Goal: Task Accomplishment & Management: Manage account settings

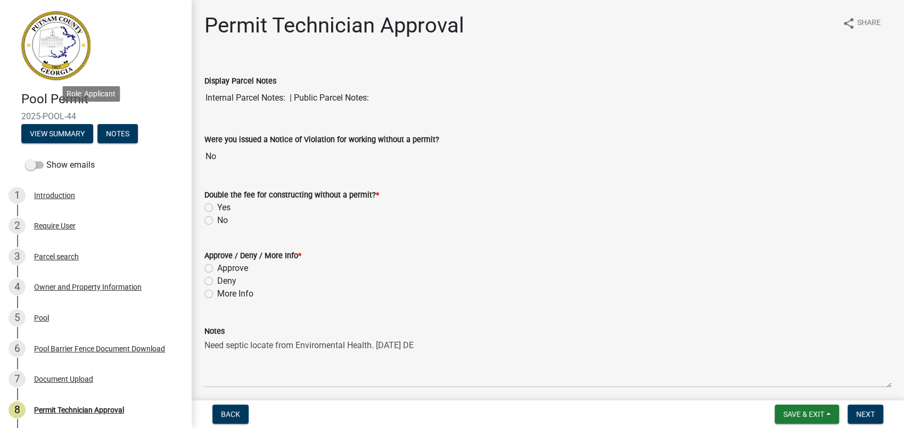
scroll to position [102, 0]
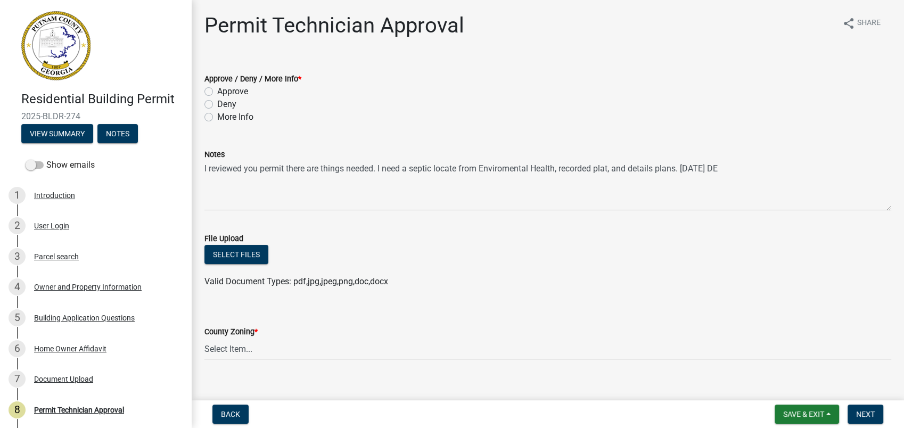
scroll to position [102, 0]
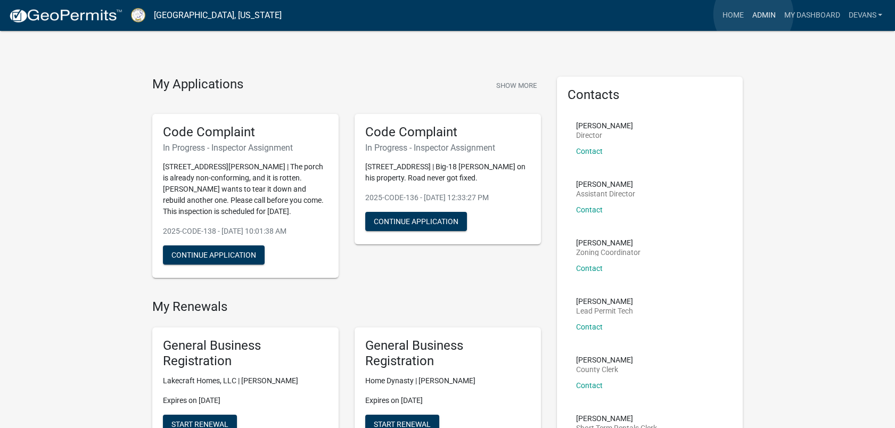
click at [754, 14] on link "Admin" at bounding box center [764, 15] width 32 height 20
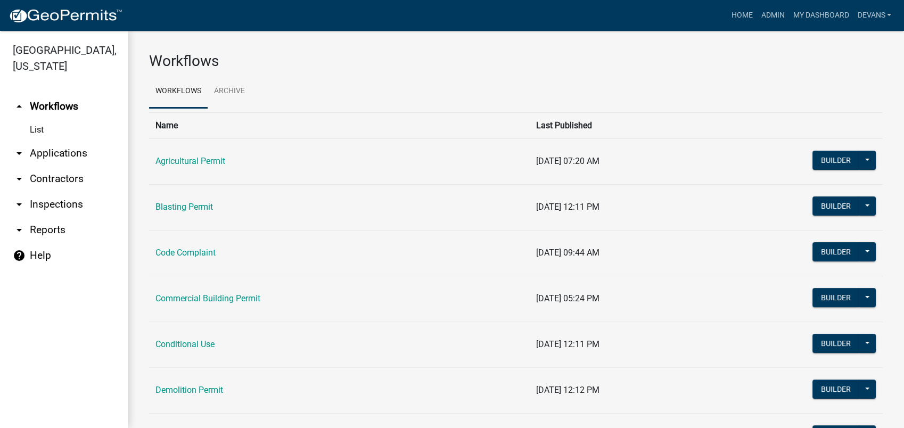
click at [47, 153] on link "arrow_drop_down Applications" at bounding box center [64, 154] width 128 height 26
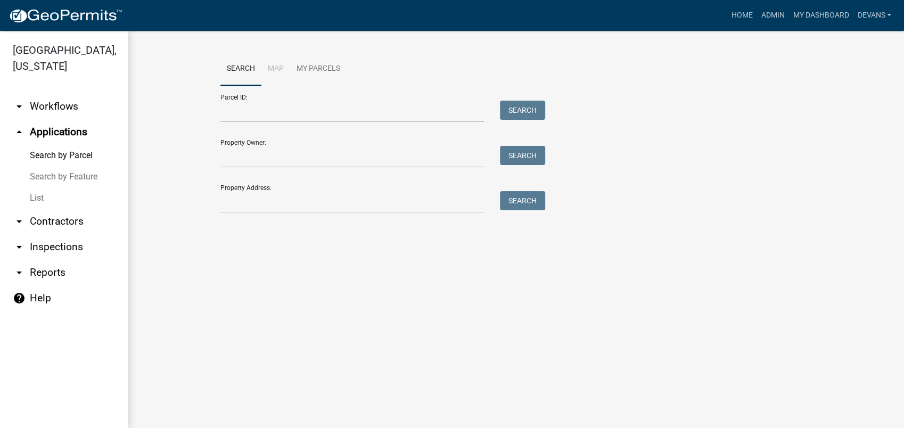
click at [35, 193] on link "List" at bounding box center [64, 197] width 128 height 21
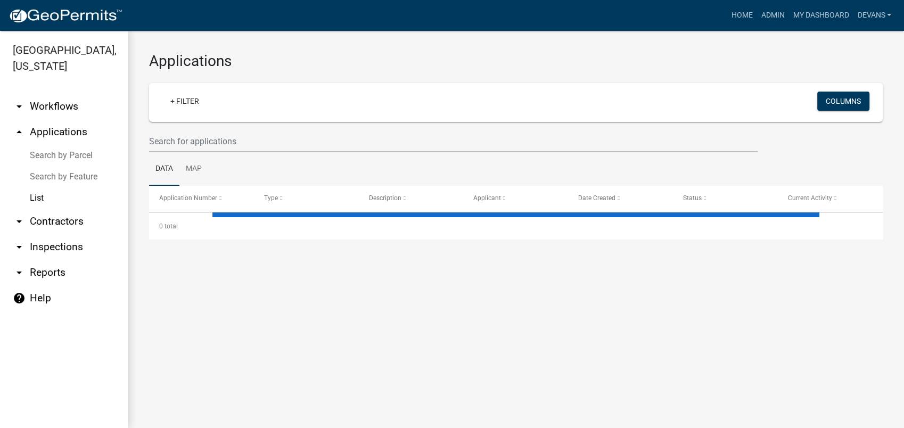
select select "1: 25"
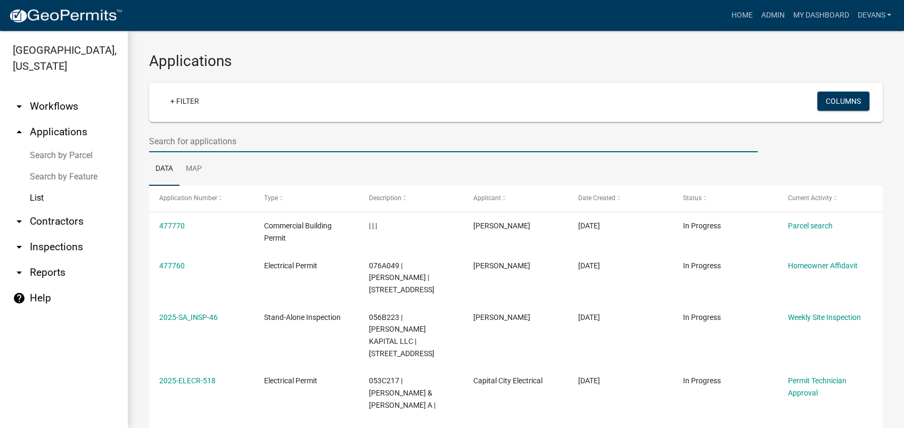
click at [185, 139] on input "text" at bounding box center [453, 141] width 609 height 22
type input "pool-44"
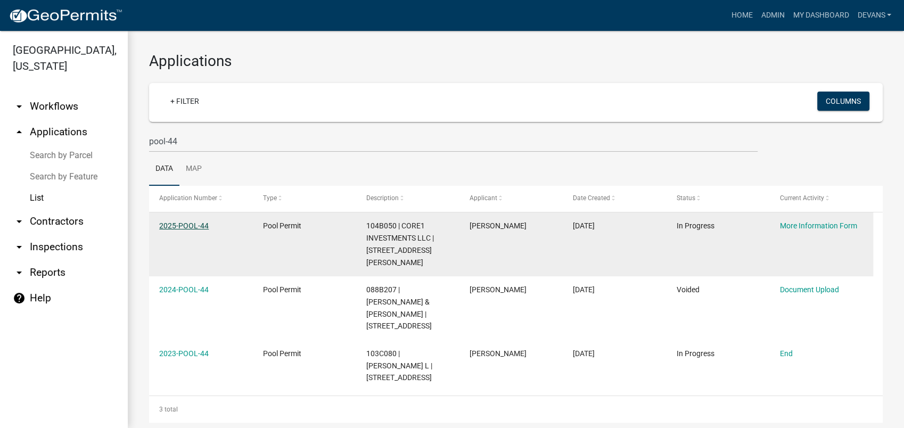
click at [183, 226] on link "2025-POOL-44" at bounding box center [184, 226] width 50 height 9
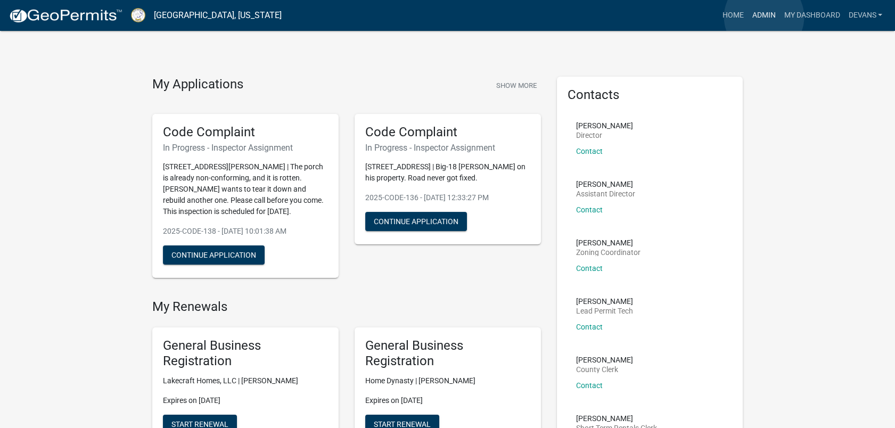
click at [764, 17] on link "Admin" at bounding box center [764, 15] width 32 height 20
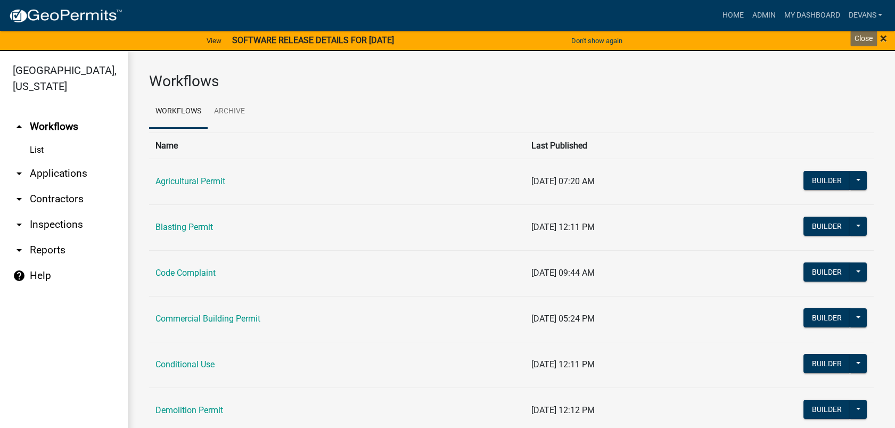
click at [882, 34] on span "×" at bounding box center [883, 38] width 7 height 15
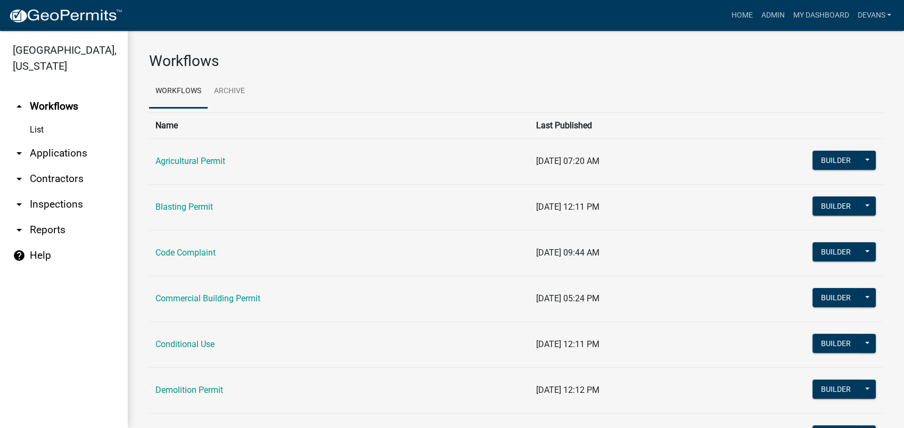
click at [72, 152] on link "arrow_drop_down Applications" at bounding box center [64, 154] width 128 height 26
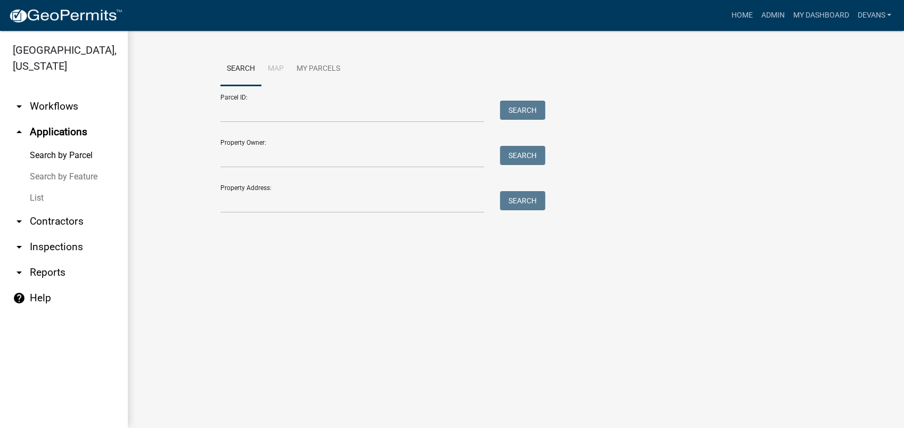
click at [50, 196] on link "List" at bounding box center [64, 197] width 128 height 21
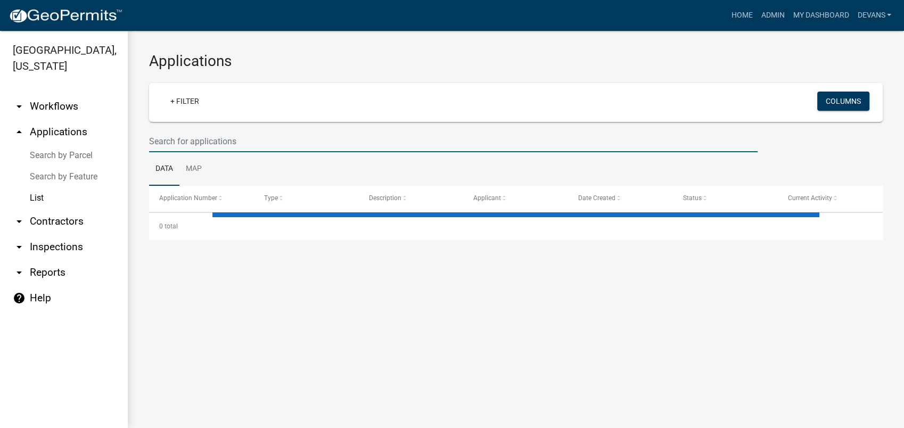
select select "1: 25"
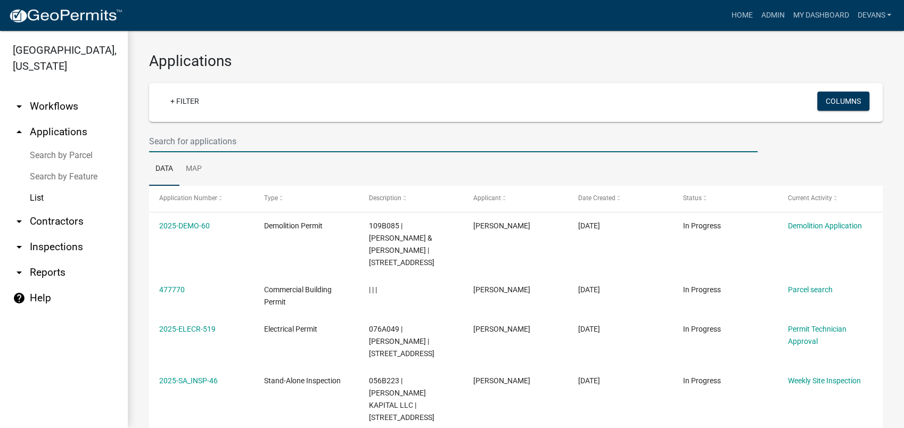
click at [156, 144] on input "text" at bounding box center [453, 141] width 609 height 22
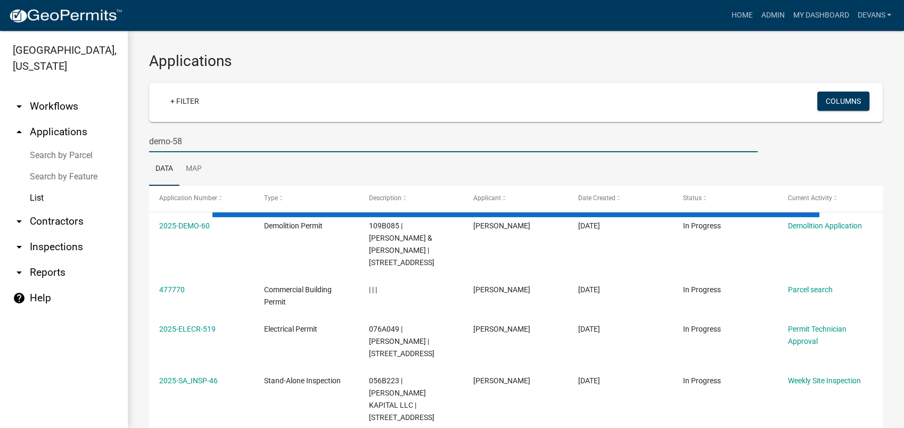
type input "demo-58"
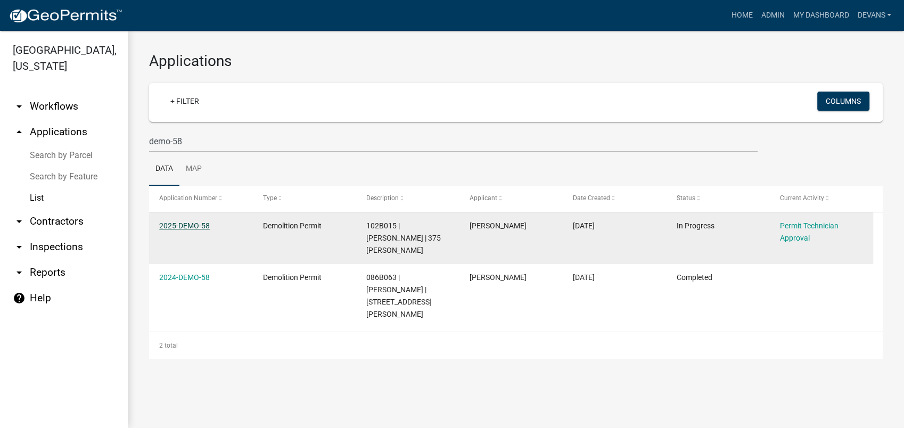
click at [187, 229] on link "2025-DEMO-58" at bounding box center [184, 226] width 51 height 9
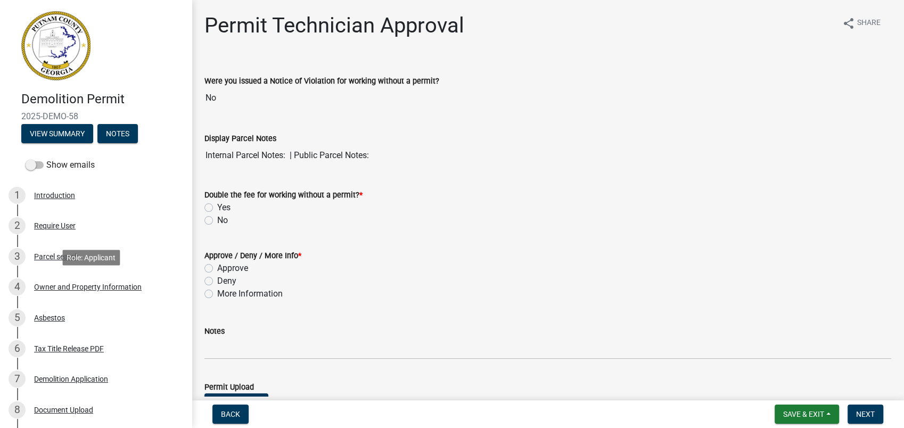
click at [68, 289] on div "Owner and Property Information" at bounding box center [88, 286] width 108 height 7
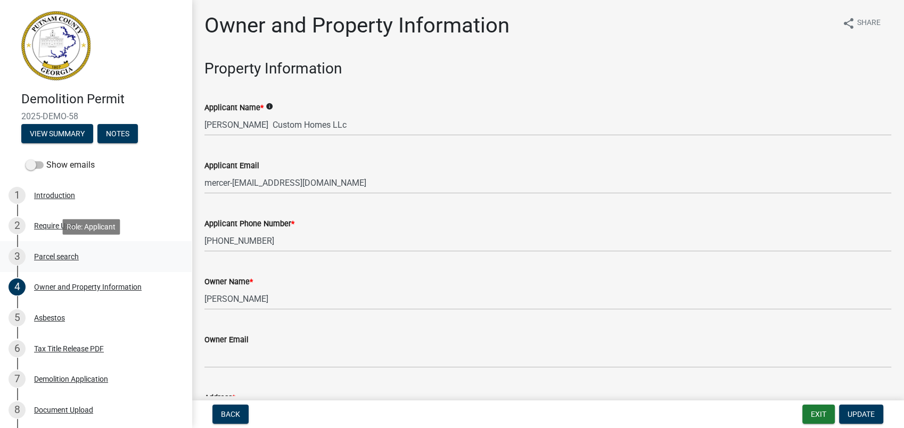
click at [62, 256] on div "Parcel search" at bounding box center [56, 256] width 45 height 7
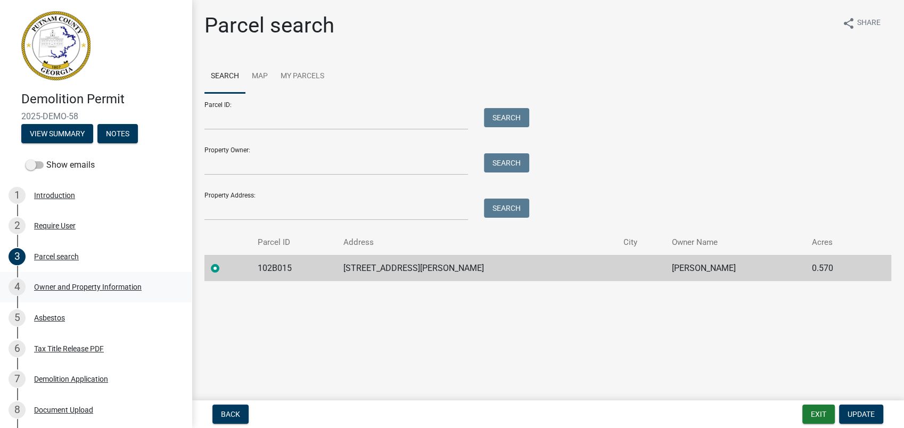
click at [81, 289] on div "Owner and Property Information" at bounding box center [88, 286] width 108 height 7
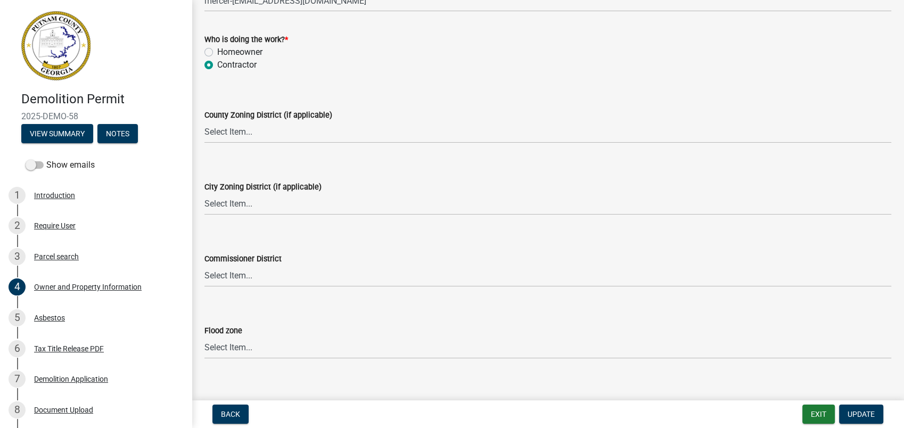
scroll to position [1350, 0]
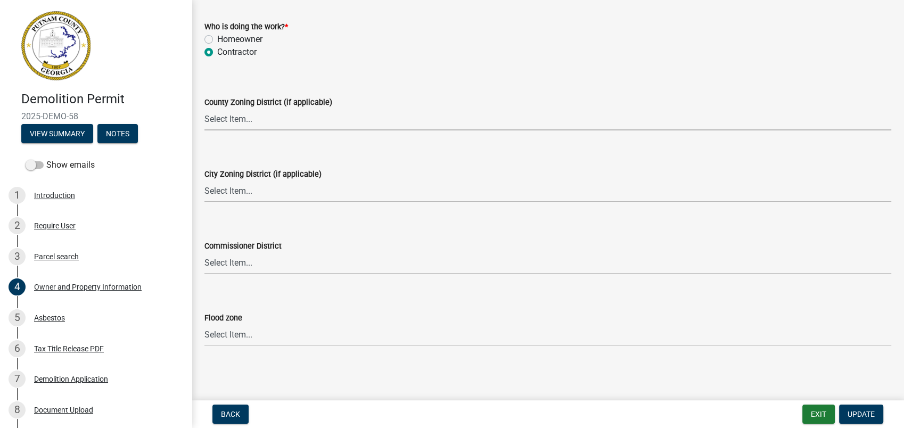
click at [222, 123] on select "Select Item... AG-1 R-1R R-1 R-2 MHP RM-1 RM-3 C-1 C-2 I-M PUD N/A" at bounding box center [547, 120] width 687 height 22
click at [204, 109] on select "Select Item... AG-1 R-1R R-1 R-2 MHP RM-1 RM-3 C-1 C-2 I-M PUD N/A" at bounding box center [547, 120] width 687 height 22
select select "34fe85c2-5f76-4343-b6bb-8ca387e0bed7"
click at [222, 198] on select "Select Item... A-1 A-2 R-1 R-2 R-3 R-4 MHP C-1 C-2 I-1 I-2 DB FH H-P N/A" at bounding box center [547, 192] width 687 height 22
click at [204, 181] on select "Select Item... A-1 A-2 R-1 R-2 R-3 R-4 MHP C-1 C-2 I-1 I-2 DB FH H-P N/A" at bounding box center [547, 192] width 687 height 22
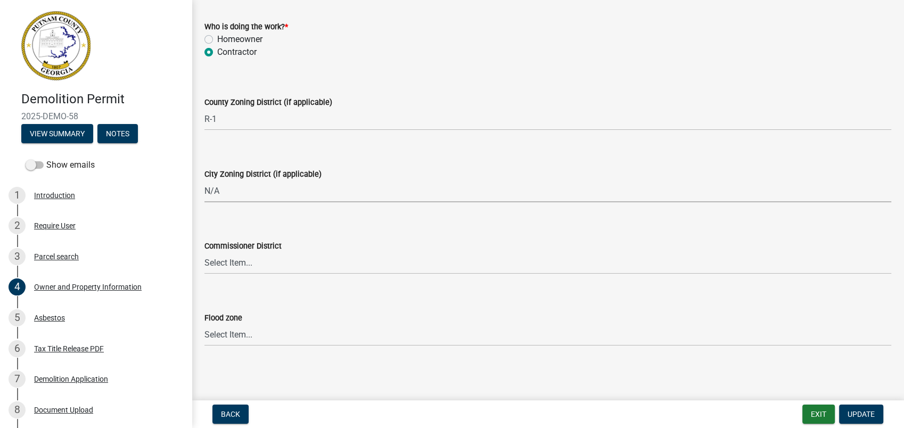
select select "83394b22-4a11-496c-8e5c-75ade2e72faf"
click at [244, 263] on select "Select Item... District 1 District 2 District 3 District 4" at bounding box center [547, 263] width 687 height 22
click at [204, 252] on select "Select Item... District 1 District 2 District 3 District 4" at bounding box center [547, 263] width 687 height 22
select select "469c5908-2854-42d5-89ed-bee7fc26529e"
click at [866, 416] on span "Update" at bounding box center [861, 414] width 27 height 9
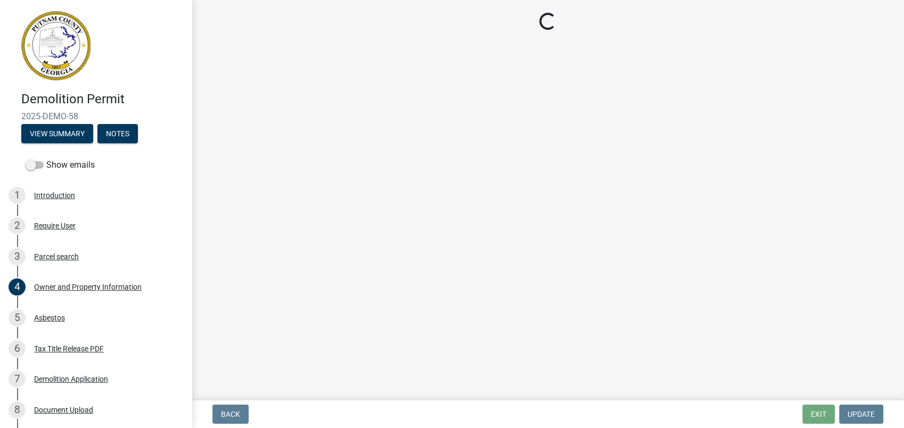
scroll to position [0, 0]
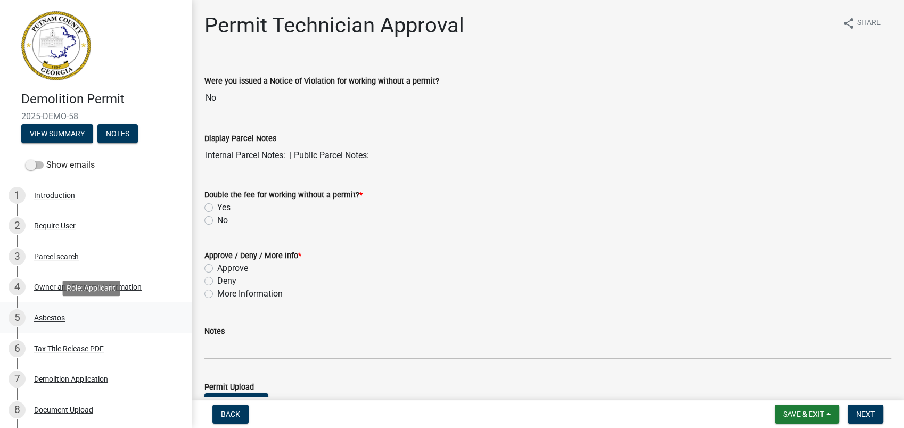
click at [51, 315] on div "Asbestos" at bounding box center [49, 317] width 31 height 7
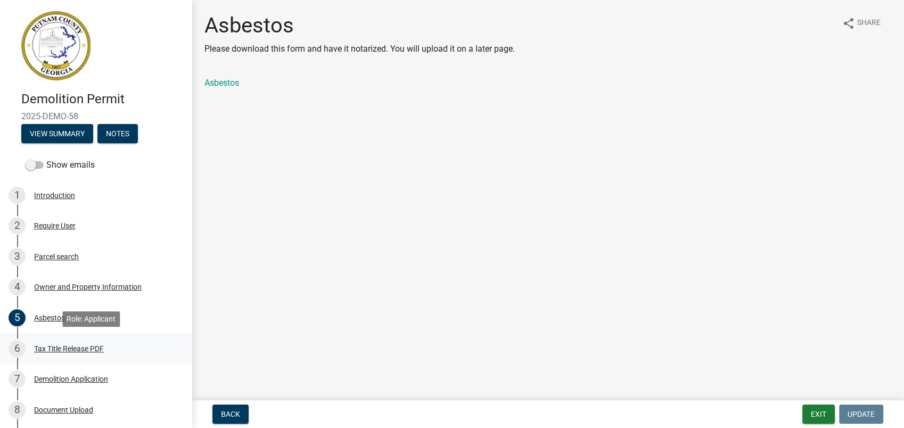
click at [68, 347] on div "Tax Title Release PDF" at bounding box center [69, 348] width 70 height 7
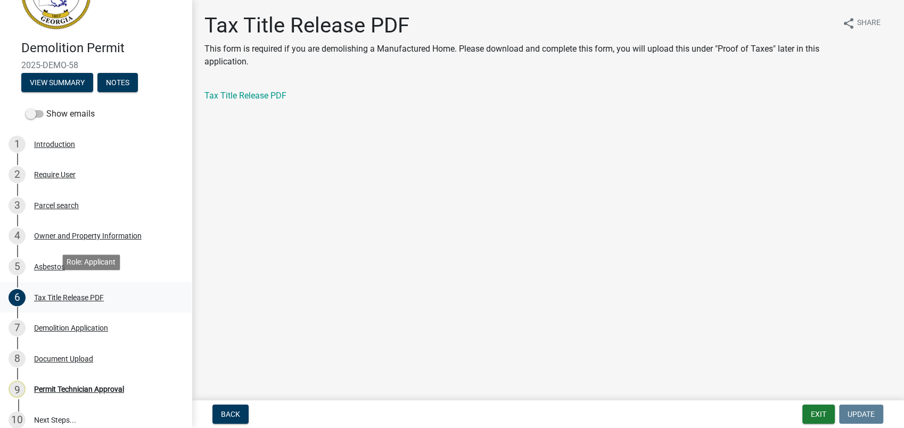
scroll to position [118, 0]
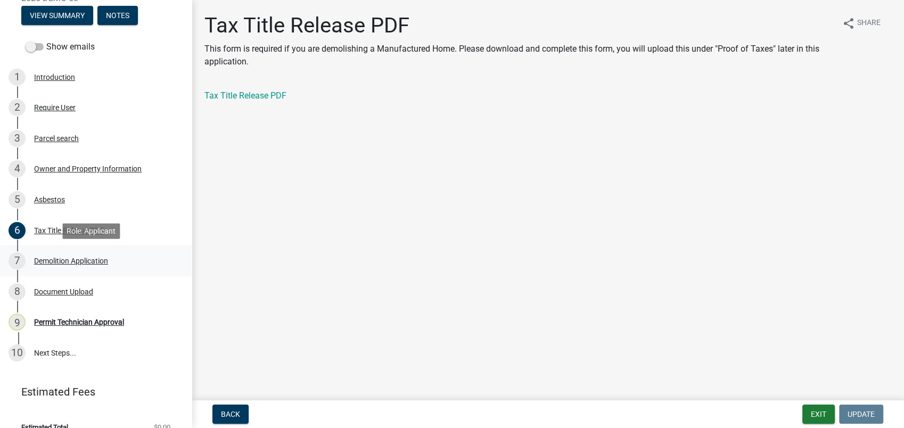
click at [88, 259] on div "Demolition Application" at bounding box center [71, 260] width 74 height 7
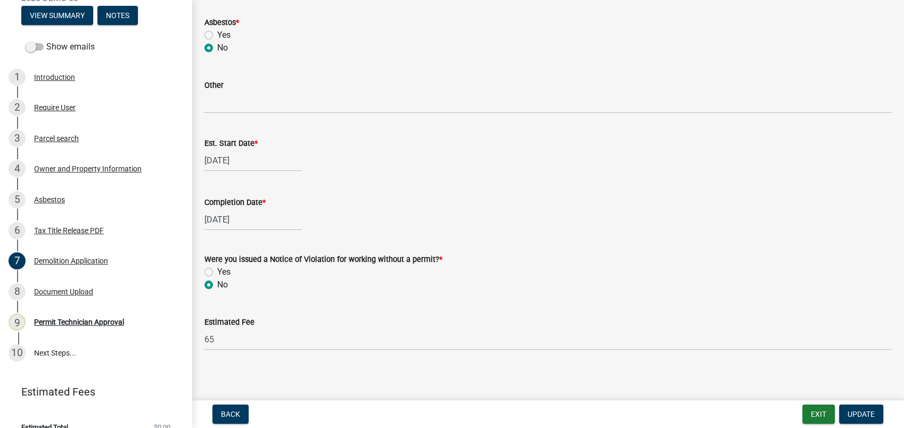
scroll to position [660, 0]
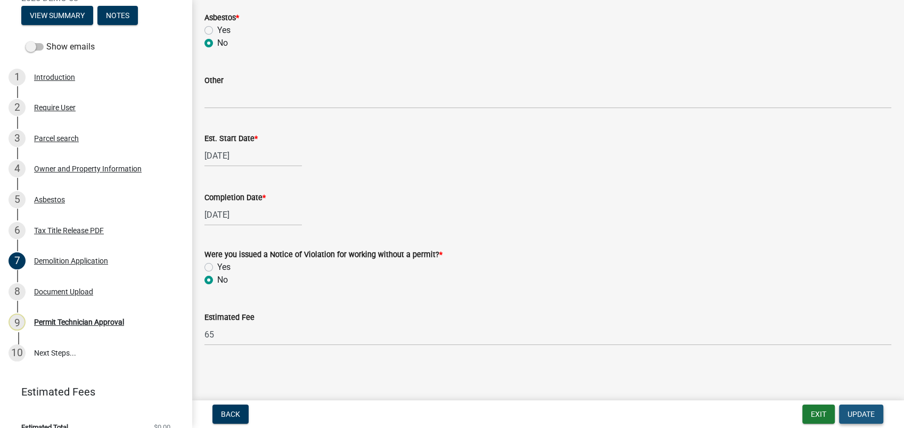
drag, startPoint x: 869, startPoint y: 412, endPoint x: 725, endPoint y: 410, distance: 143.8
click at [867, 412] on span "Update" at bounding box center [861, 414] width 27 height 9
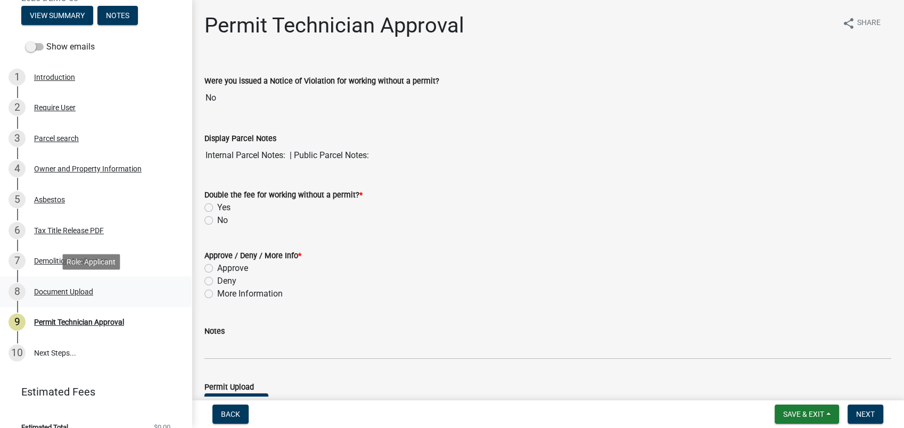
click at [68, 292] on div "Document Upload" at bounding box center [63, 291] width 59 height 7
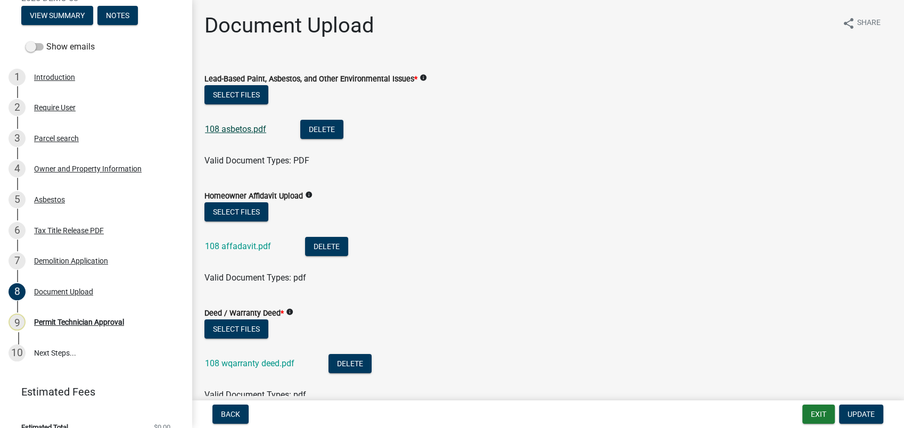
click at [246, 132] on link "108 asbetos.pdf" at bounding box center [235, 129] width 61 height 10
click at [47, 201] on div "Asbestos" at bounding box center [49, 199] width 31 height 7
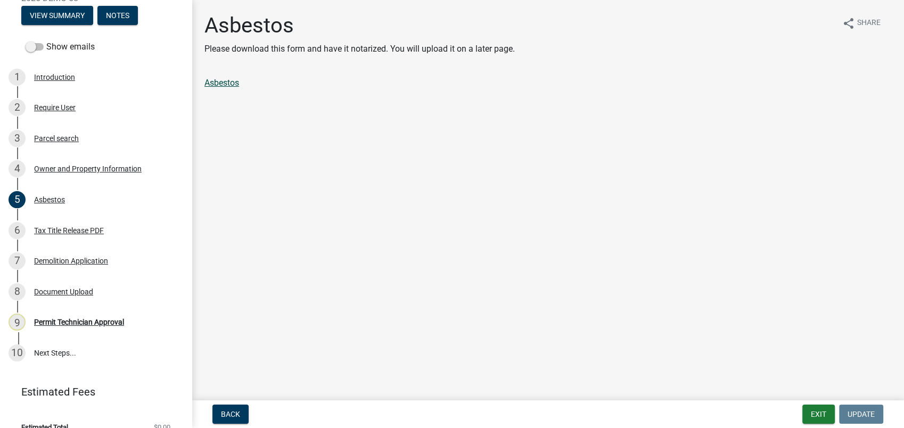
click at [216, 81] on link "Asbestos" at bounding box center [221, 83] width 35 height 10
click at [85, 222] on div "6 Tax Title Release PDF" at bounding box center [92, 230] width 166 height 17
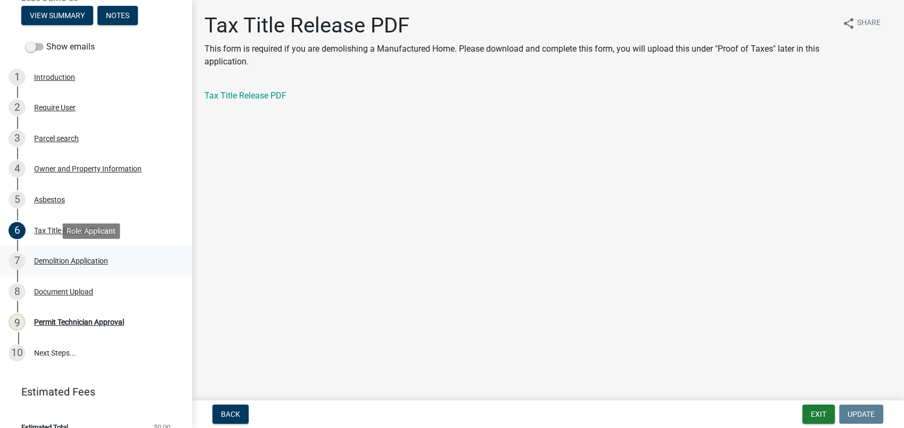
click at [59, 265] on div "7 Demolition Application" at bounding box center [92, 260] width 166 height 17
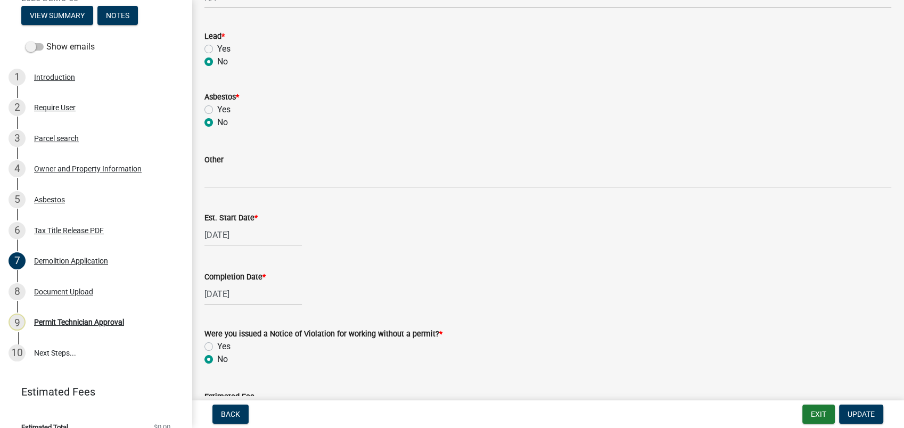
scroll to position [660, 0]
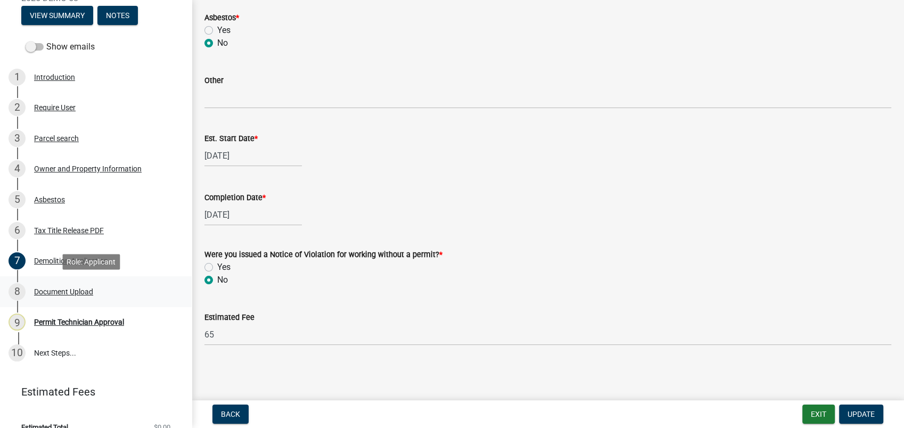
click at [43, 288] on div "Document Upload" at bounding box center [63, 291] width 59 height 7
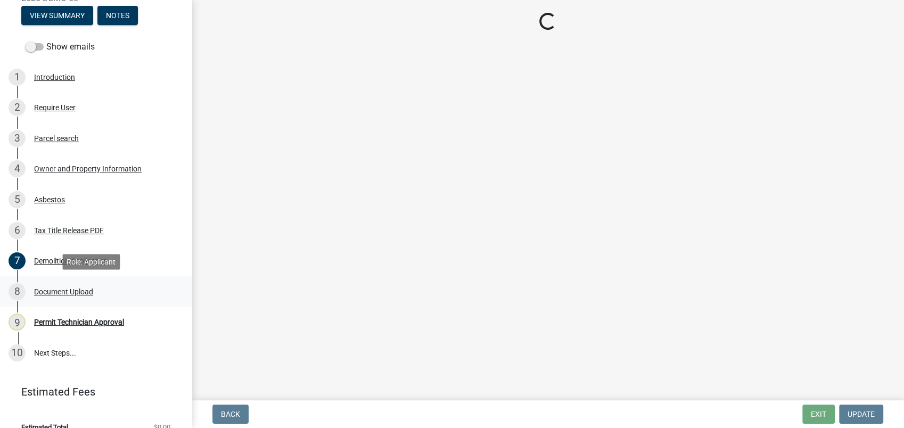
scroll to position [0, 0]
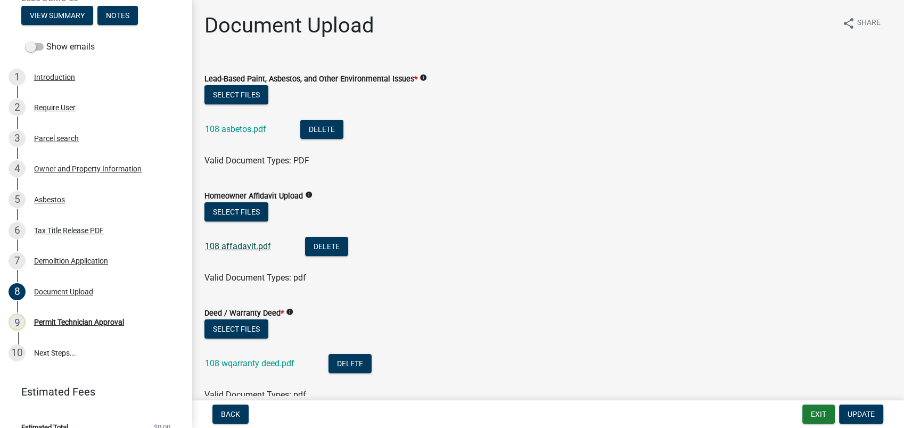
click at [238, 249] on link "108 affadavit.pdf" at bounding box center [238, 246] width 66 height 10
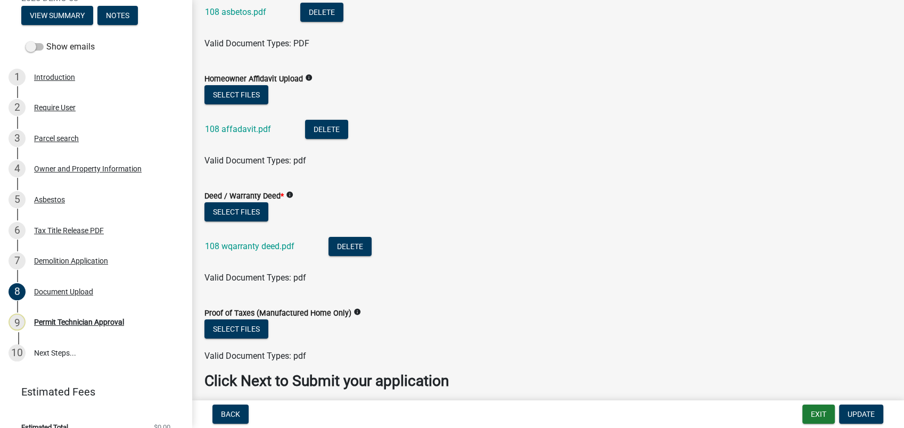
scroll to position [118, 0]
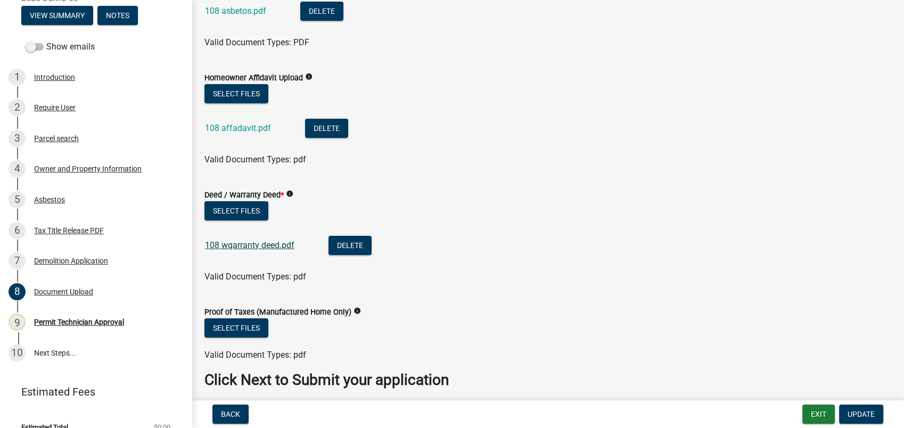
click at [257, 249] on link "108 wqarranty deed.pdf" at bounding box center [249, 245] width 89 height 10
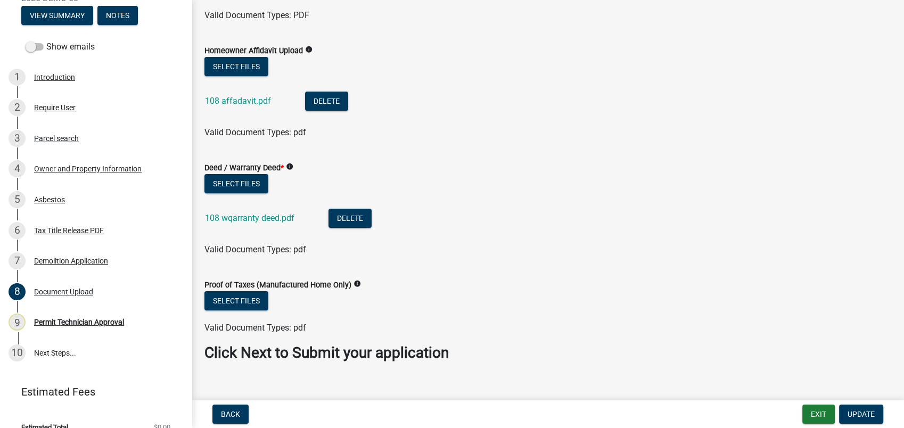
scroll to position [160, 0]
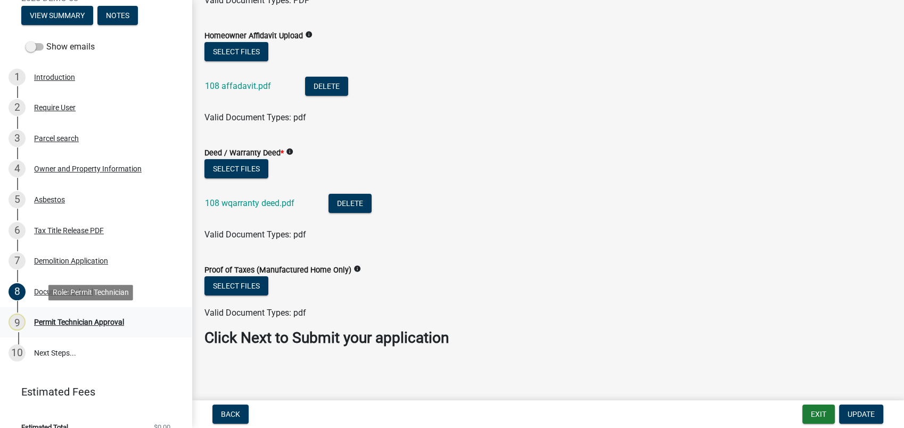
click at [46, 318] on div "Permit Technician Approval" at bounding box center [79, 321] width 90 height 7
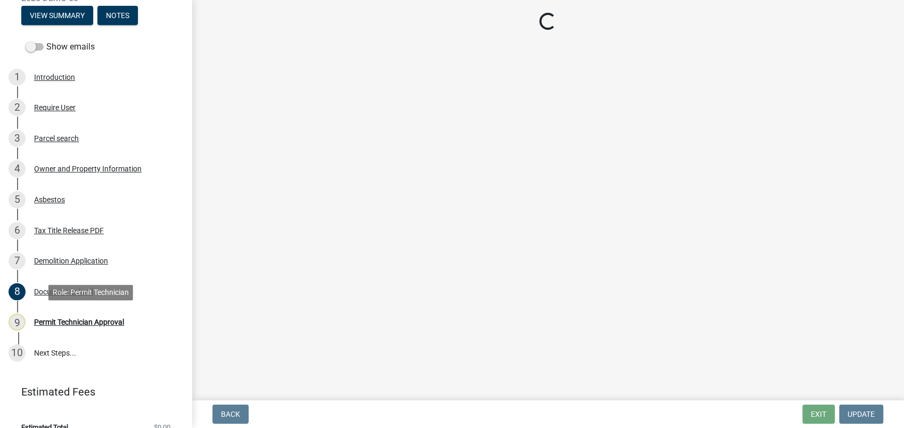
scroll to position [0, 0]
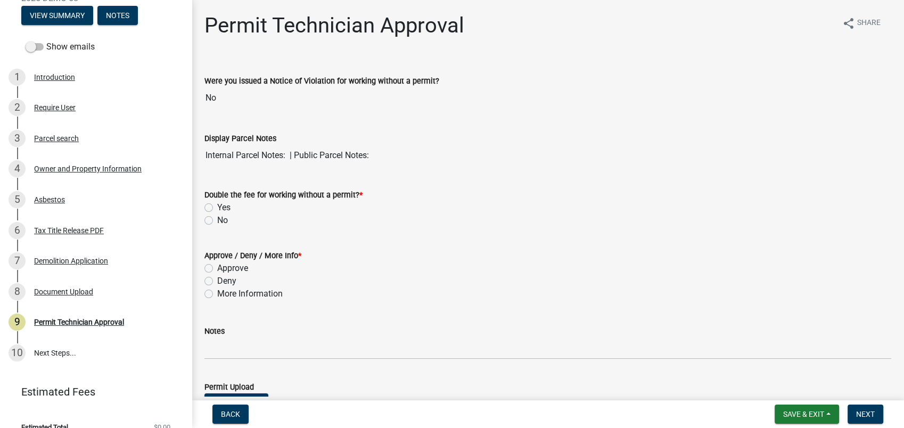
click at [217, 222] on label "No" at bounding box center [222, 220] width 11 height 13
click at [217, 221] on input "No" at bounding box center [220, 217] width 7 height 7
radio input "true"
click at [217, 269] on label "Approve" at bounding box center [232, 268] width 31 height 13
click at [217, 269] on input "Approve" at bounding box center [220, 265] width 7 height 7
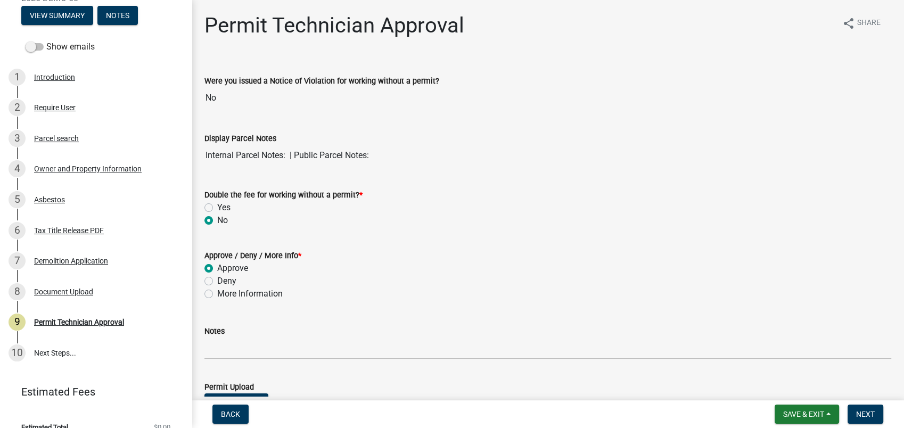
radio input "true"
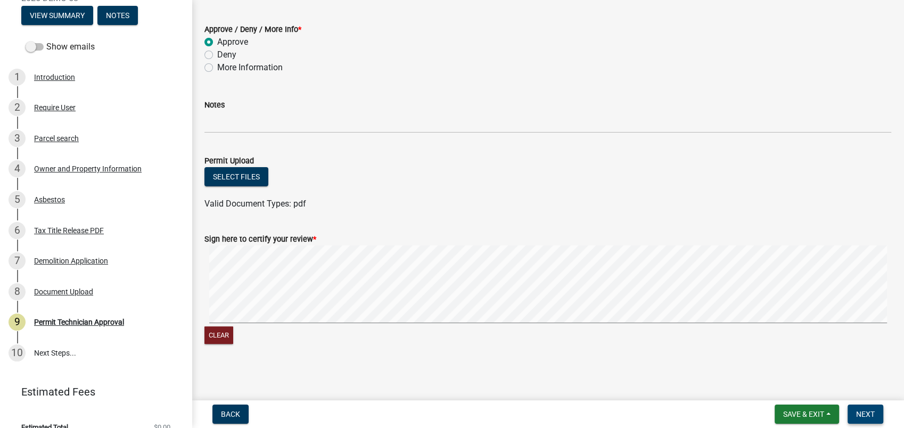
click at [866, 414] on span "Next" at bounding box center [865, 414] width 19 height 9
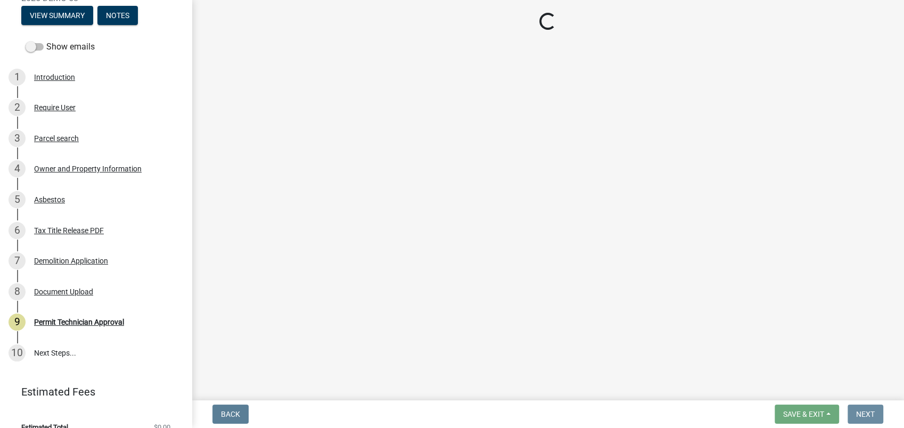
scroll to position [0, 0]
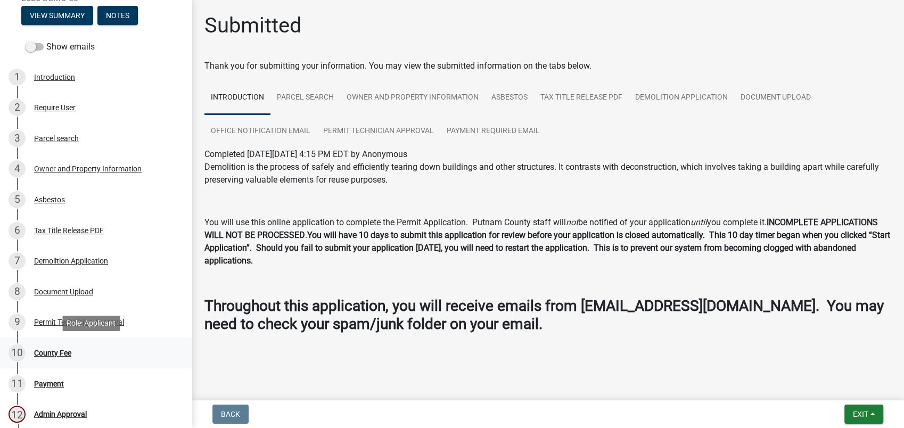
click at [53, 352] on div "County Fee" at bounding box center [52, 352] width 37 height 7
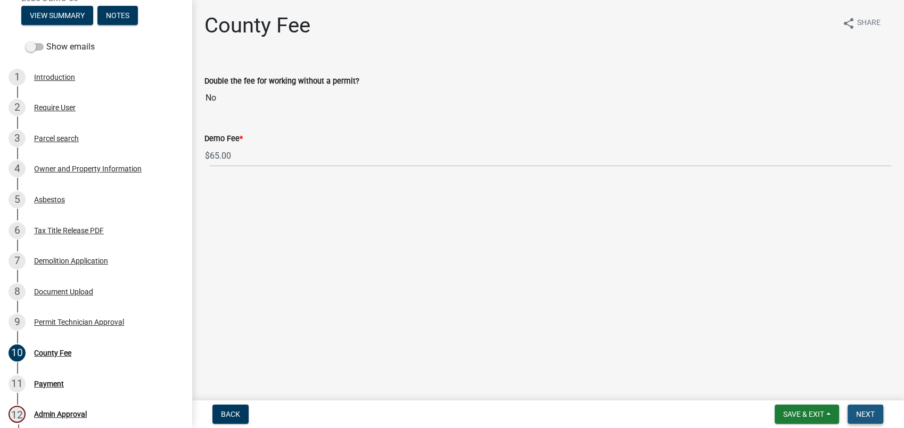
click at [869, 416] on span "Next" at bounding box center [865, 414] width 19 height 9
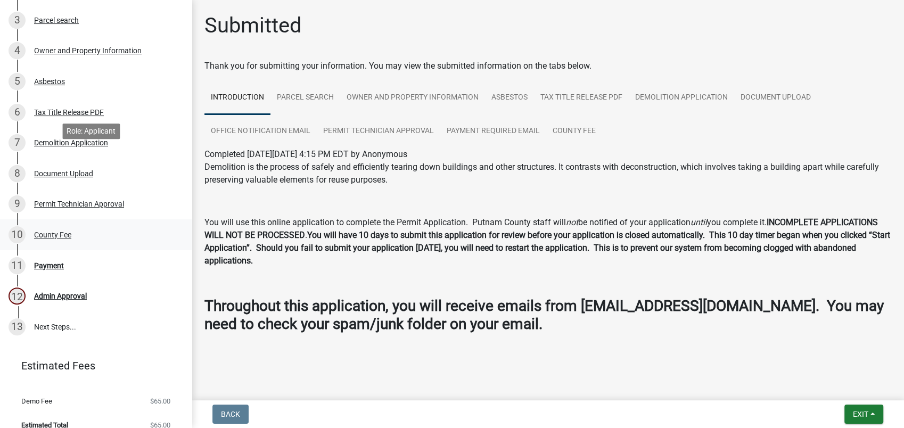
scroll to position [249, 0]
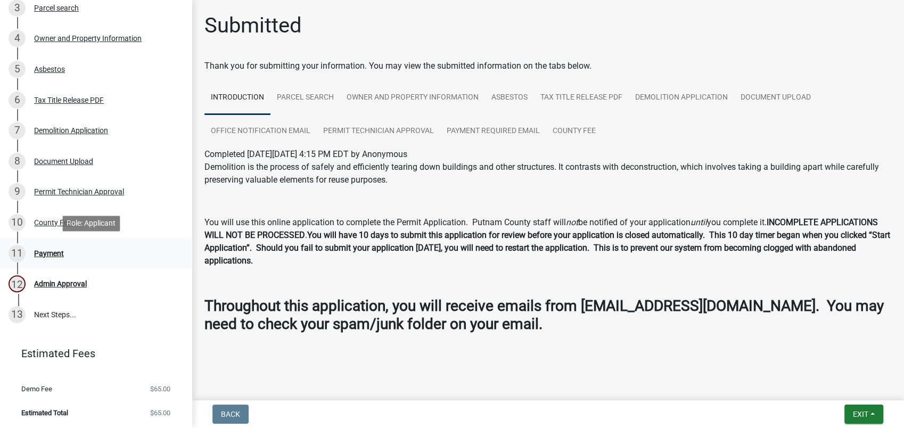
click at [40, 250] on div "Payment" at bounding box center [49, 253] width 30 height 7
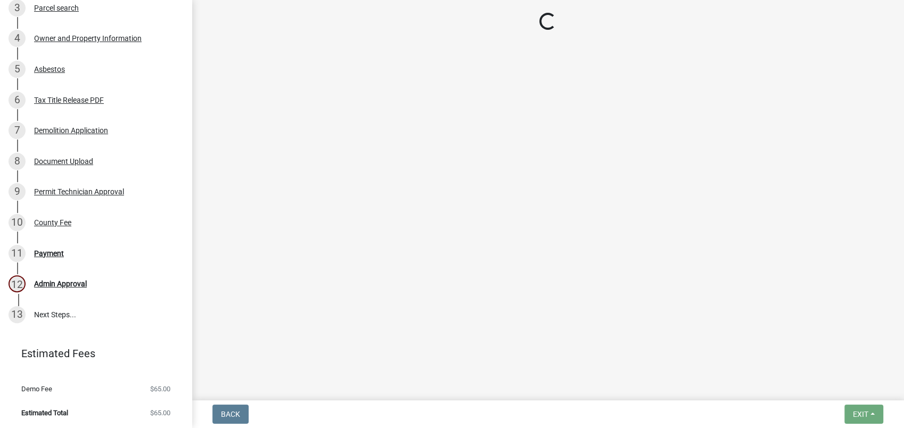
select select "3: 3"
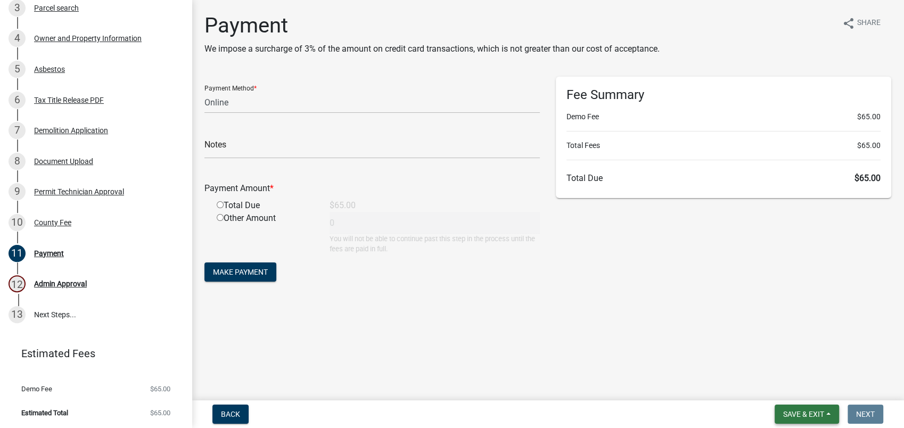
click at [795, 413] on span "Save & Exit" at bounding box center [803, 414] width 41 height 9
click at [772, 392] on button "Save & Exit" at bounding box center [796, 387] width 85 height 26
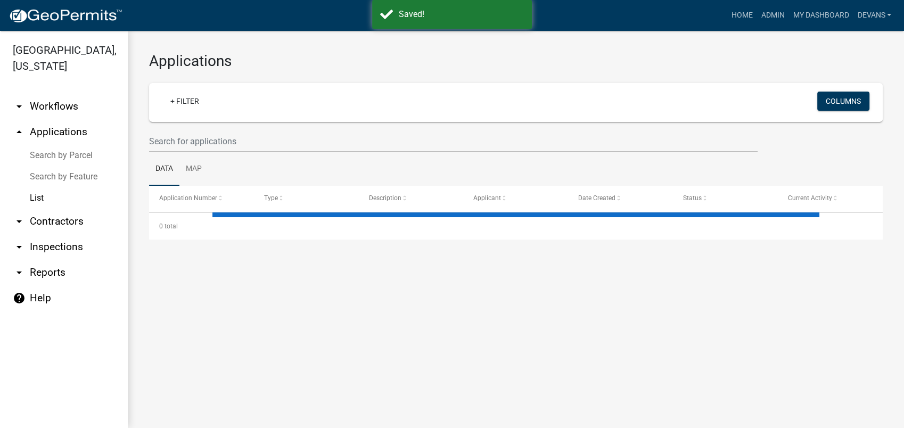
select select "1: 25"
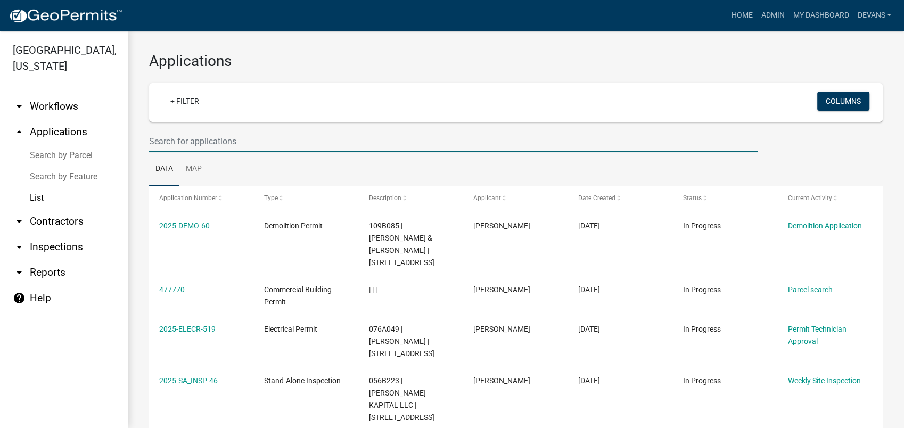
click at [162, 141] on input "text" at bounding box center [453, 141] width 609 height 22
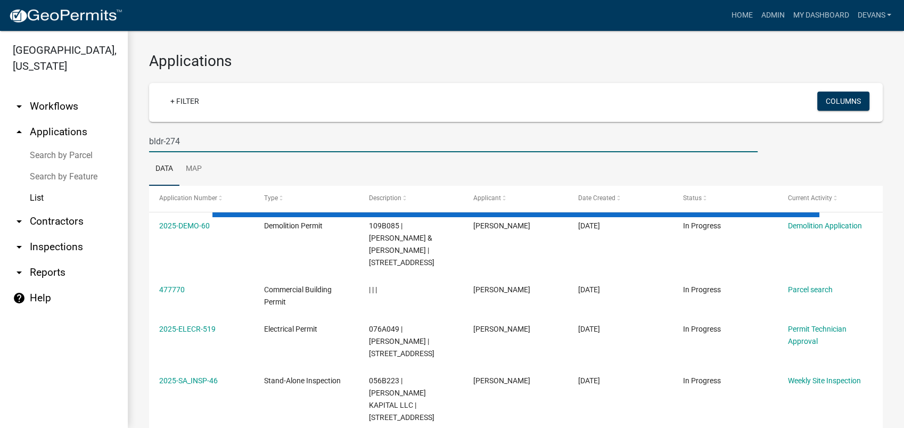
type input "bldr-274"
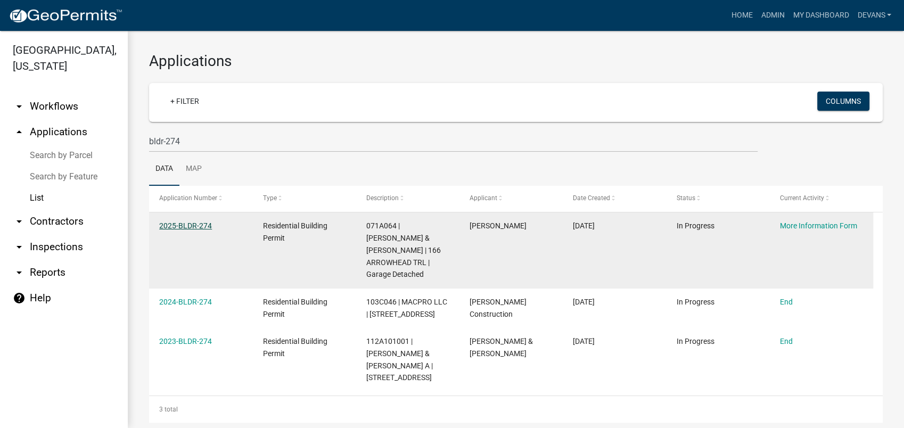
click at [173, 223] on link "2025-BLDR-274" at bounding box center [185, 226] width 53 height 9
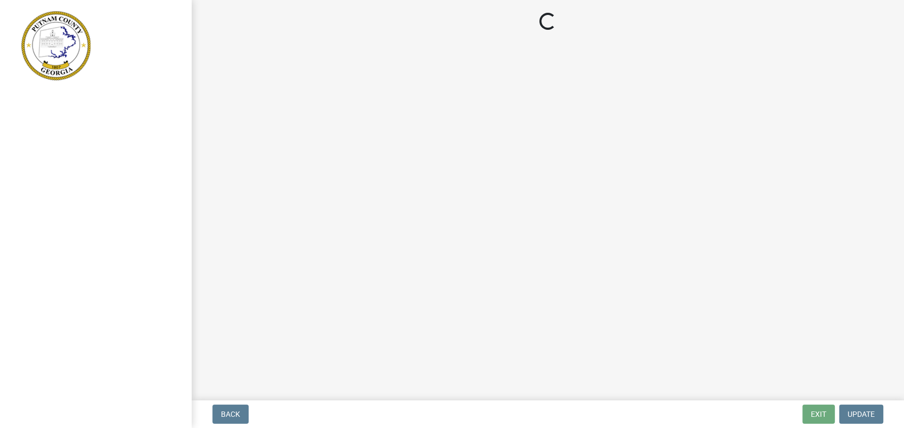
click at [367, 168] on main "Loading..." at bounding box center [548, 198] width 712 height 396
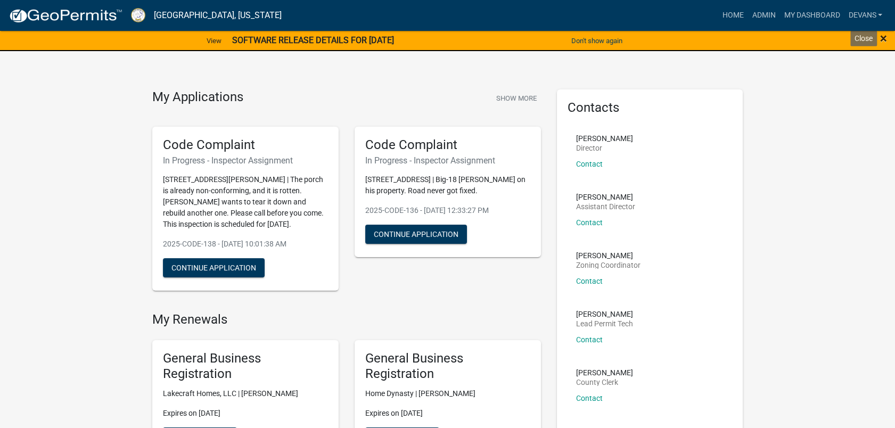
click at [882, 35] on span "×" at bounding box center [883, 38] width 7 height 15
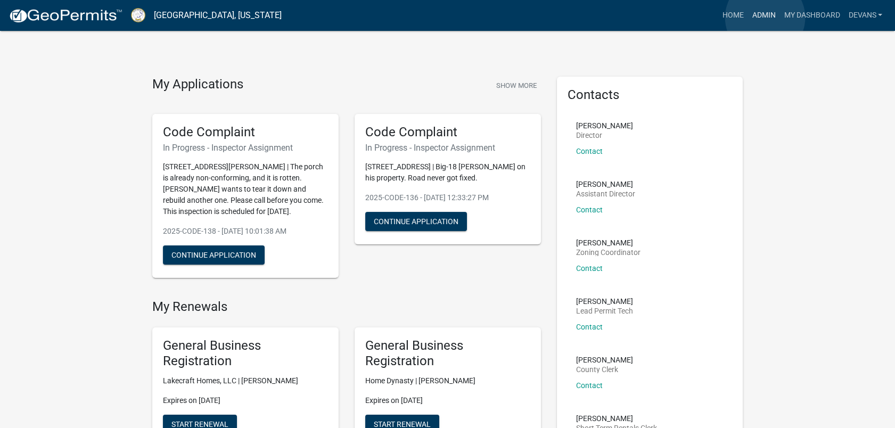
click at [765, 18] on link "Admin" at bounding box center [764, 15] width 32 height 20
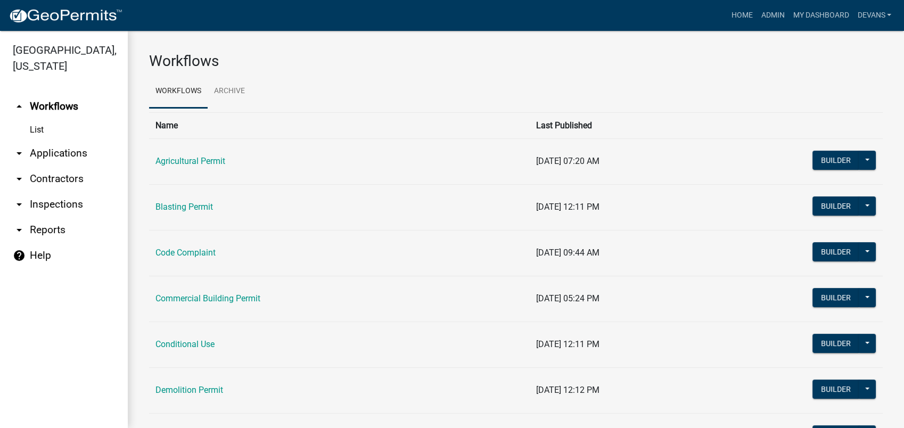
click at [67, 153] on link "arrow_drop_down Applications" at bounding box center [64, 154] width 128 height 26
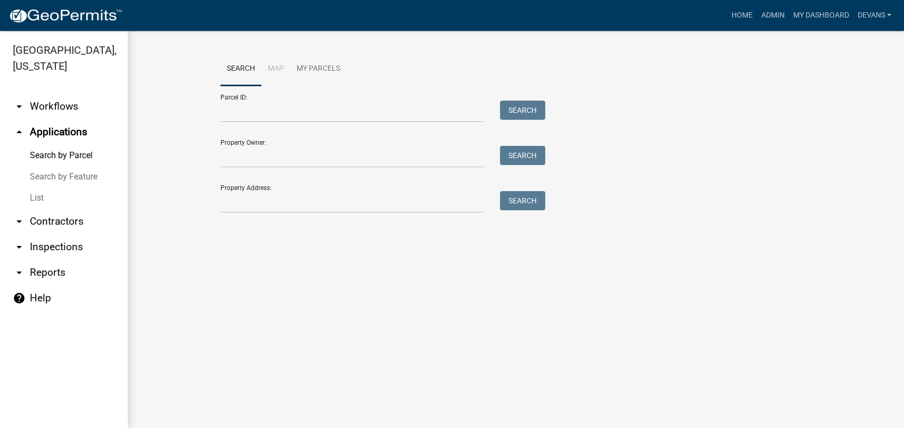
click at [46, 199] on link "List" at bounding box center [64, 197] width 128 height 21
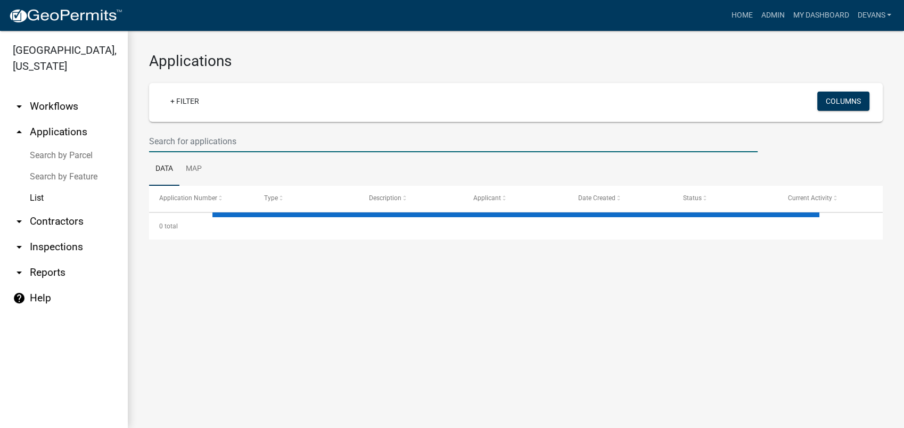
click at [191, 144] on input "text" at bounding box center [453, 141] width 609 height 22
select select "1: 25"
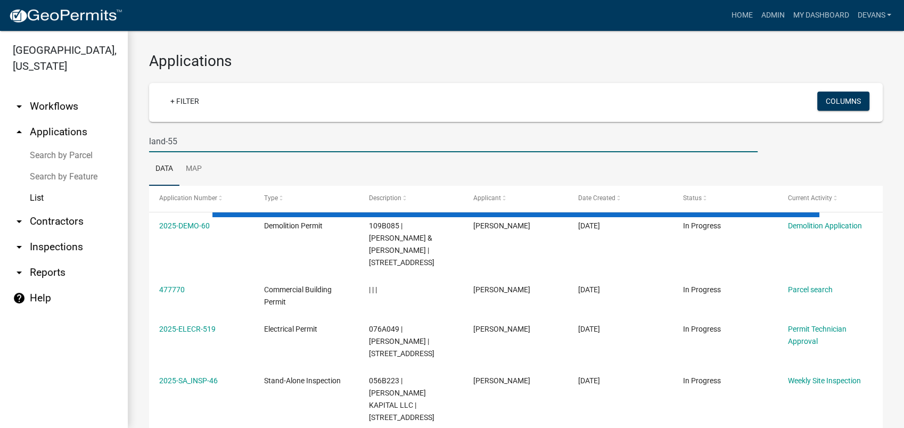
type input "land-55"
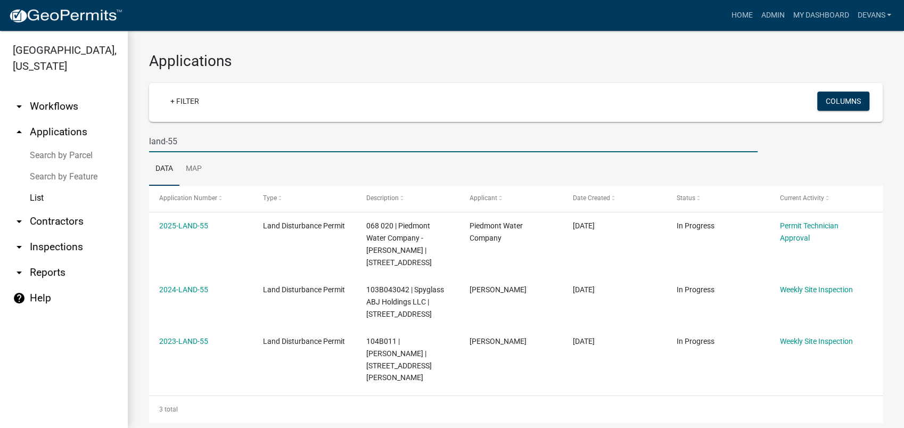
drag, startPoint x: 187, startPoint y: 145, endPoint x: 364, endPoint y: 146, distance: 176.3
click at [371, 145] on input "land-55" at bounding box center [453, 141] width 609 height 22
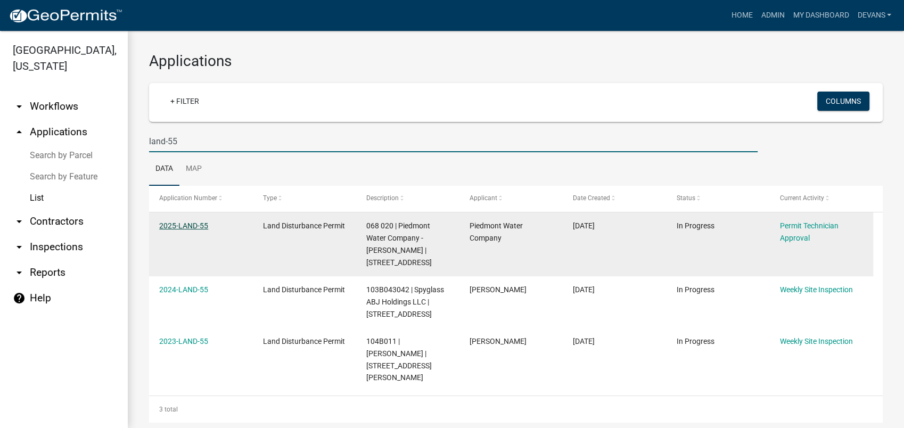
click at [196, 224] on link "2025-LAND-55" at bounding box center [183, 226] width 49 height 9
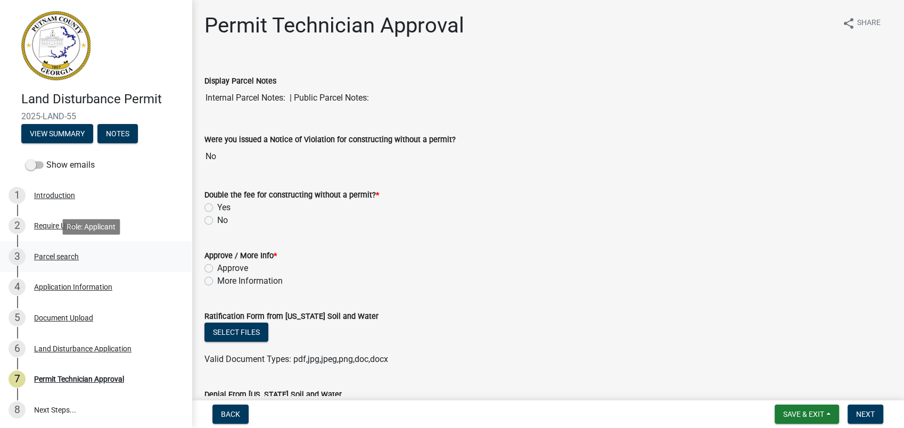
click at [69, 258] on div "Parcel search" at bounding box center [56, 256] width 45 height 7
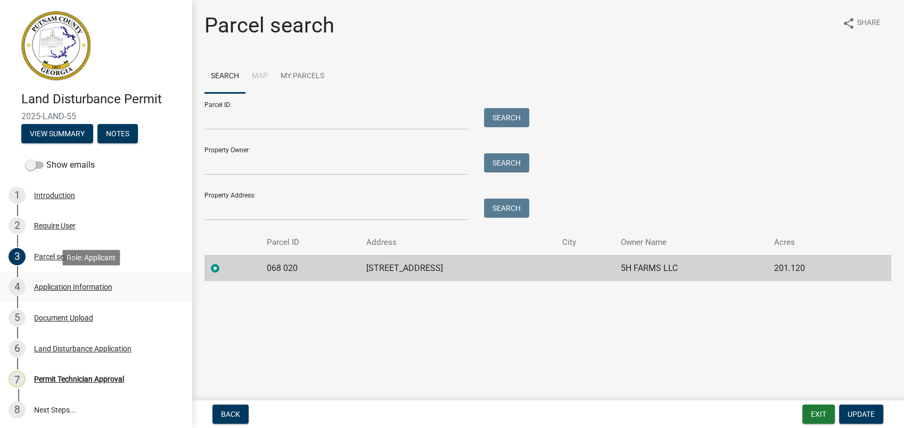
click at [91, 289] on div "Application Information" at bounding box center [73, 286] width 78 height 7
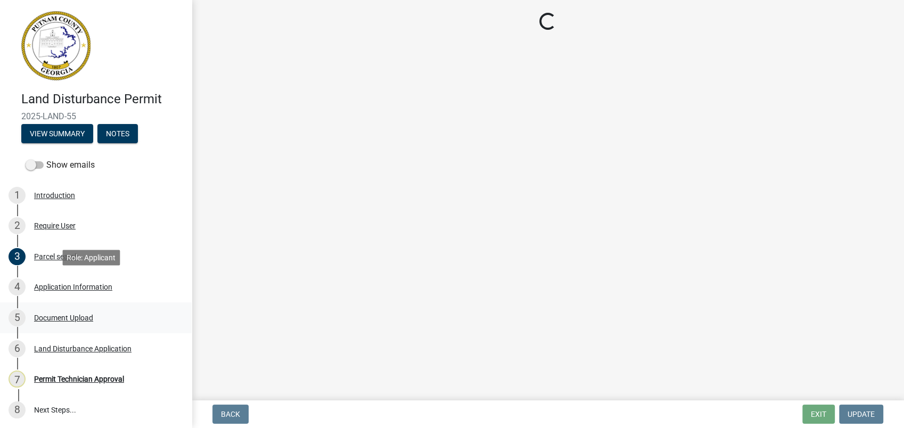
select select "a4366e26-0f82-401b-a682-956e4112ff86"
select select "83394b22-4a11-496c-8e5c-75ade2e72faf"
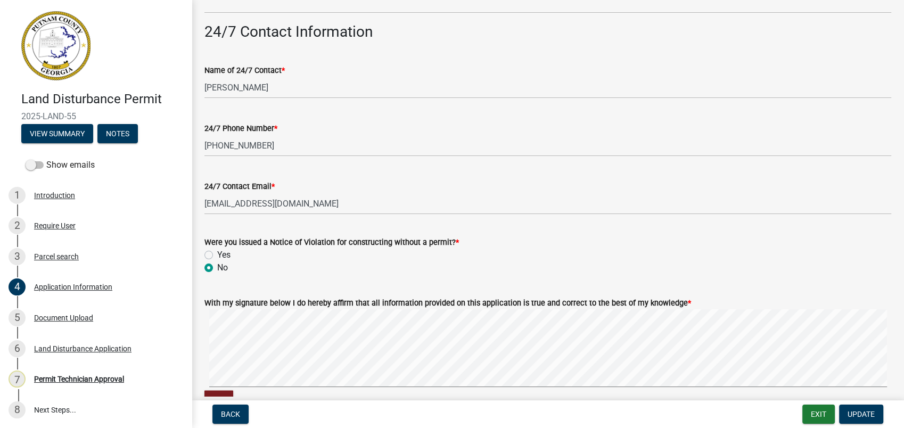
scroll to position [1781, 0]
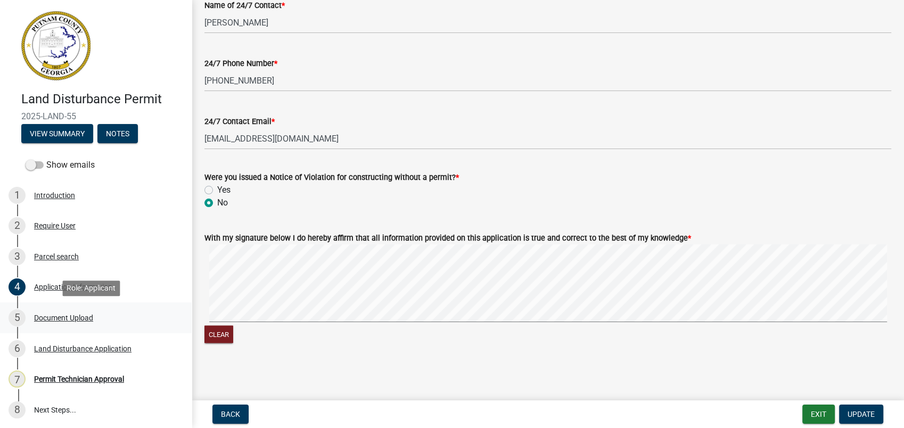
click at [73, 315] on div "Document Upload" at bounding box center [63, 317] width 59 height 7
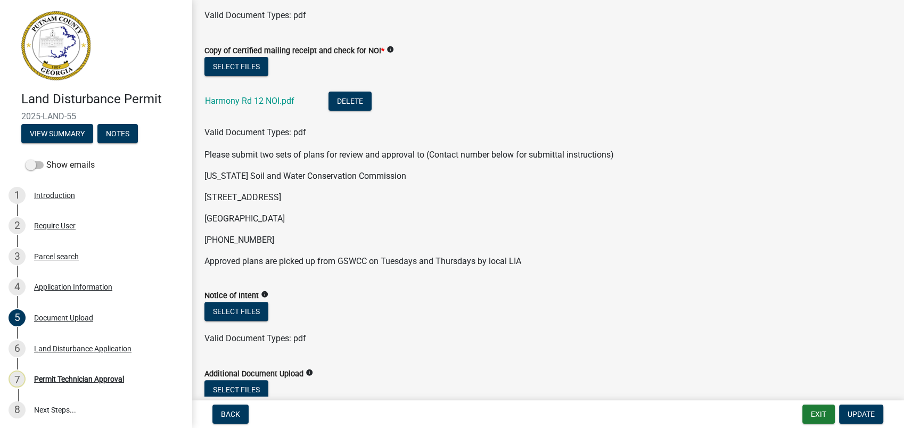
scroll to position [328, 0]
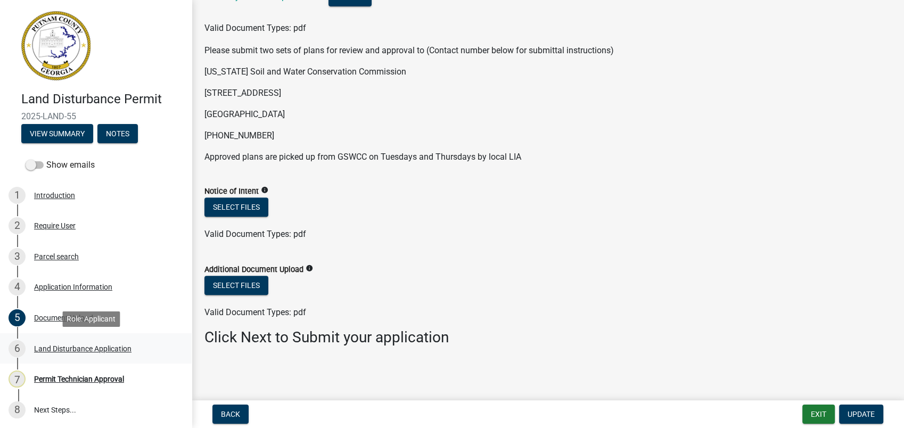
click at [65, 352] on div "Land Disturbance Application" at bounding box center [82, 348] width 97 height 7
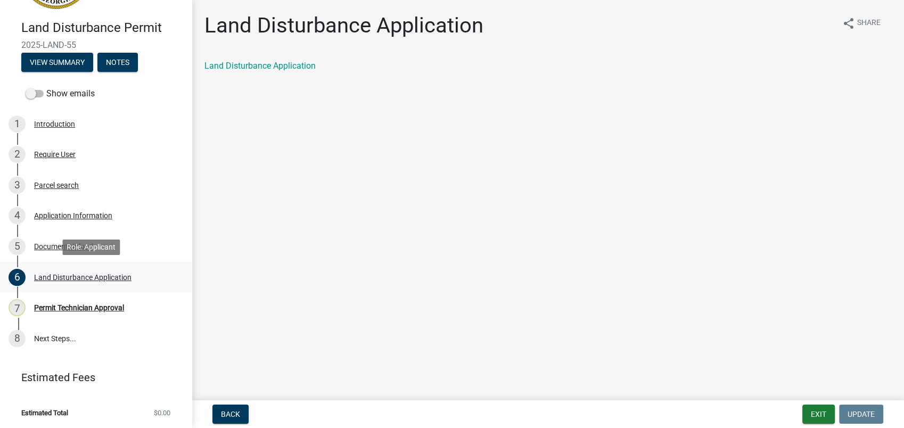
scroll to position [72, 0]
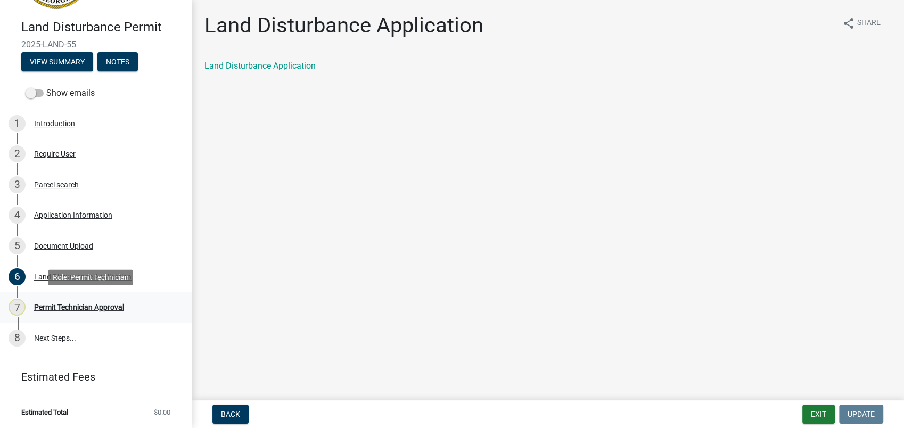
click at [81, 312] on div "7 Permit Technician Approval" at bounding box center [92, 307] width 166 height 17
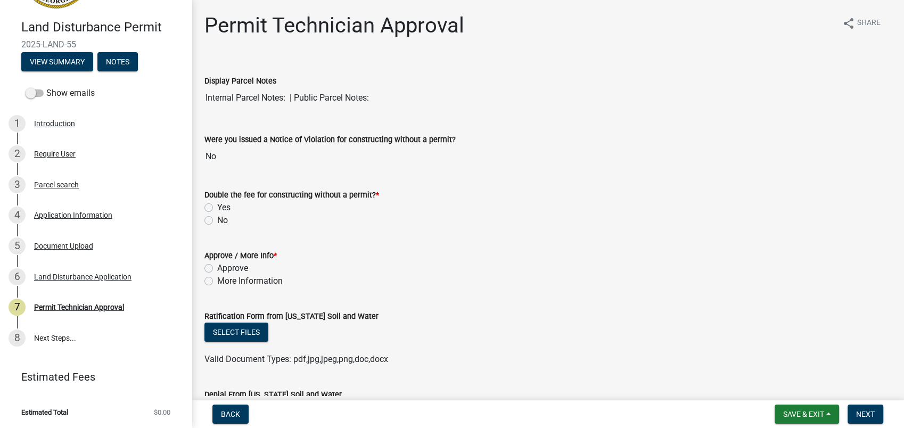
click at [217, 220] on label "No" at bounding box center [222, 220] width 11 height 13
click at [217, 220] on input "No" at bounding box center [220, 217] width 7 height 7
radio input "true"
click at [217, 281] on label "More Information" at bounding box center [249, 281] width 65 height 13
click at [217, 281] on input "More Information" at bounding box center [220, 278] width 7 height 7
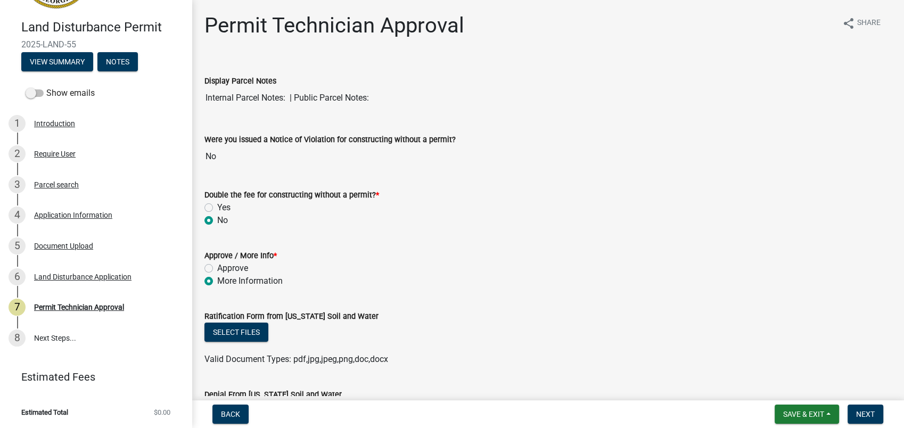
radio input "true"
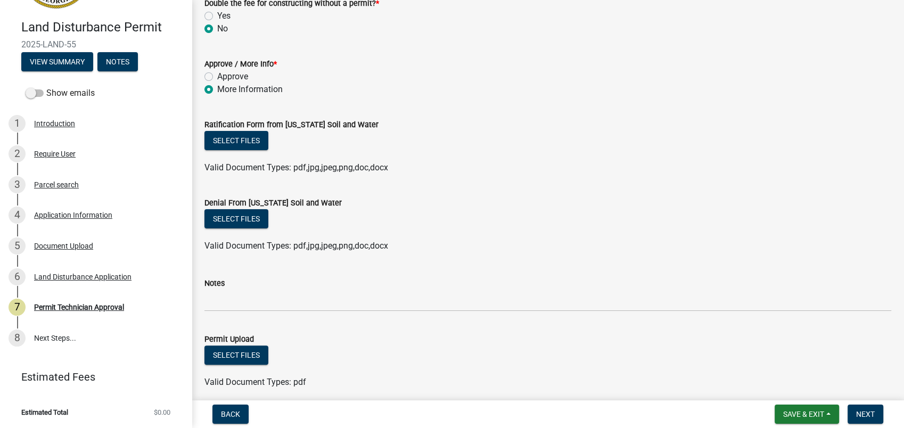
scroll to position [236, 0]
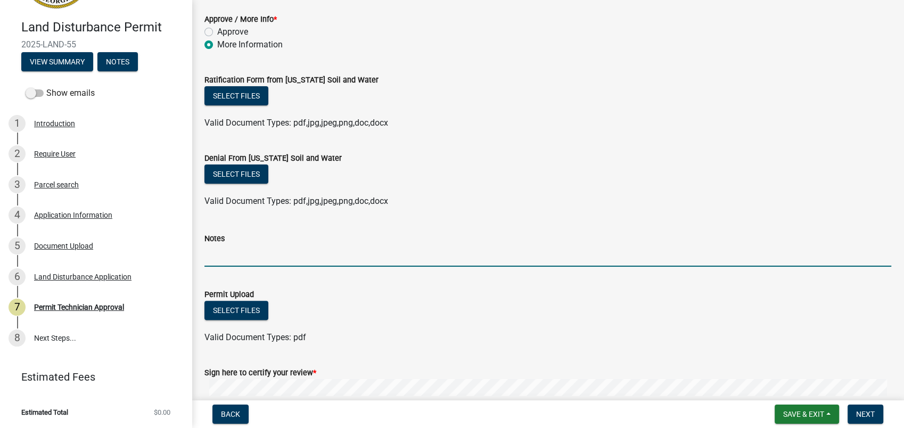
click at [230, 248] on input "Notes" at bounding box center [547, 256] width 687 height 22
click at [388, 253] on input "Waiting on soil and erosion stamped plans-03-07-2025 DE" at bounding box center [547, 256] width 687 height 22
type input "Waiting on soil and erosion stamped plans-09-12-2025 DE"
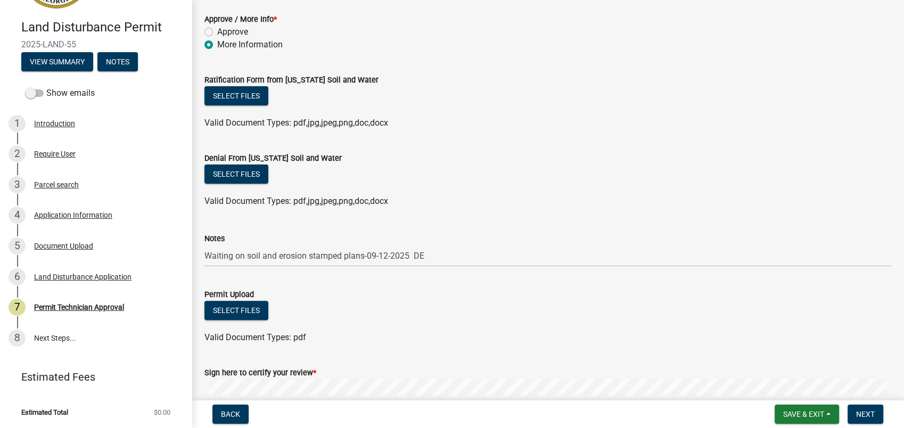
drag, startPoint x: 442, startPoint y: 222, endPoint x: 571, endPoint y: 161, distance: 142.5
click at [443, 222] on div "Notes Waiting on soil and erosion stamped plans-09-12-2025 DE" at bounding box center [547, 242] width 687 height 50
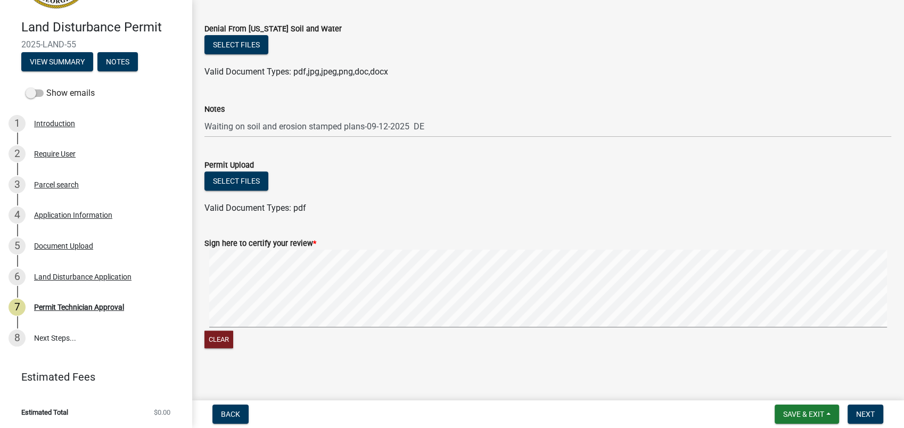
scroll to position [371, 0]
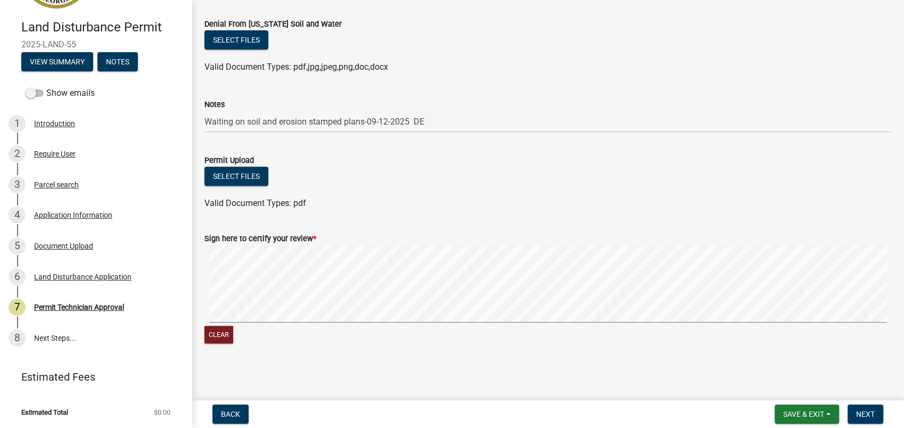
click at [470, 327] on div "Clear" at bounding box center [547, 295] width 687 height 101
click at [538, 295] on form "Sign here to certify your review * Clear" at bounding box center [547, 282] width 687 height 126
click at [732, 324] on signature-pad at bounding box center [547, 285] width 687 height 81
click at [866, 416] on span "Next" at bounding box center [865, 414] width 19 height 9
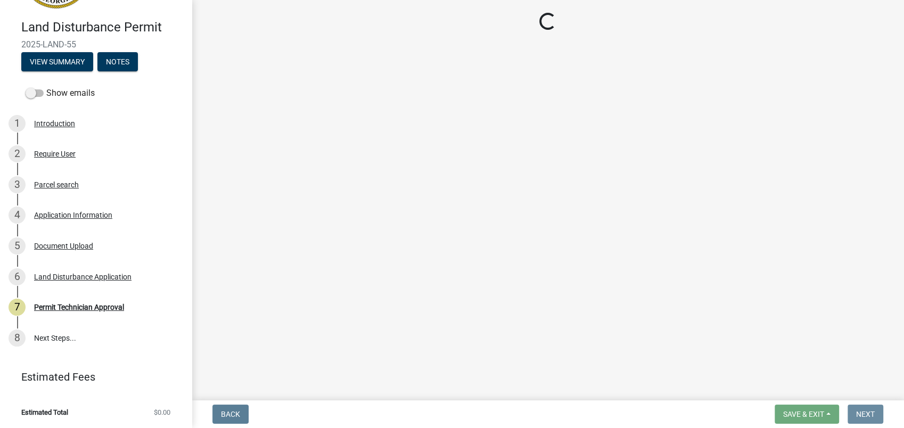
scroll to position [0, 0]
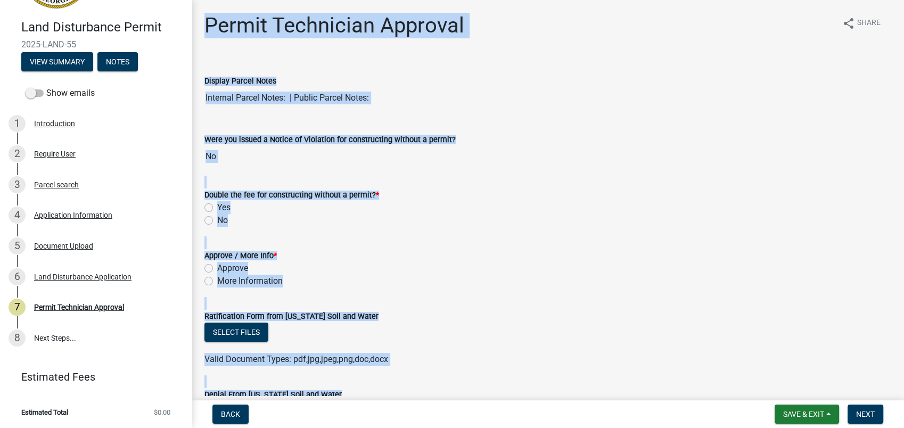
click at [643, 27] on div "Permit Technician Approval share Share" at bounding box center [547, 30] width 687 height 34
click at [259, 59] on div "Permit Technician Approval share Share Display Parcel Notes Internal Parcel Not…" at bounding box center [547, 374] width 703 height 723
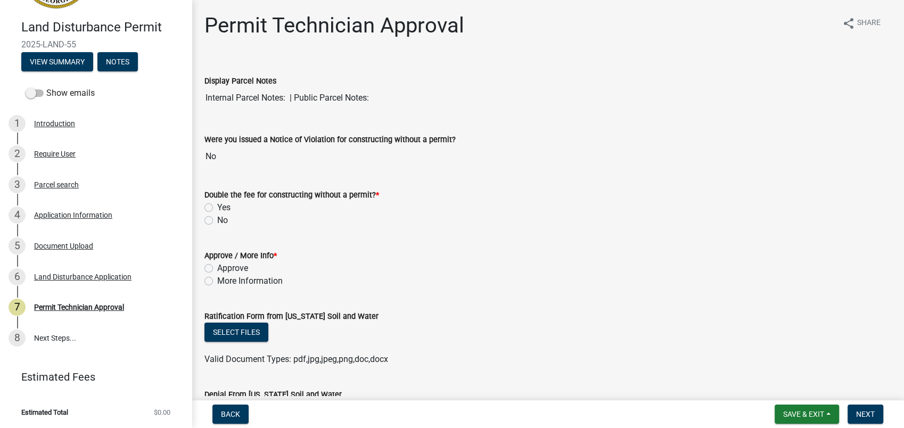
click at [173, 102] on div "Show emails" at bounding box center [96, 93] width 192 height 21
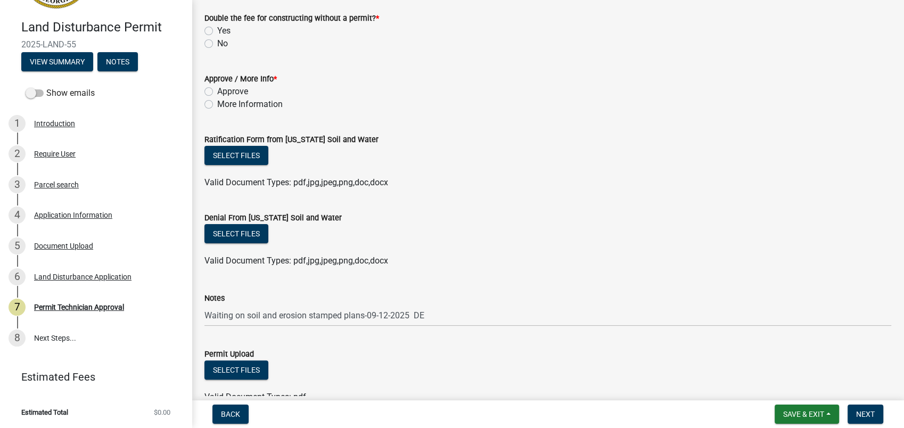
scroll to position [296, 0]
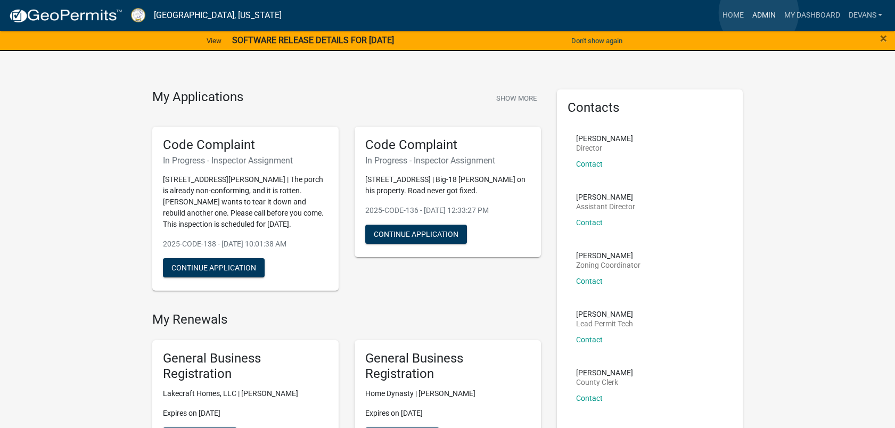
click at [759, 13] on link "Admin" at bounding box center [764, 15] width 32 height 20
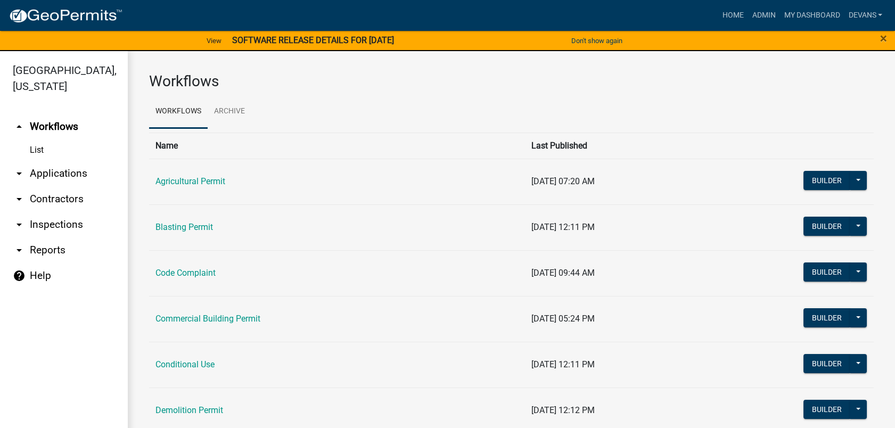
click at [62, 172] on link "arrow_drop_down Applications" at bounding box center [64, 174] width 128 height 26
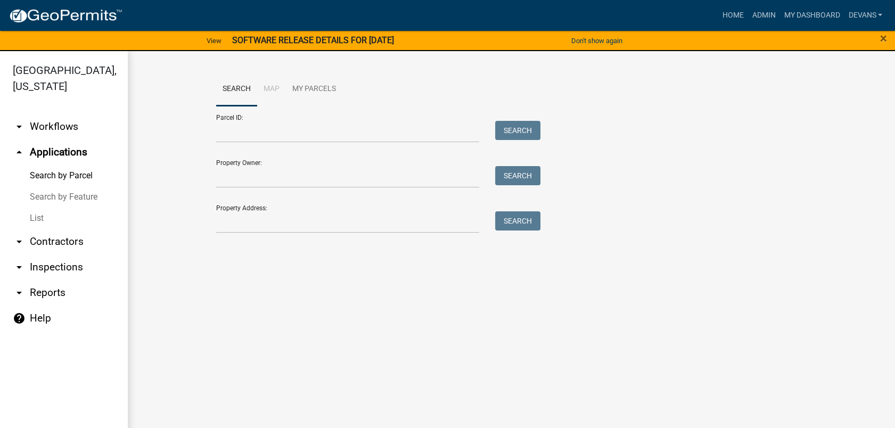
click at [31, 219] on link "List" at bounding box center [64, 218] width 128 height 21
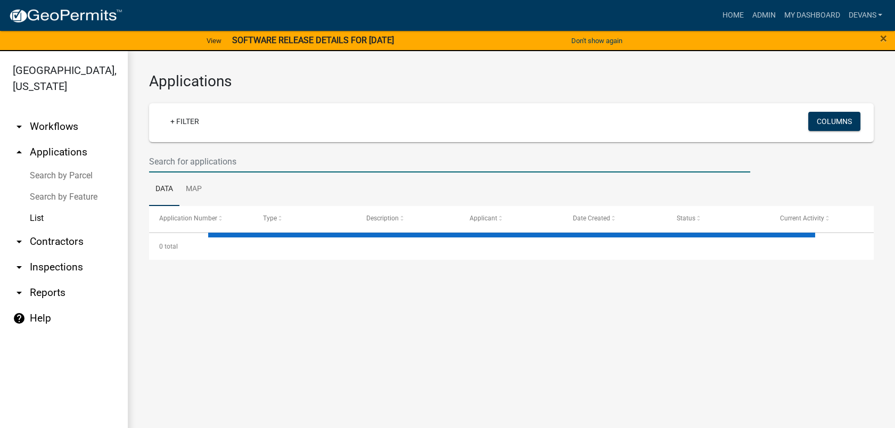
click at [220, 155] on input "text" at bounding box center [449, 162] width 601 height 22
select select "1: 25"
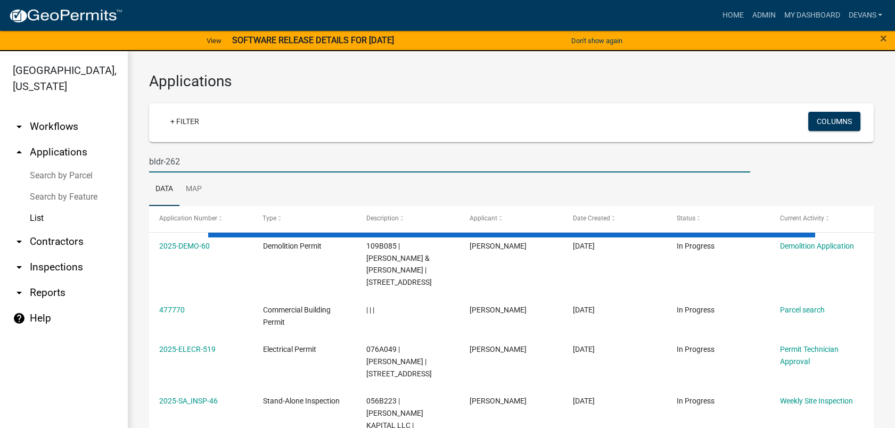
type input "bldr-262"
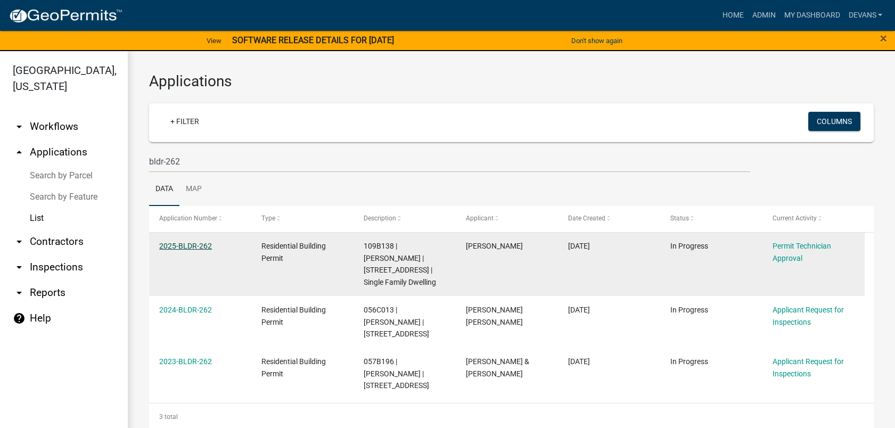
click at [174, 246] on link "2025-BLDR-262" at bounding box center [185, 246] width 53 height 9
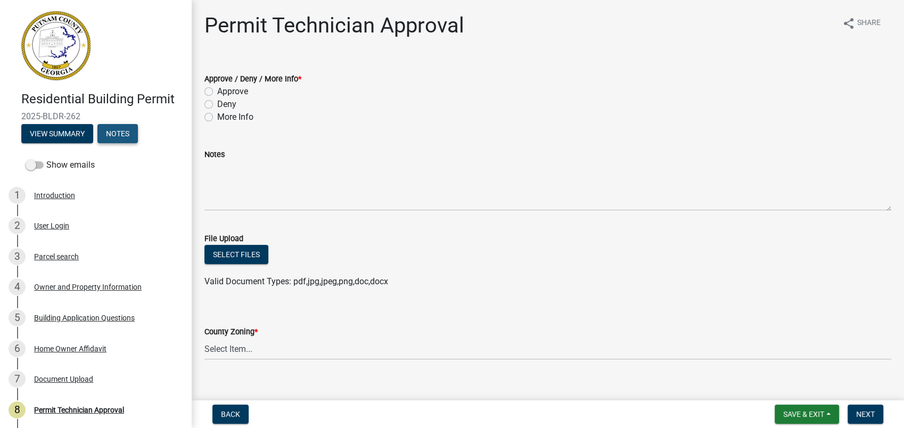
click at [124, 129] on button "Notes" at bounding box center [117, 133] width 40 height 19
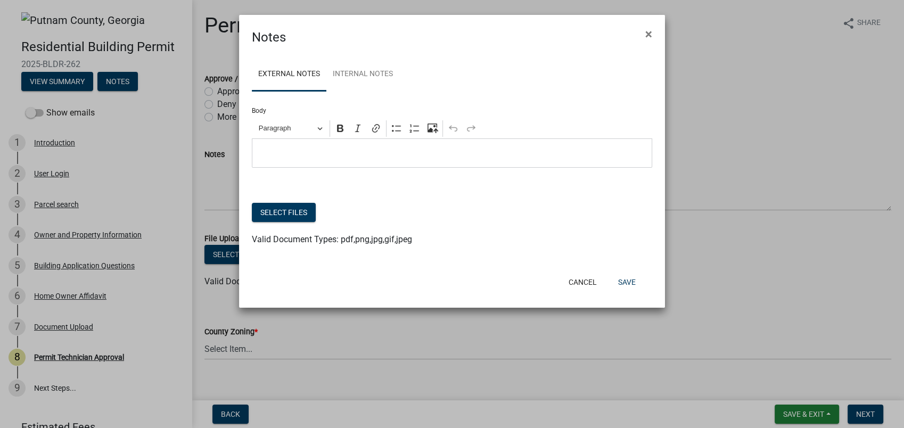
click at [268, 145] on div "Editor editing area: main. Press Alt+0 for help." at bounding box center [452, 152] width 400 height 29
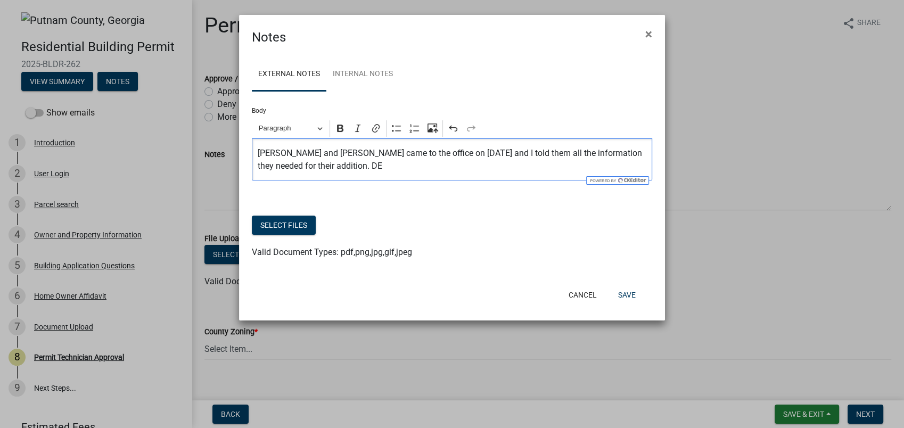
click at [287, 162] on p "Mr. Vargas and Mr. Garrett came to the office on 09-12-2025 and I told them all…" at bounding box center [452, 160] width 389 height 26
click at [284, 167] on p "Mr. Vargas and Mr. Garrett came to the office on 09-12-2025 and I told them all…" at bounding box center [452, 160] width 389 height 26
click at [307, 165] on p "Mr. Vargas and Mr. Garrett came to the office on 09-12-2025 and I told them all…" at bounding box center [452, 160] width 389 height 26
click at [473, 227] on div "Select files" at bounding box center [452, 227] width 400 height 22
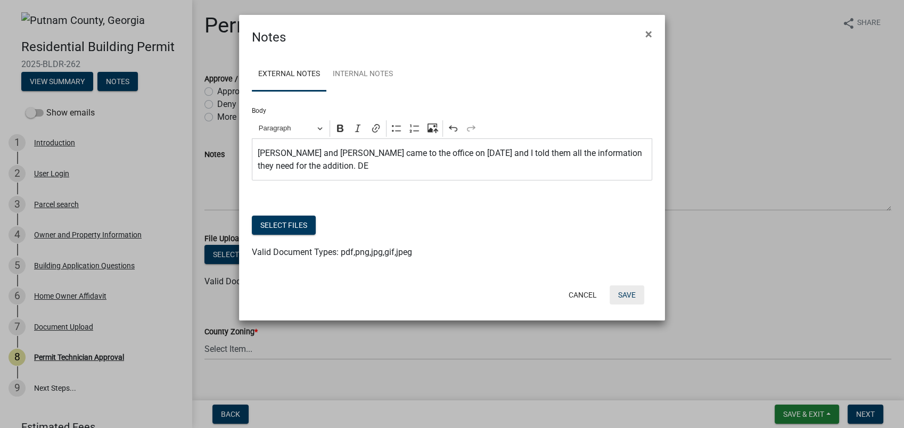
click at [626, 296] on button "Save" at bounding box center [627, 294] width 35 height 19
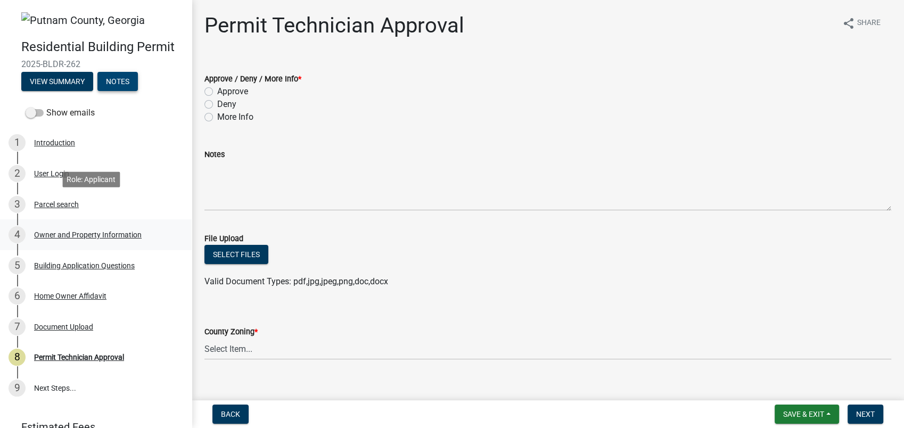
scroll to position [50, 0]
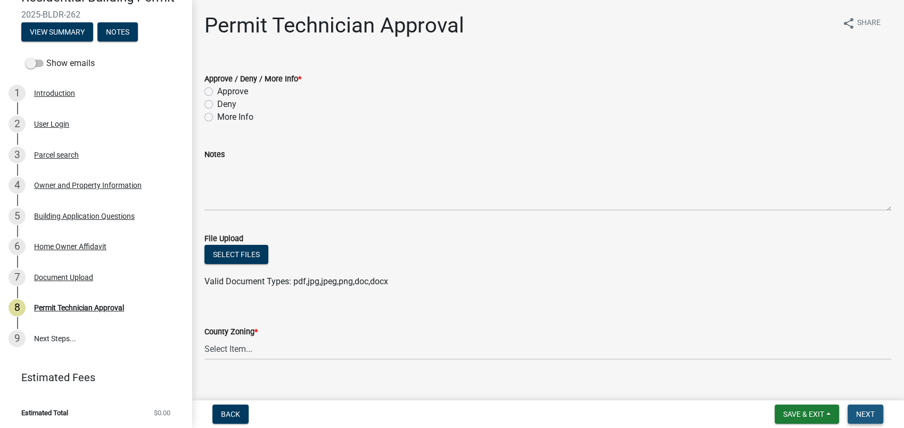
click at [863, 415] on span "Next" at bounding box center [865, 414] width 19 height 9
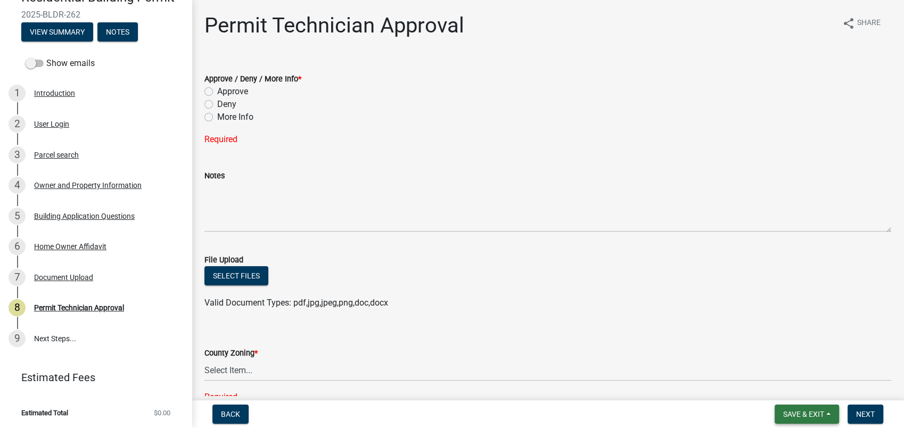
click at [799, 415] on span "Save & Exit" at bounding box center [803, 414] width 41 height 9
click at [763, 388] on button "Save & Exit" at bounding box center [796, 387] width 85 height 26
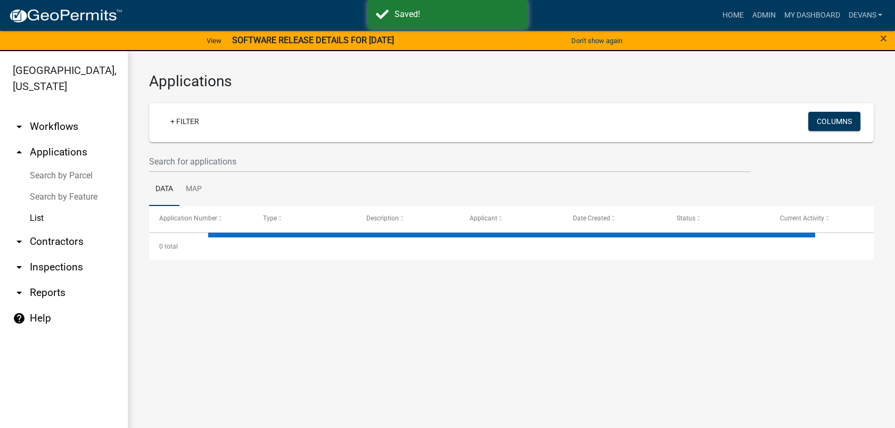
select select "1: 25"
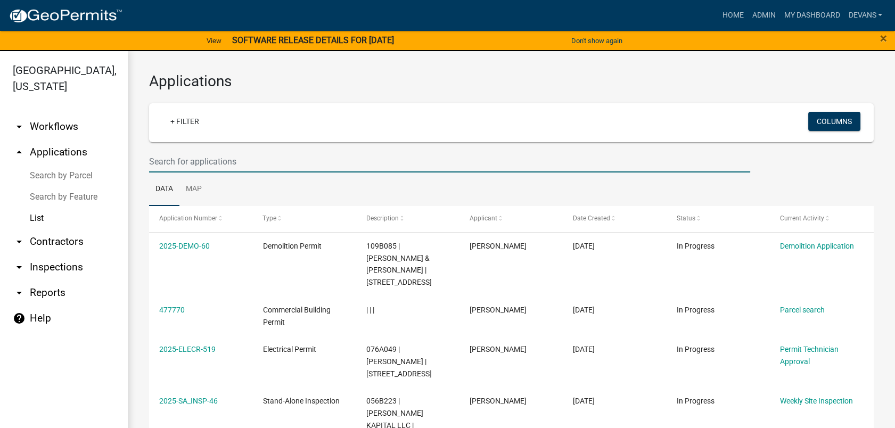
click at [177, 155] on input "text" at bounding box center [449, 162] width 601 height 22
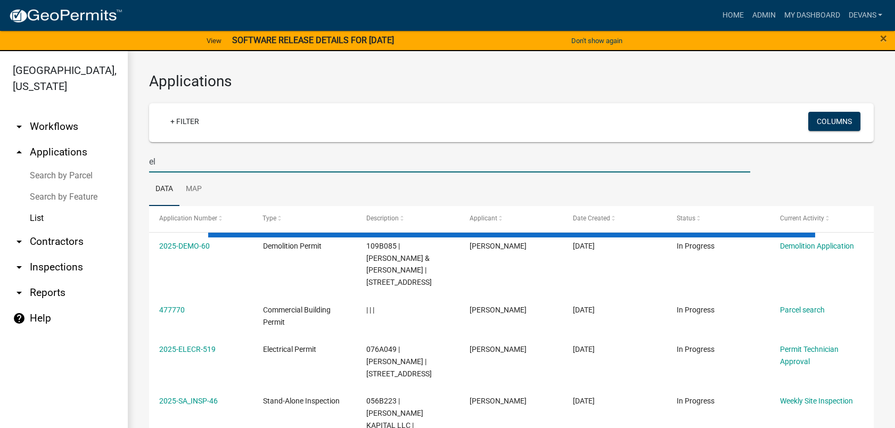
type input "e"
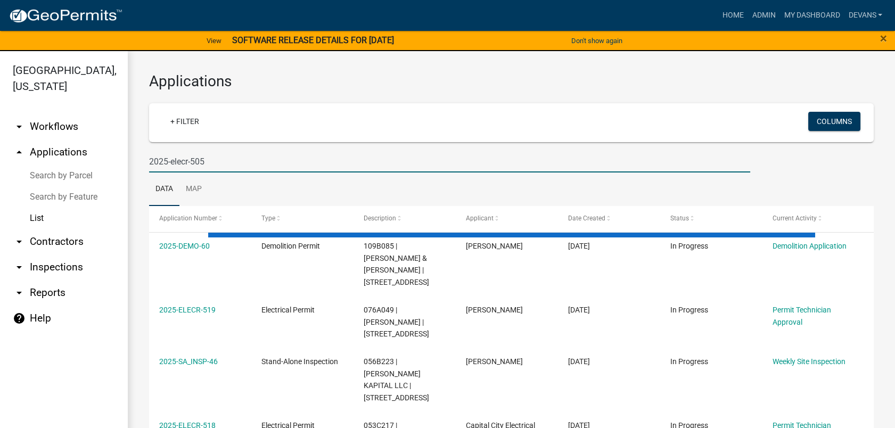
type input "2025-elecr-505"
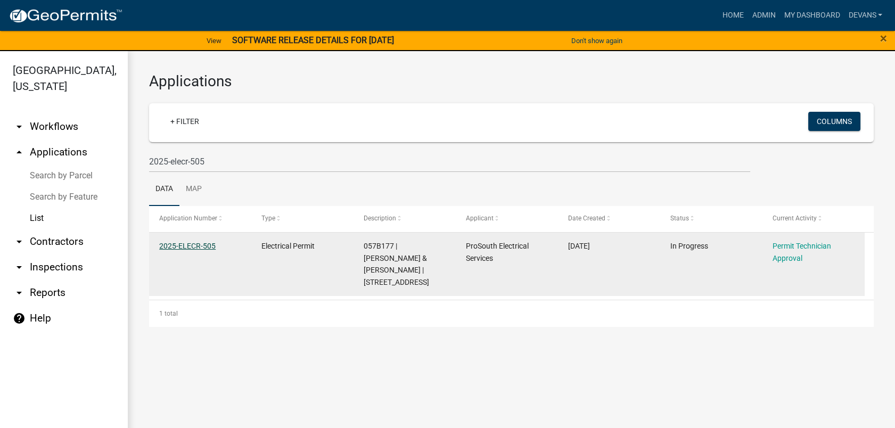
click at [173, 246] on link "2025-ELECR-505" at bounding box center [187, 246] width 56 height 9
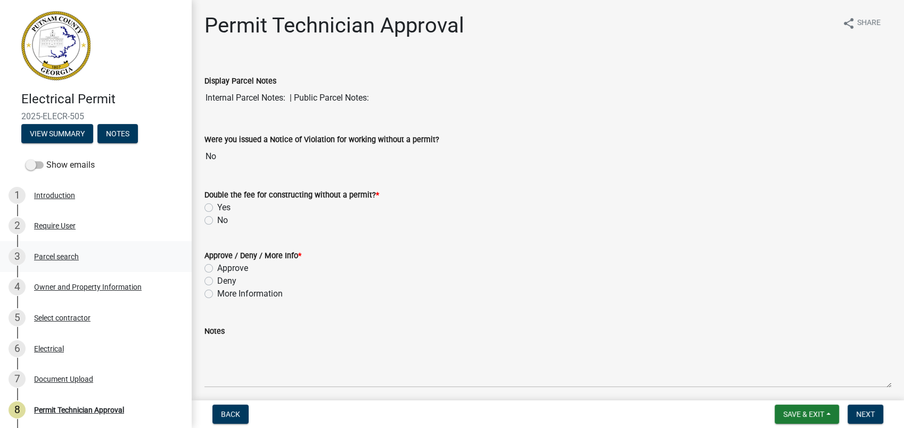
click at [52, 255] on div "Parcel search" at bounding box center [56, 256] width 45 height 7
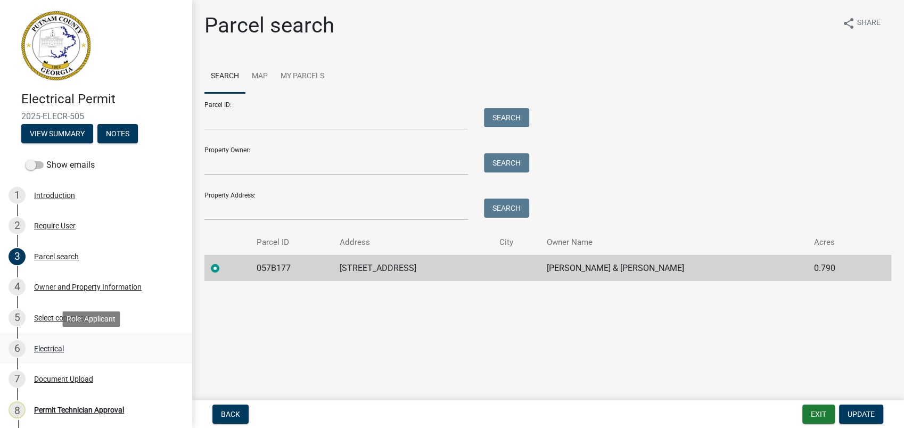
scroll to position [102, 0]
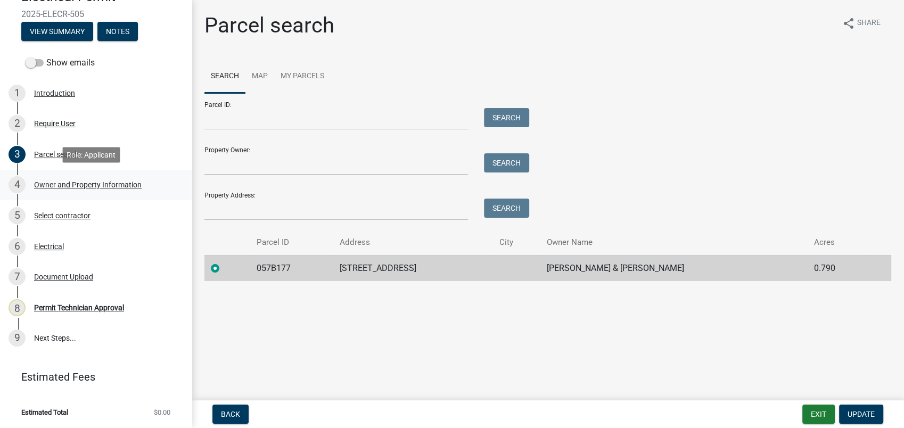
click at [75, 183] on div "Owner and Property Information" at bounding box center [88, 184] width 108 height 7
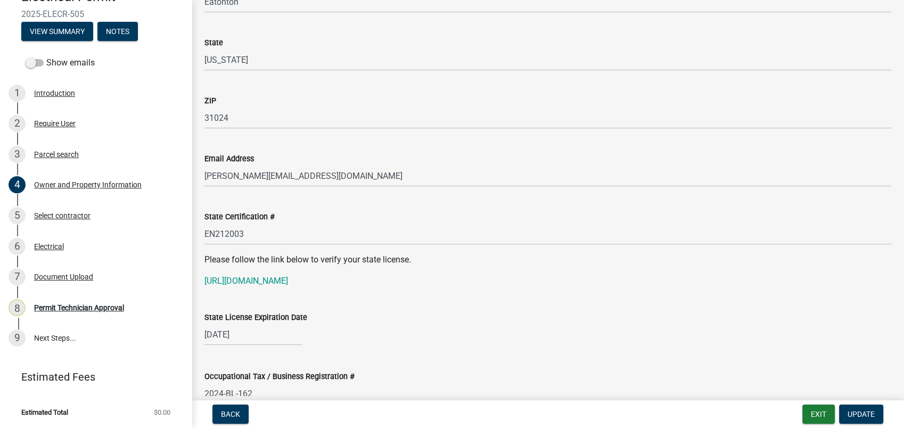
scroll to position [1242, 0]
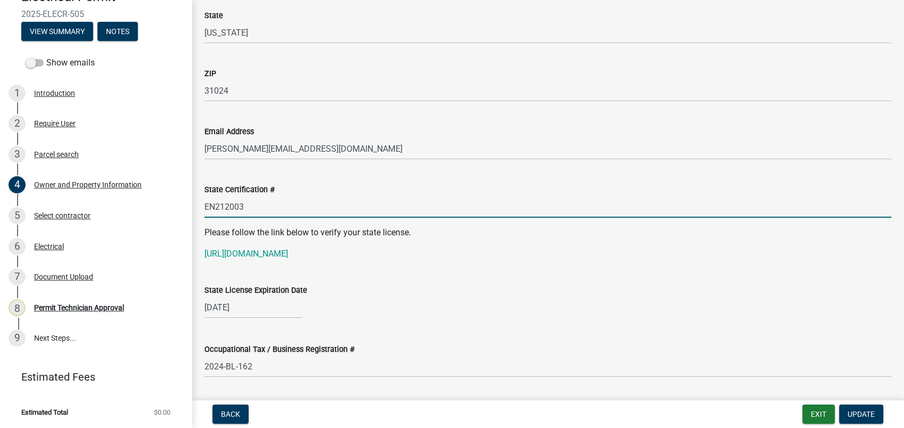
drag, startPoint x: 246, startPoint y: 212, endPoint x: 186, endPoint y: 209, distance: 60.2
click at [186, 209] on div "Electrical Permit 2025-ELECR-505 View Summary Notes Show emails 1 Introduction …" at bounding box center [452, 214] width 904 height 428
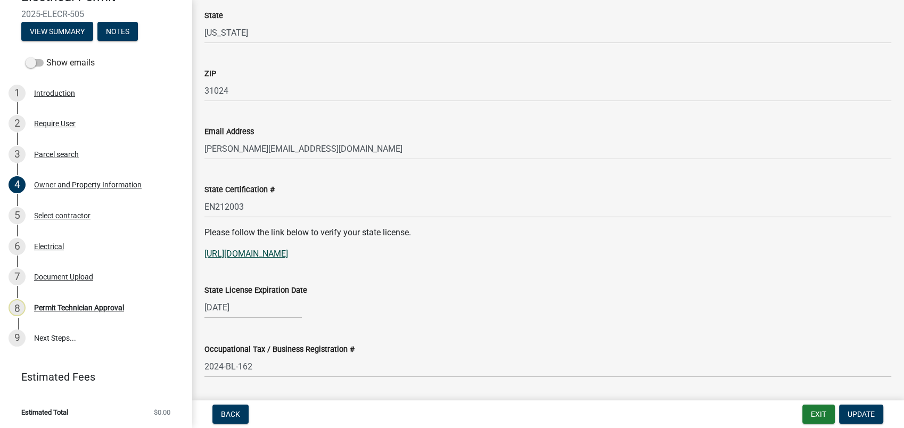
click at [267, 258] on link "https://goals.sos.ga.gov/GASOSOneStop/s/licensee-search" at bounding box center [246, 254] width 84 height 10
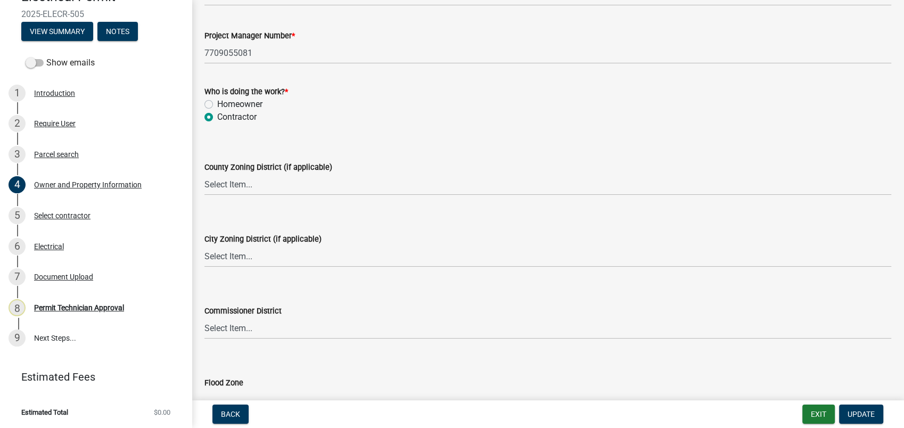
scroll to position [1834, 0]
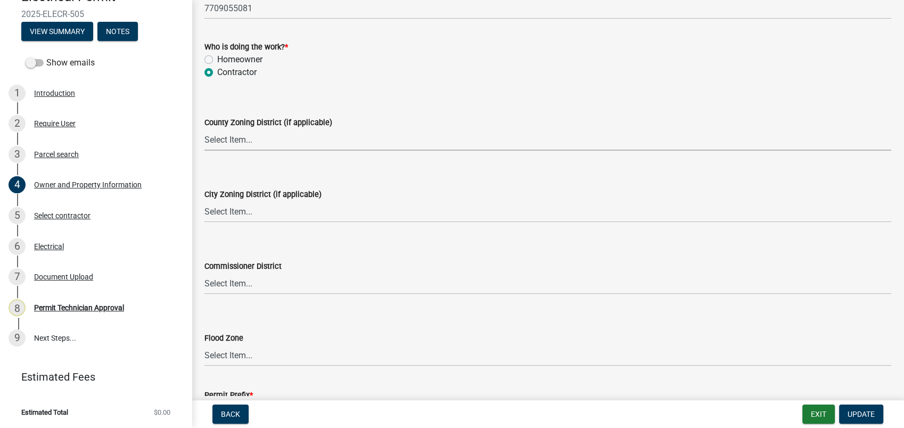
click at [225, 141] on select "Select Item... AG-1 R-1R R-1 R-2 MHP RM-1 RM-3 C-1 C-2 I-M PUD N/A" at bounding box center [547, 140] width 687 height 22
click at [204, 129] on select "Select Item... AG-1 R-1R R-1 R-2 MHP RM-1 RM-3 C-1 C-2 I-M PUD N/A" at bounding box center [547, 140] width 687 height 22
select select "78bfdc44-73ff-456e-a557-d4c99b9c08be"
click at [216, 216] on select "Select Item... A-1 A-2 R-1 R-2 R-3 R-4 MHP C-1 C-2 I-1 I-2 DB FH H-P N/A" at bounding box center [547, 212] width 687 height 22
click at [204, 201] on select "Select Item... A-1 A-2 R-1 R-2 R-3 R-4 MHP C-1 C-2 I-1 I-2 DB FH H-P N/A" at bounding box center [547, 212] width 687 height 22
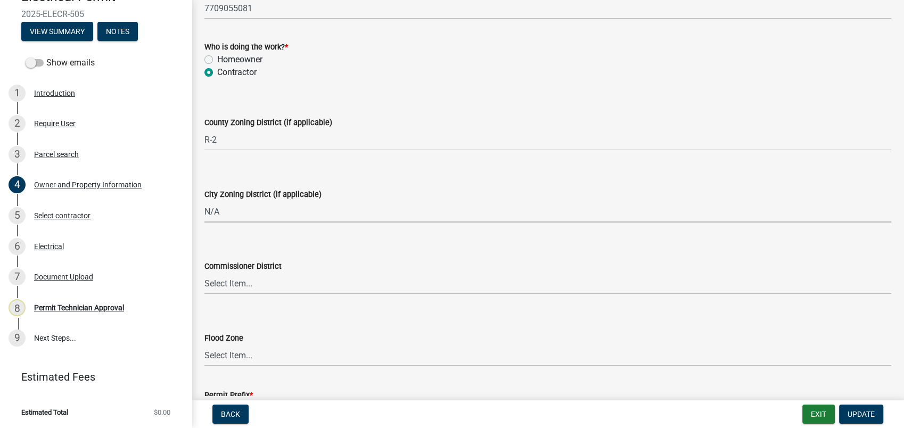
select select "83394b22-4a11-496c-8e5c-75ade2e72faf"
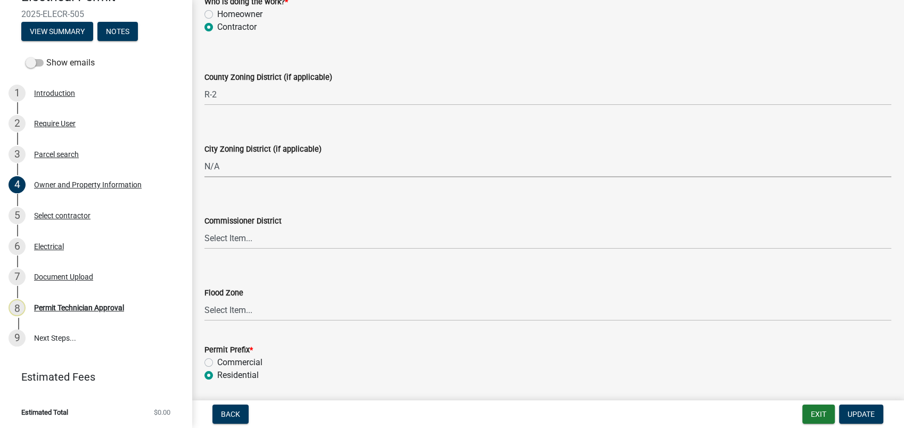
scroll to position [1915, 0]
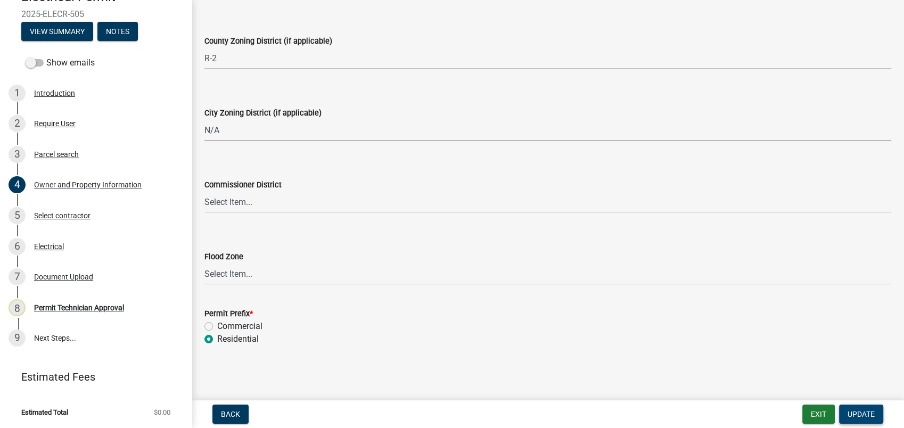
click at [848, 409] on button "Update" at bounding box center [861, 414] width 44 height 19
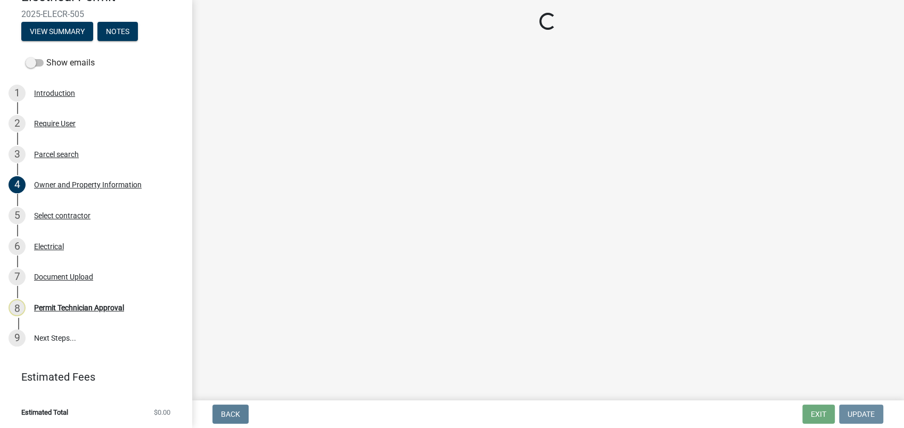
scroll to position [0, 0]
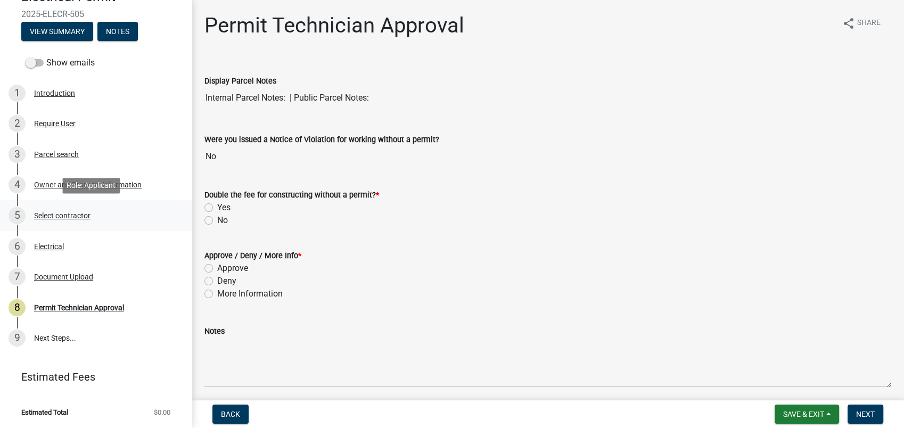
click at [63, 215] on div "Select contractor" at bounding box center [62, 215] width 56 height 7
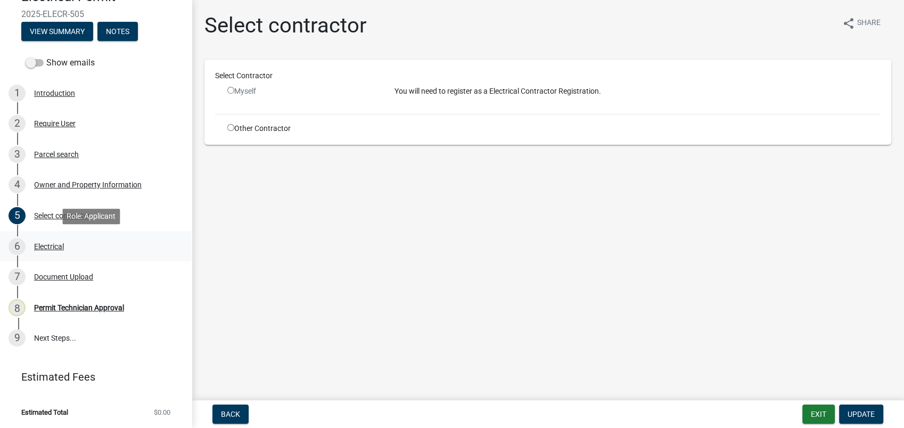
click at [47, 243] on div "Electrical" at bounding box center [49, 246] width 30 height 7
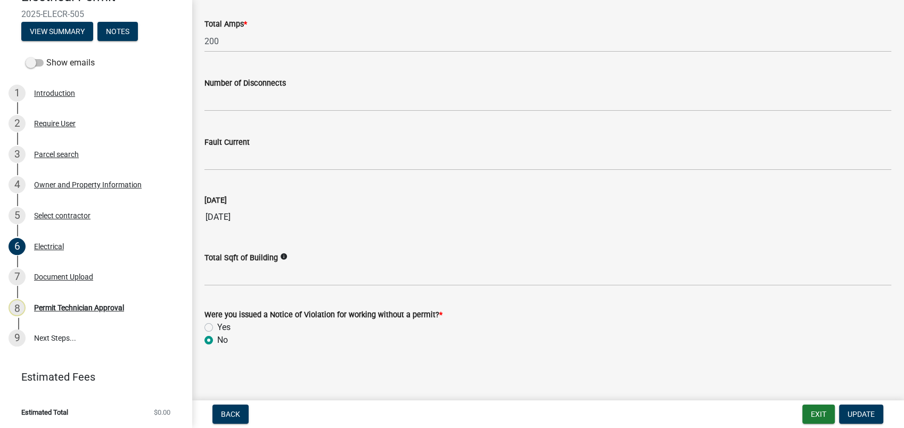
scroll to position [1069, 0]
click at [75, 273] on div "Document Upload" at bounding box center [63, 276] width 59 height 7
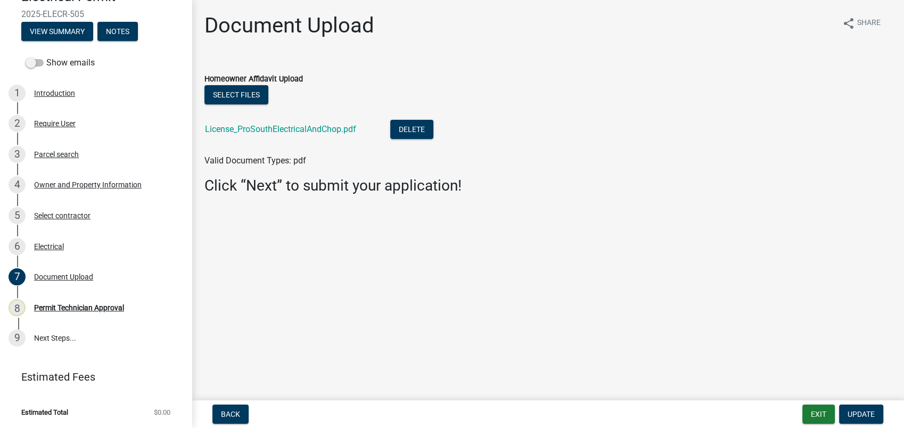
click at [298, 116] on li "License_ProSouthElectricalAndChop.pdf Delete" at bounding box center [547, 130] width 687 height 39
click at [297, 126] on link "License_ProSouthElectricalAndChop.pdf" at bounding box center [280, 129] width 151 height 10
click at [73, 296] on link "8 Permit Technician Approval" at bounding box center [96, 307] width 192 height 31
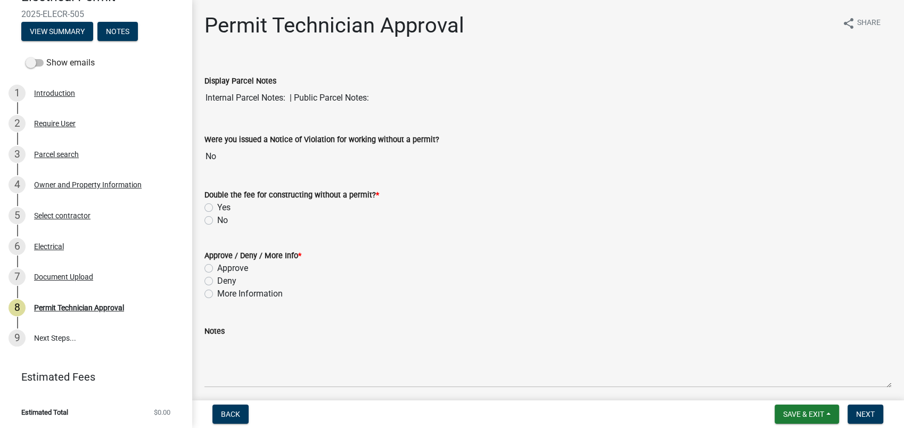
click at [217, 220] on label "No" at bounding box center [222, 220] width 11 height 13
click at [217, 220] on input "No" at bounding box center [220, 217] width 7 height 7
radio input "true"
click at [42, 248] on div "Electrical" at bounding box center [49, 246] width 30 height 7
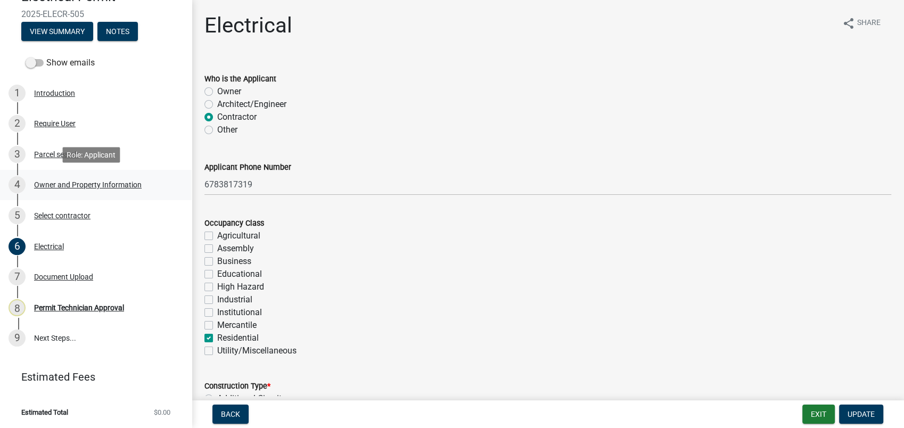
click at [83, 183] on div "Owner and Property Information" at bounding box center [88, 184] width 108 height 7
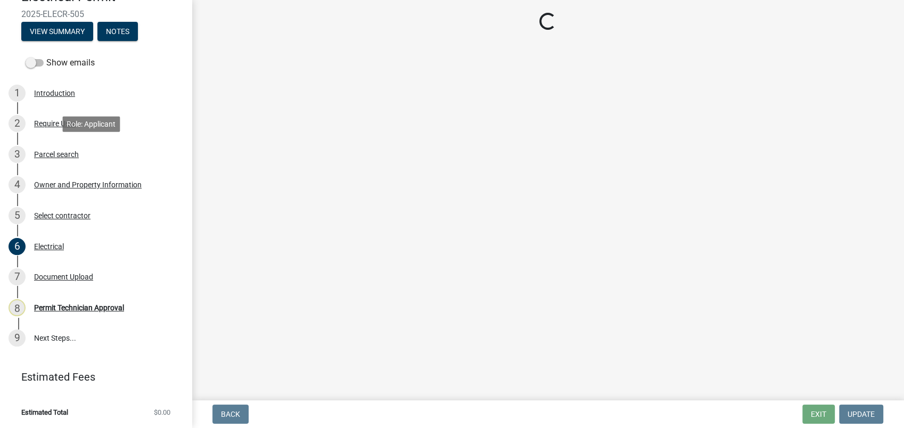
select select "78bfdc44-73ff-456e-a557-d4c99b9c08be"
select select "83394b22-4a11-496c-8e5c-75ade2e72faf"
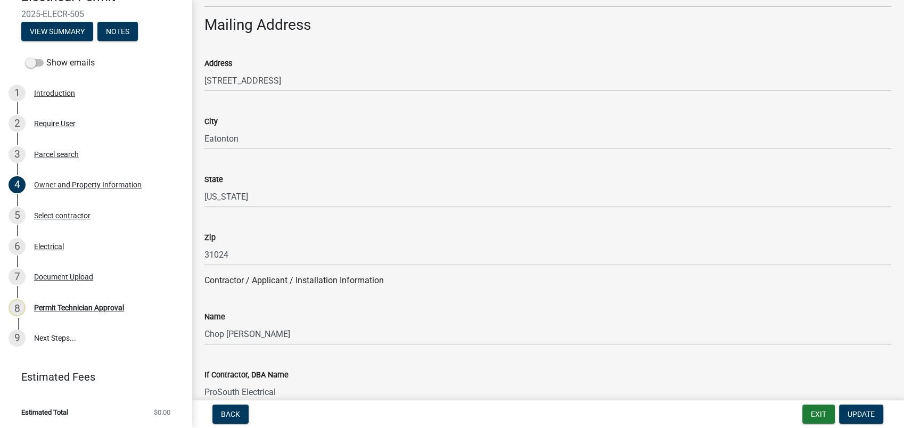
scroll to position [887, 0]
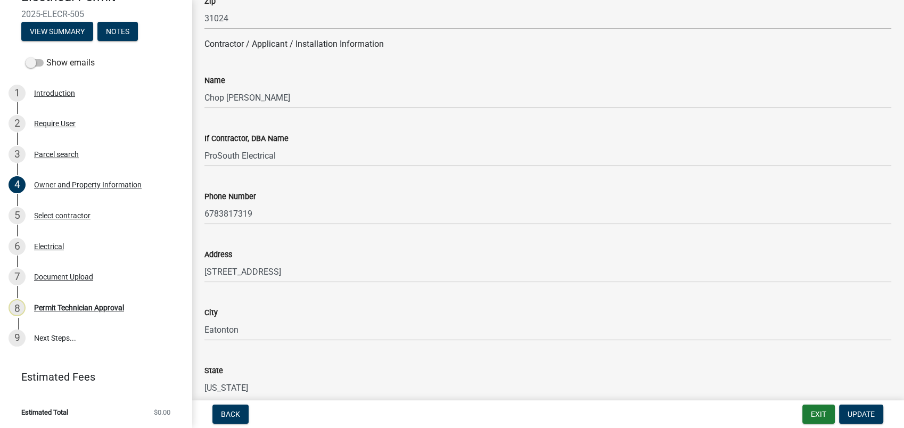
drag, startPoint x: 292, startPoint y: 111, endPoint x: 255, endPoint y: 95, distance: 40.3
click at [208, 95] on wm-data-entity-input "Name Chop Stover" at bounding box center [547, 88] width 687 height 58
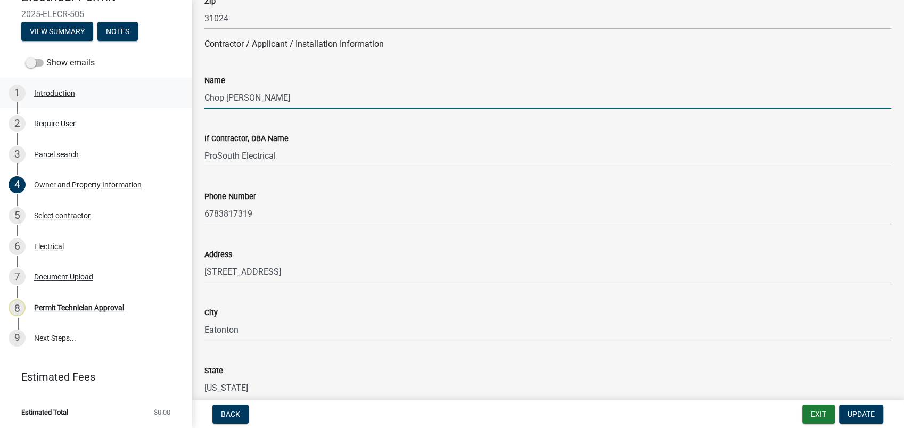
drag, startPoint x: 268, startPoint y: 95, endPoint x: 182, endPoint y: 95, distance: 86.3
click at [183, 95] on div "Electrical Permit 2025-ELECR-505 View Summary Notes Show emails 1 Introduction …" at bounding box center [452, 214] width 904 height 428
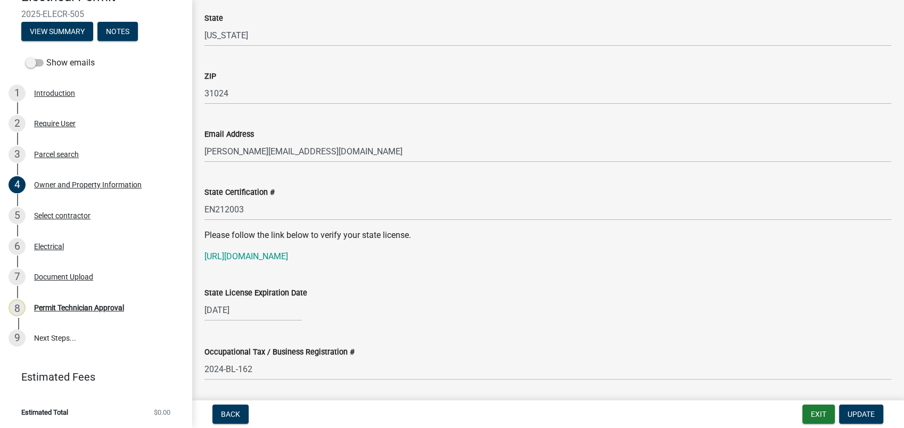
scroll to position [1242, 0]
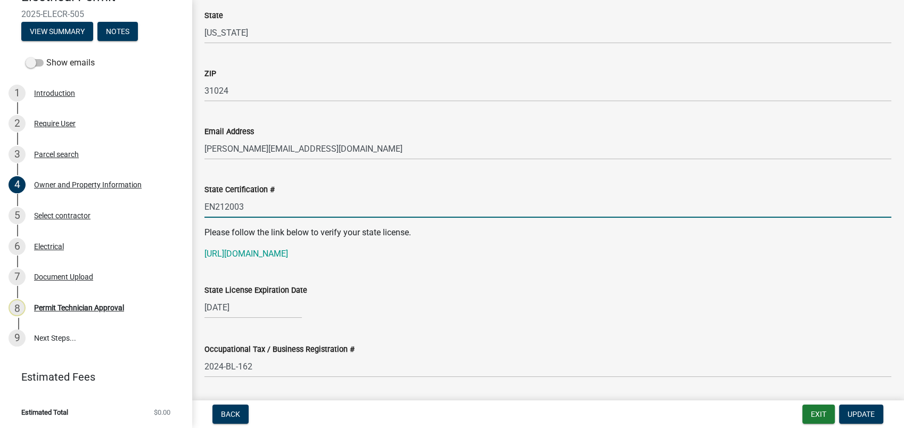
drag, startPoint x: 244, startPoint y: 209, endPoint x: 189, endPoint y: 206, distance: 55.5
click at [189, 206] on div "Electrical Permit 2025-ELECR-505 View Summary Notes Show emails 1 Introduction …" at bounding box center [452, 214] width 904 height 428
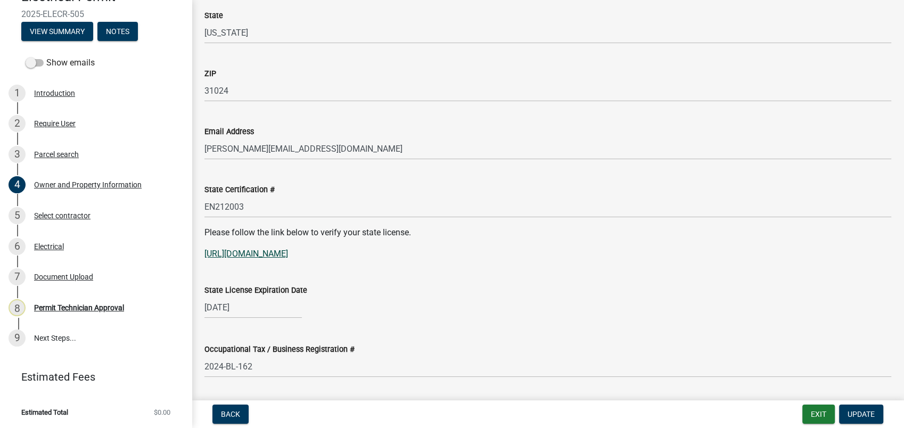
click at [270, 255] on link "[URL][DOMAIN_NAME]" at bounding box center [246, 254] width 84 height 10
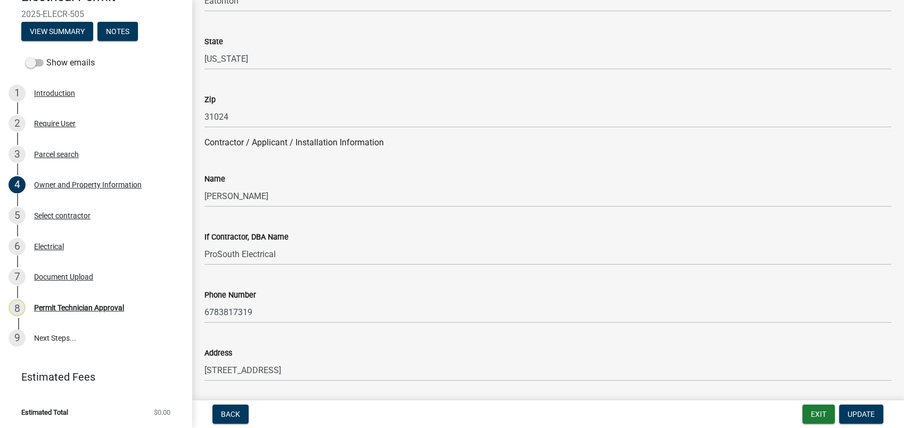
scroll to position [769, 0]
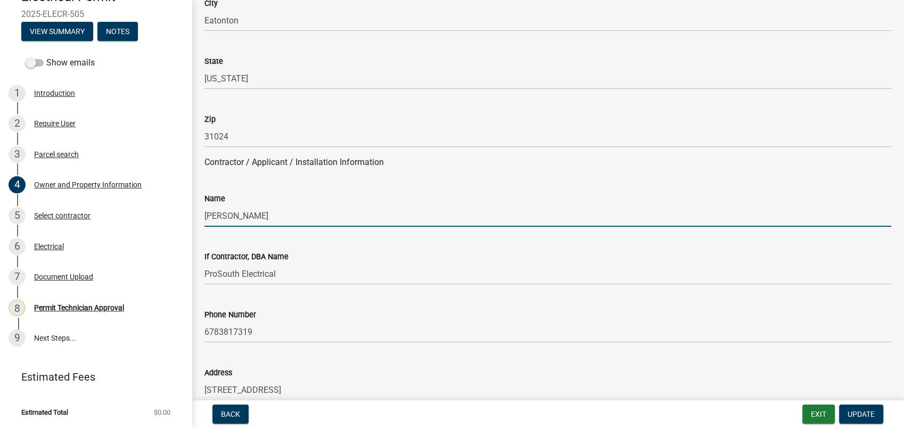
drag, startPoint x: 251, startPoint y: 228, endPoint x: 183, endPoint y: 223, distance: 68.4
click at [183, 223] on div "Electrical Permit 2025-ELECR-505 View Summary Notes Show emails 1 Introduction …" at bounding box center [452, 214] width 904 height 428
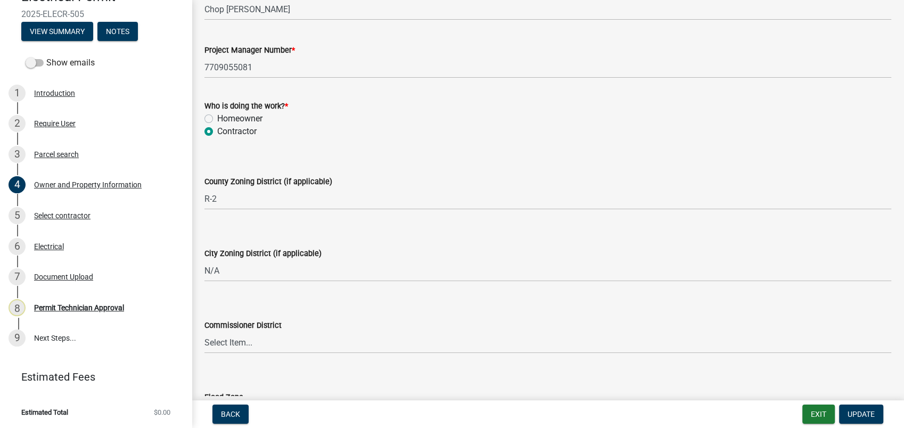
scroll to position [1893, 0]
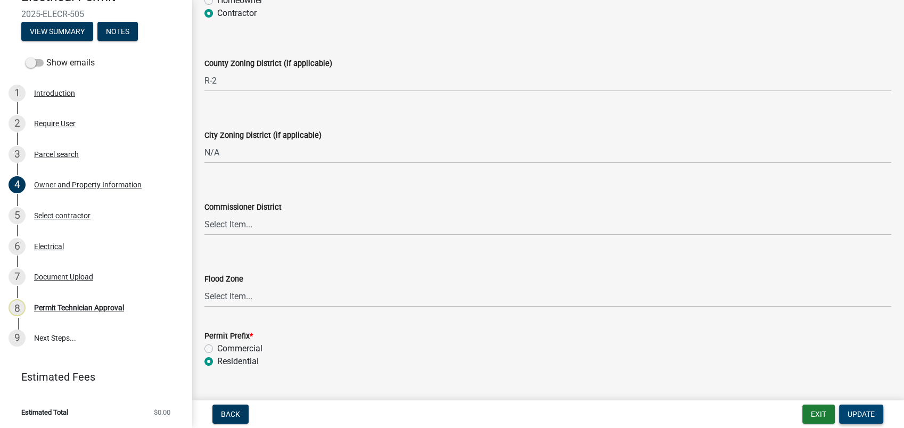
type input "Gerald West, Jr."
click at [851, 412] on span "Update" at bounding box center [861, 414] width 27 height 9
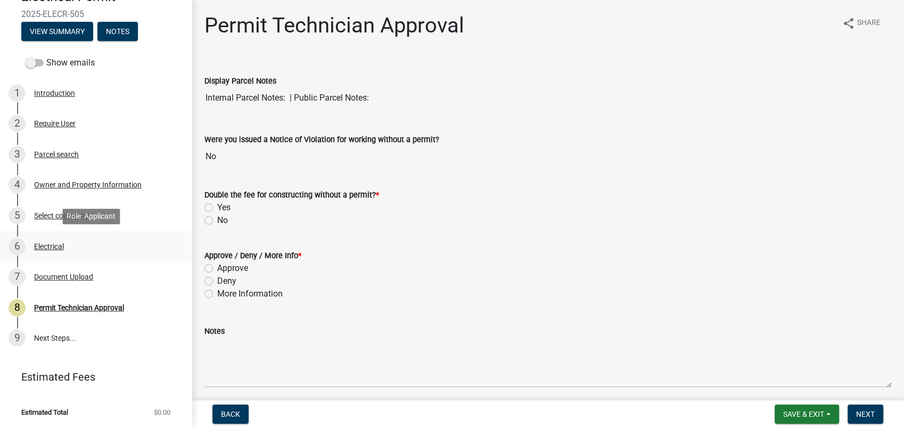
click at [47, 245] on div "Electrical" at bounding box center [49, 246] width 30 height 7
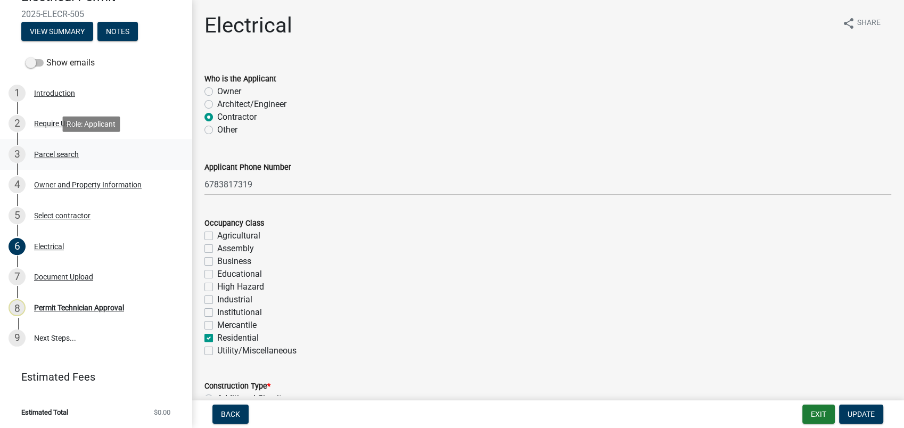
click at [56, 154] on div "Parcel search" at bounding box center [56, 154] width 45 height 7
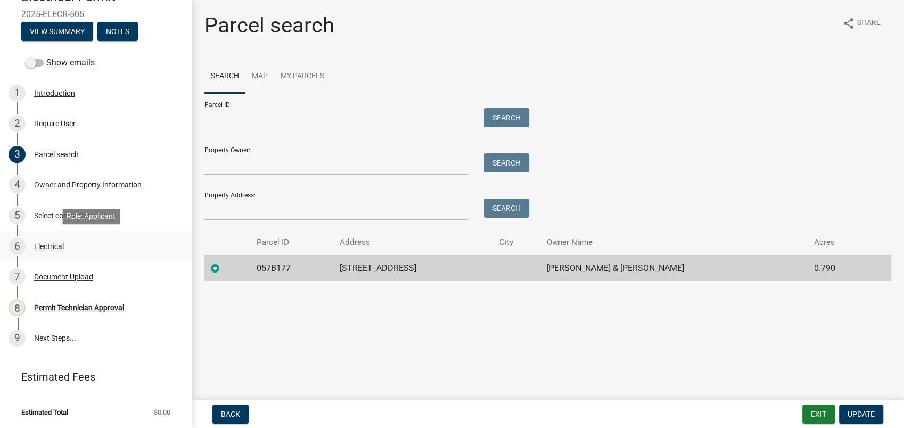
click at [70, 244] on div "6 Electrical" at bounding box center [92, 246] width 166 height 17
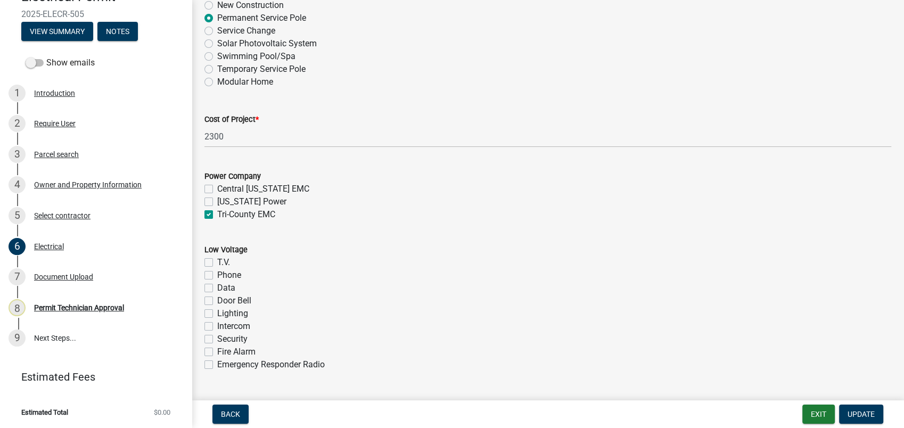
scroll to position [473, 0]
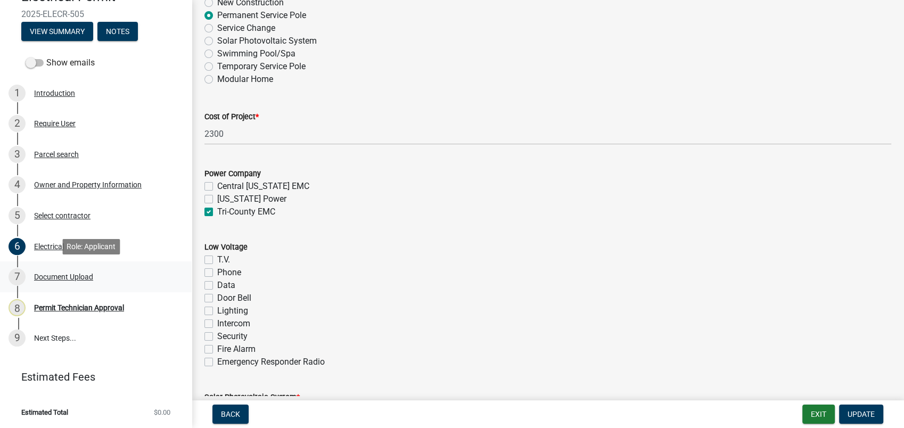
click at [63, 273] on div "Document Upload" at bounding box center [63, 276] width 59 height 7
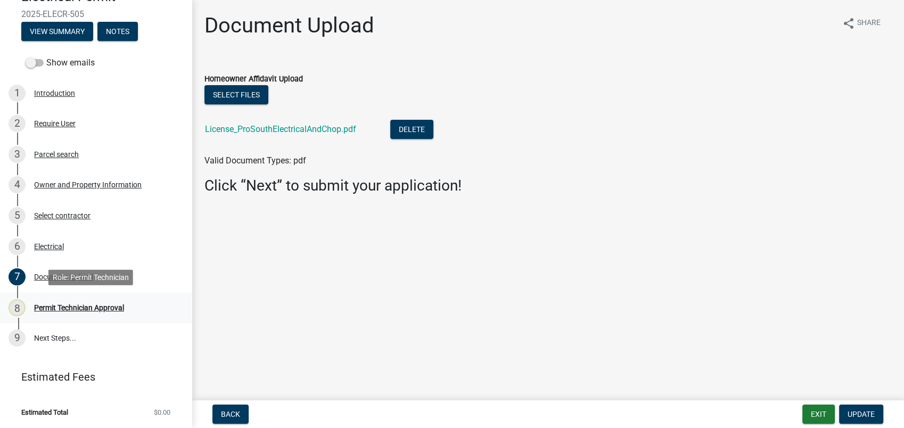
click at [68, 308] on div "Permit Technician Approval" at bounding box center [79, 307] width 90 height 7
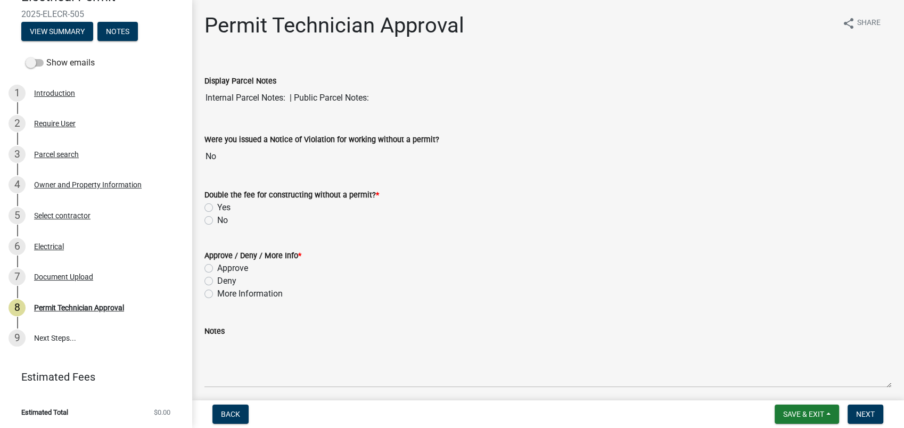
click at [217, 221] on label "No" at bounding box center [222, 220] width 11 height 13
click at [217, 221] on input "No" at bounding box center [220, 217] width 7 height 7
radio input "true"
click at [217, 268] on label "Approve" at bounding box center [232, 268] width 31 height 13
click at [217, 268] on input "Approve" at bounding box center [220, 265] width 7 height 7
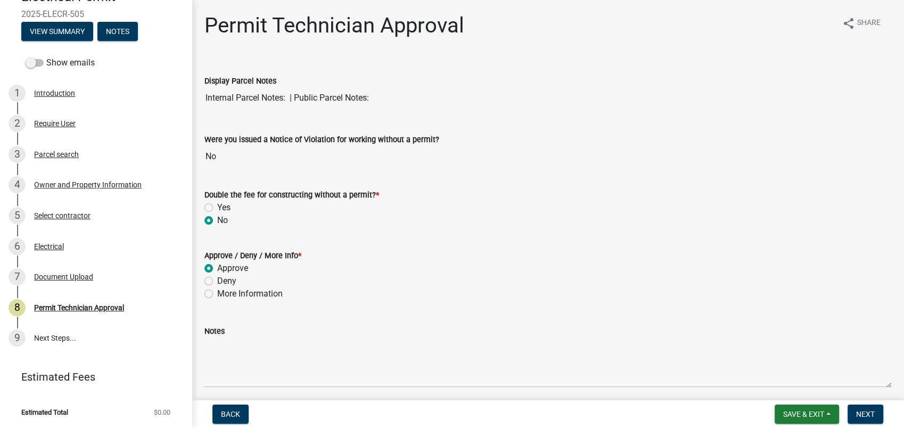
radio input "true"
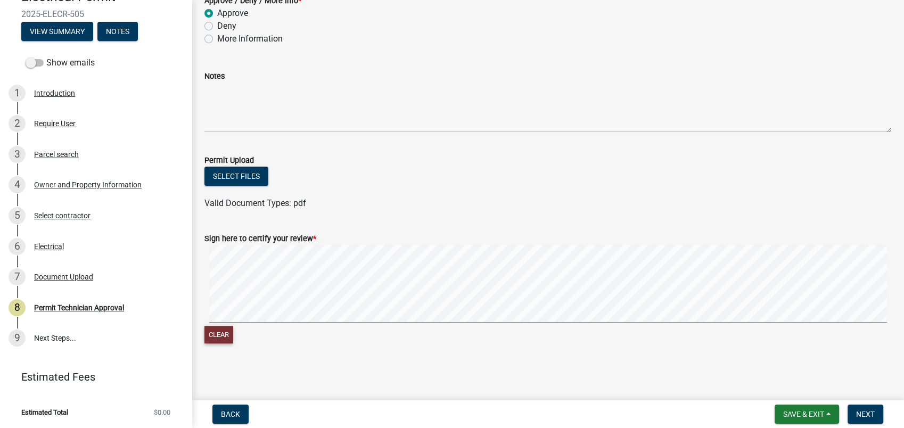
click at [226, 333] on button "Clear" at bounding box center [218, 335] width 29 height 18
click at [582, 287] on form "Sign here to certify your review * Clear" at bounding box center [547, 282] width 687 height 126
click at [875, 413] on button "Next" at bounding box center [866, 414] width 36 height 19
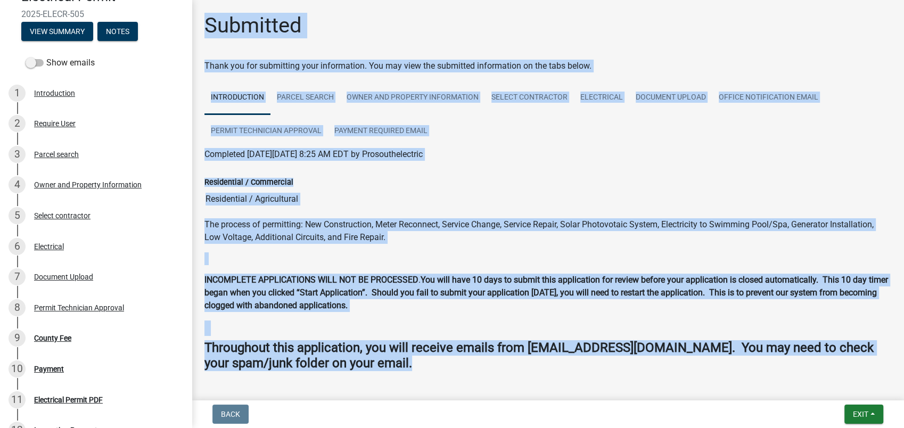
click at [643, 175] on div "Residential / Commercial Residential / Agricultural" at bounding box center [547, 185] width 687 height 49
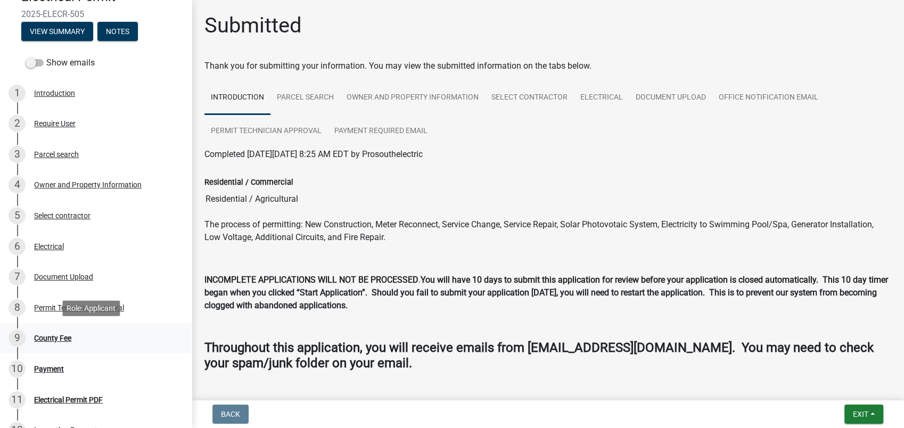
click at [55, 335] on div "County Fee" at bounding box center [52, 337] width 37 height 7
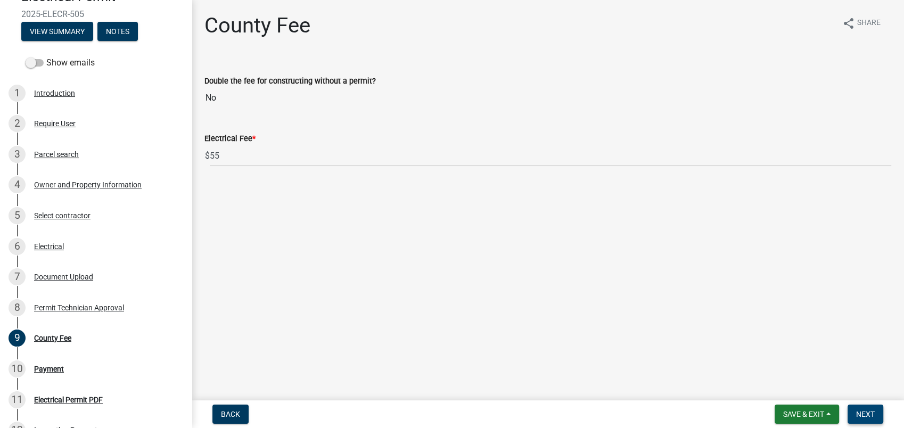
click at [863, 414] on span "Next" at bounding box center [865, 414] width 19 height 9
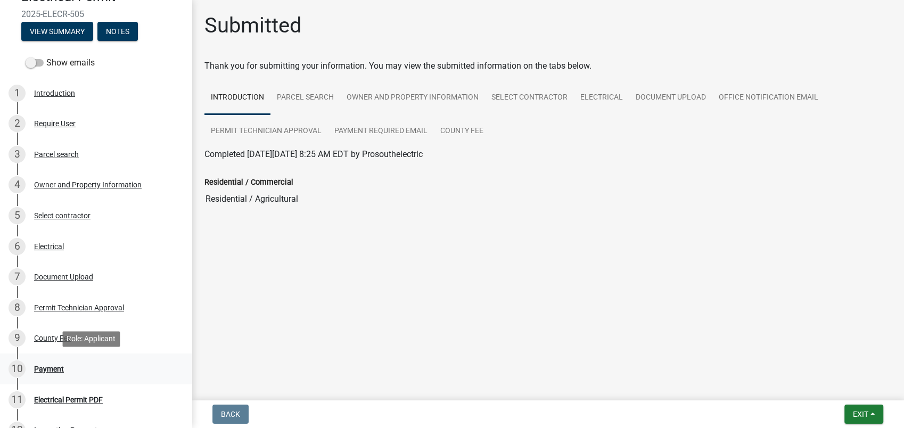
click at [43, 369] on div "Payment" at bounding box center [49, 368] width 30 height 7
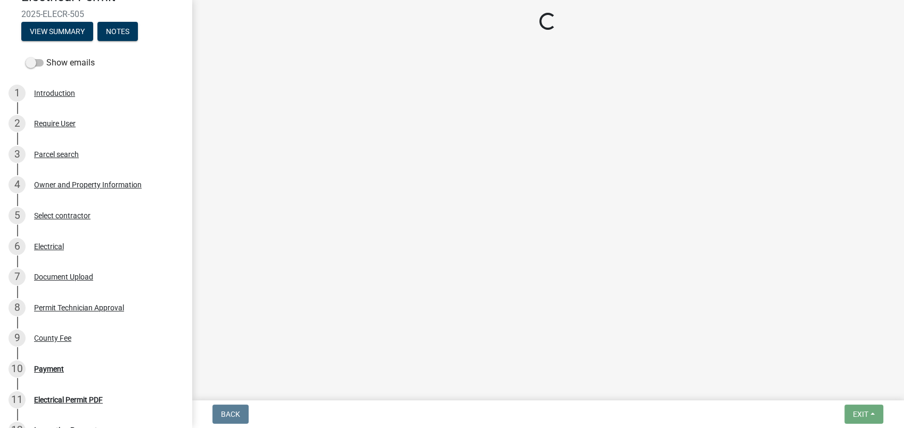
select select "3: 3"
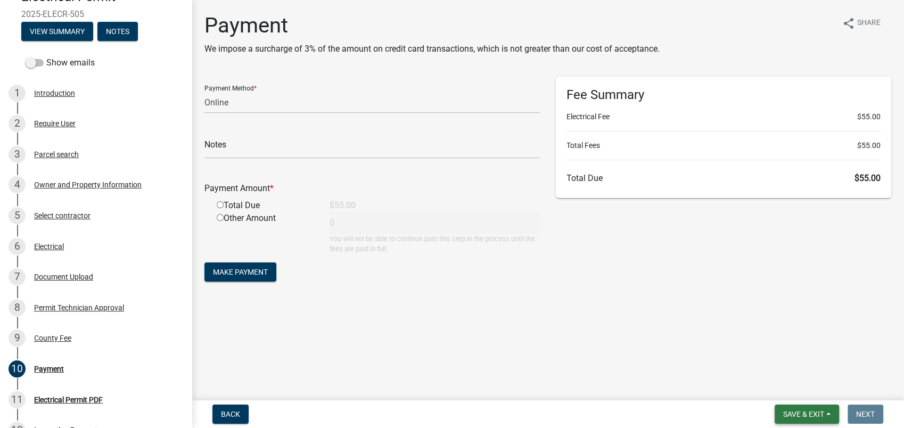
click at [823, 412] on span "Save & Exit" at bounding box center [803, 414] width 41 height 9
drag, startPoint x: 733, startPoint y: 312, endPoint x: 743, endPoint y: 363, distance: 52.0
click at [747, 357] on main "Payment We impose a surcharge of 3% of the amount on credit card transactions, …" at bounding box center [548, 198] width 712 height 396
click at [809, 420] on button "Save & Exit" at bounding box center [807, 414] width 64 height 19
click at [801, 392] on button "Save & Exit" at bounding box center [796, 387] width 85 height 26
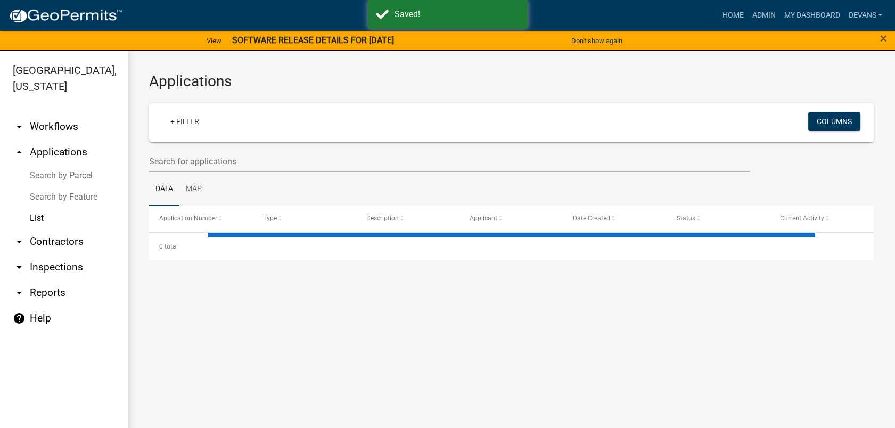
select select "1: 25"
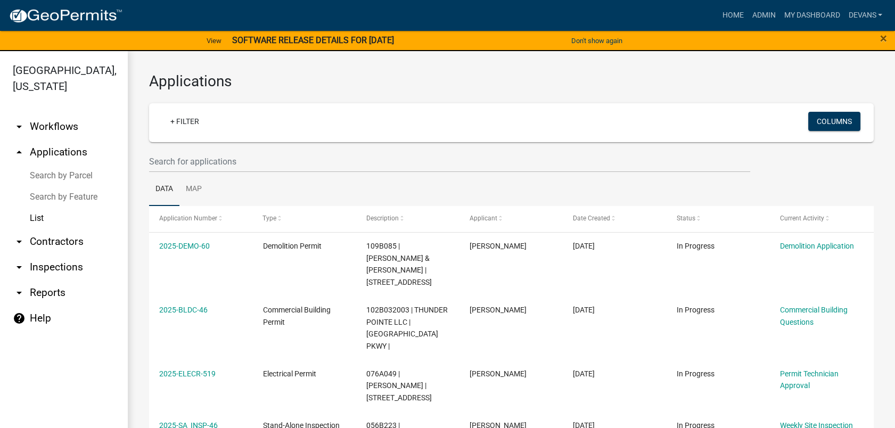
click at [178, 152] on wm-filter-builder "+ Filter Columns" at bounding box center [511, 137] width 725 height 69
click at [169, 163] on input "text" at bounding box center [449, 162] width 601 height 22
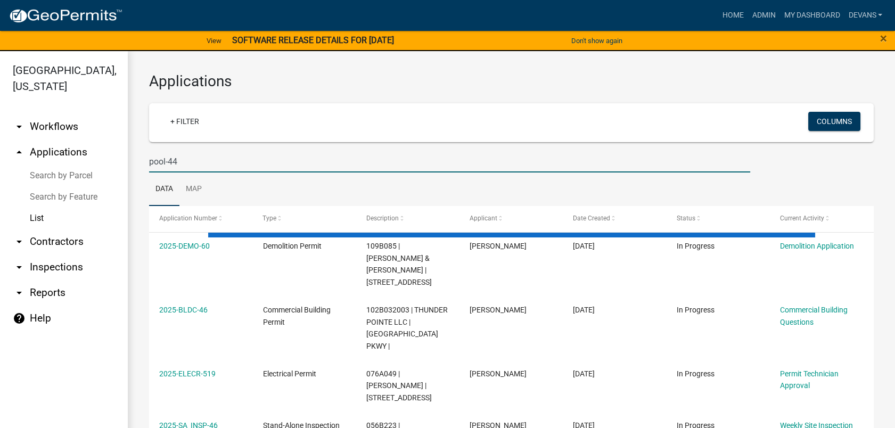
type input "pool-44"
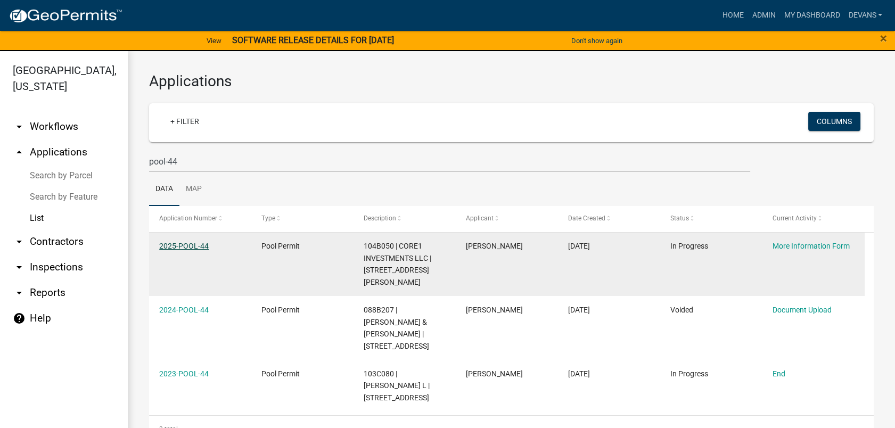
click at [161, 245] on link "2025-POOL-44" at bounding box center [184, 246] width 50 height 9
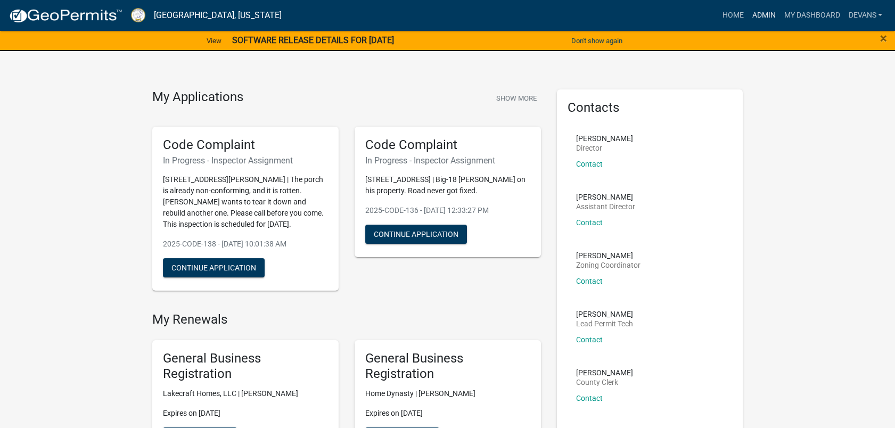
click at [768, 17] on link "Admin" at bounding box center [764, 15] width 32 height 20
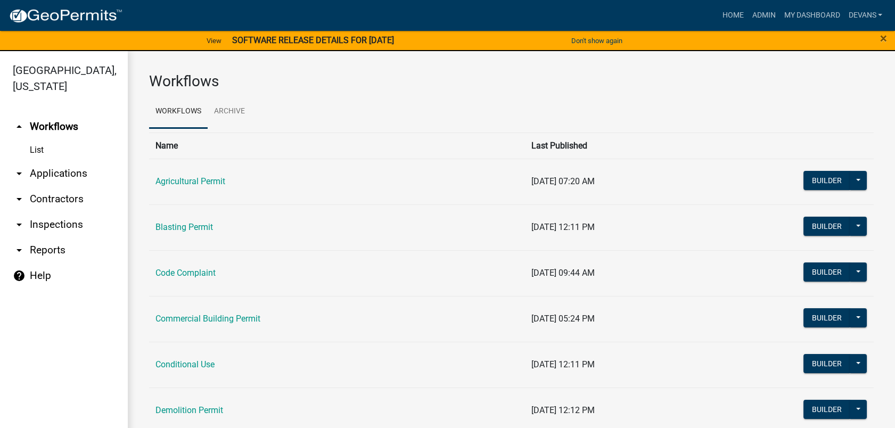
click at [62, 165] on link "arrow_drop_down Applications" at bounding box center [64, 174] width 128 height 26
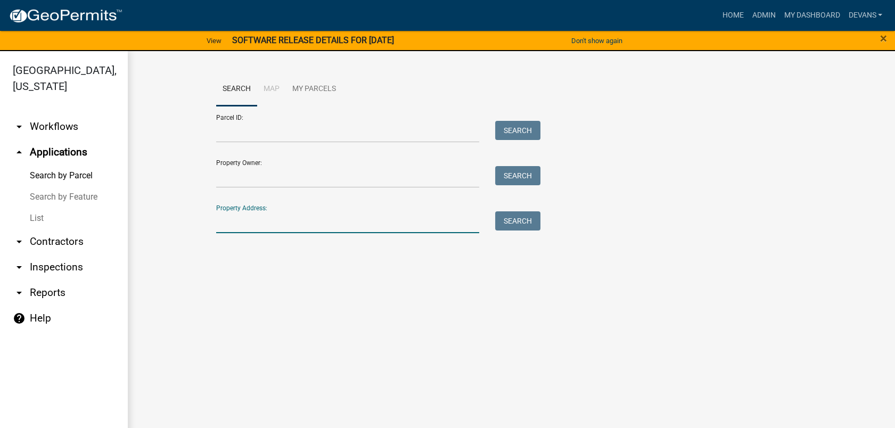
click at [271, 218] on input "Property Address:" at bounding box center [348, 222] width 264 height 22
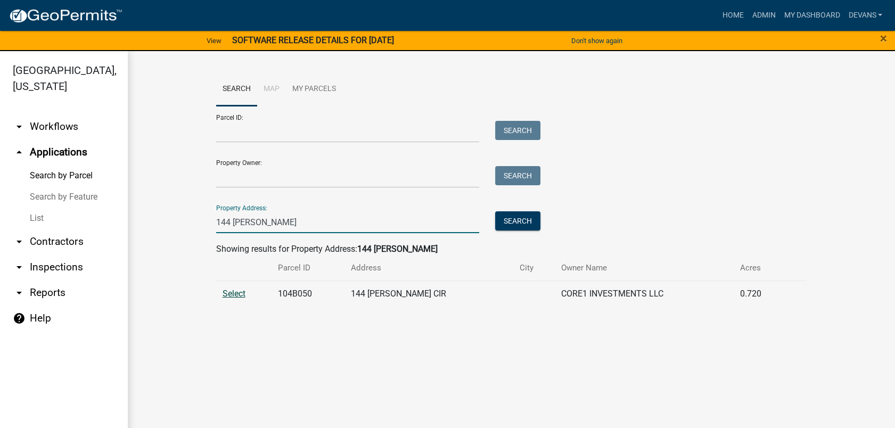
type input "144 [PERSON_NAME]"
click at [227, 289] on span "Select" at bounding box center [234, 294] width 23 height 10
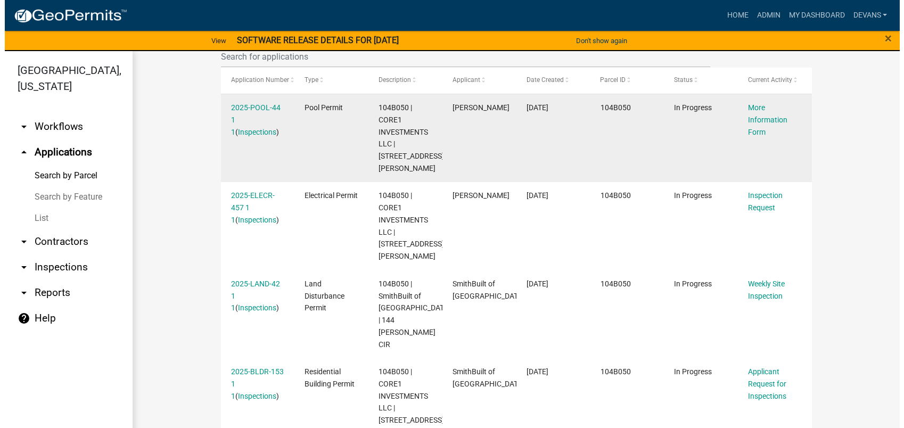
scroll to position [296, 0]
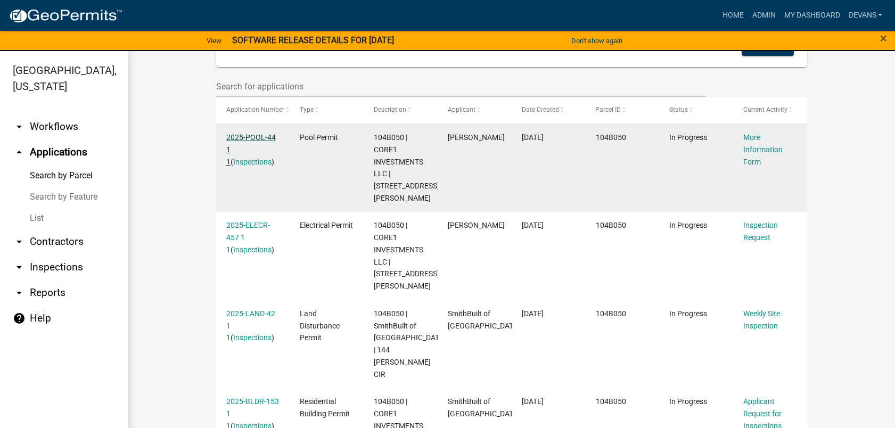
click at [237, 135] on link "2025-POOL-44 1 1" at bounding box center [251, 149] width 50 height 33
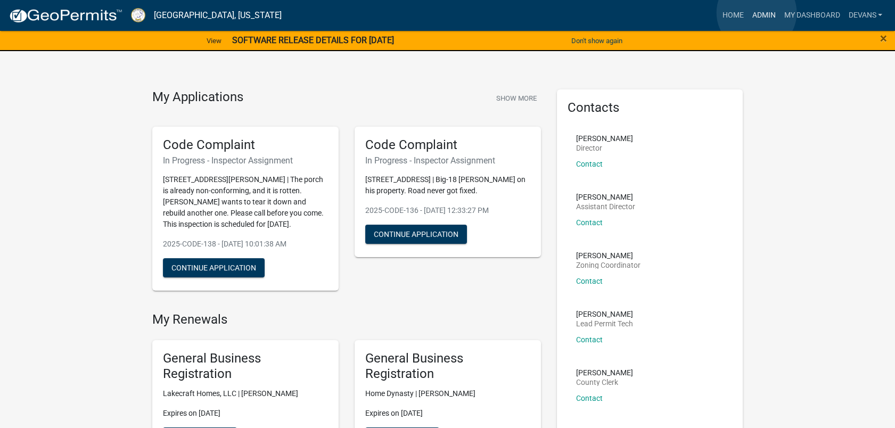
click at [757, 13] on link "Admin" at bounding box center [764, 15] width 32 height 20
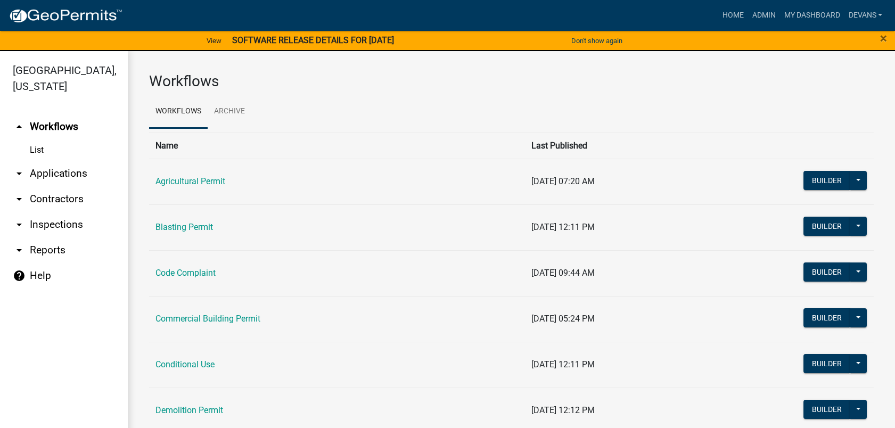
click at [39, 172] on link "arrow_drop_down Applications" at bounding box center [64, 174] width 128 height 26
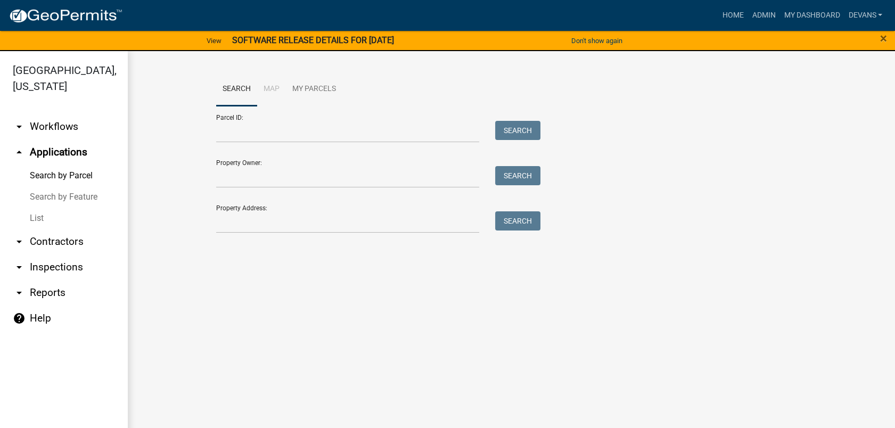
click at [34, 218] on link "List" at bounding box center [64, 218] width 128 height 21
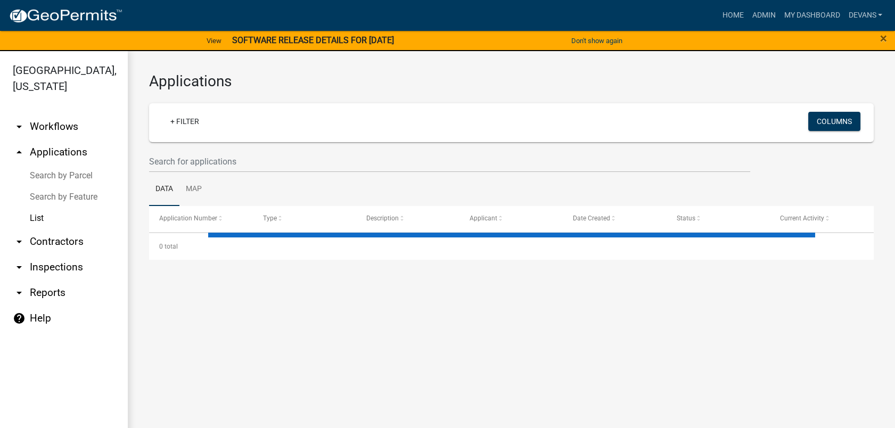
select select "1: 25"
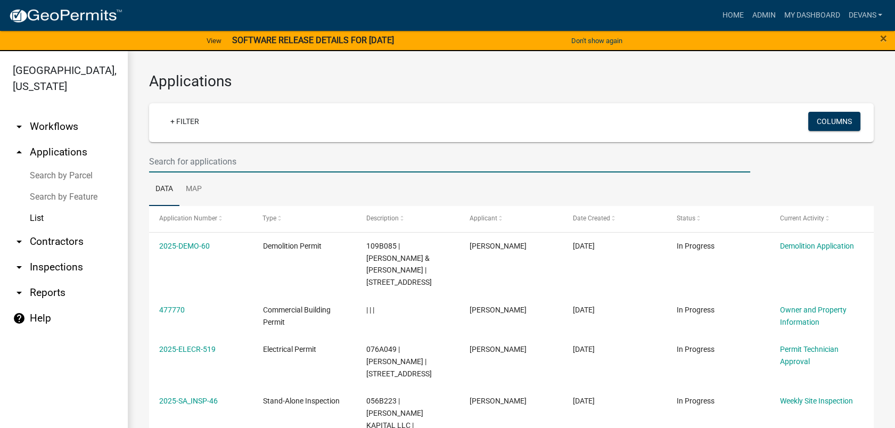
click at [215, 154] on input "text" at bounding box center [449, 162] width 601 height 22
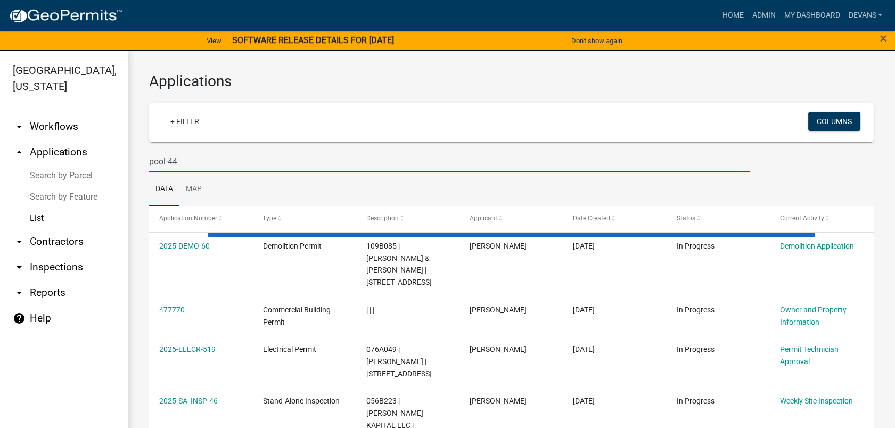
type input "pool-44"
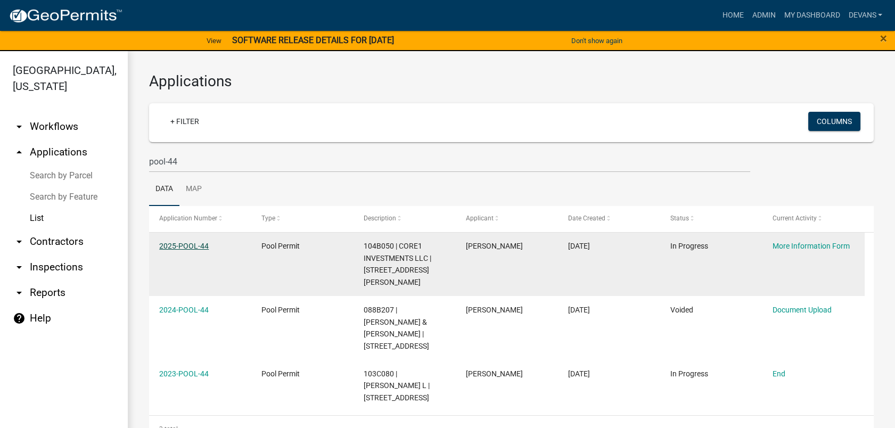
click at [171, 244] on link "2025-POOL-44" at bounding box center [184, 246] width 50 height 9
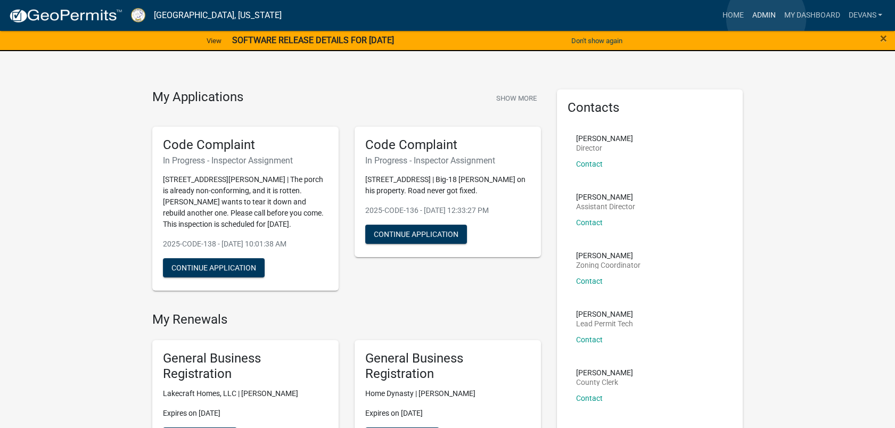
click at [766, 18] on link "Admin" at bounding box center [764, 15] width 32 height 20
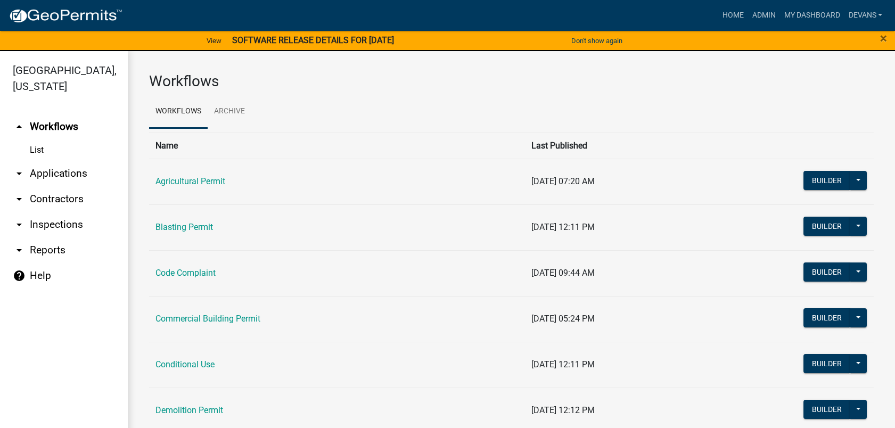
click at [73, 176] on link "arrow_drop_down Applications" at bounding box center [64, 174] width 128 height 26
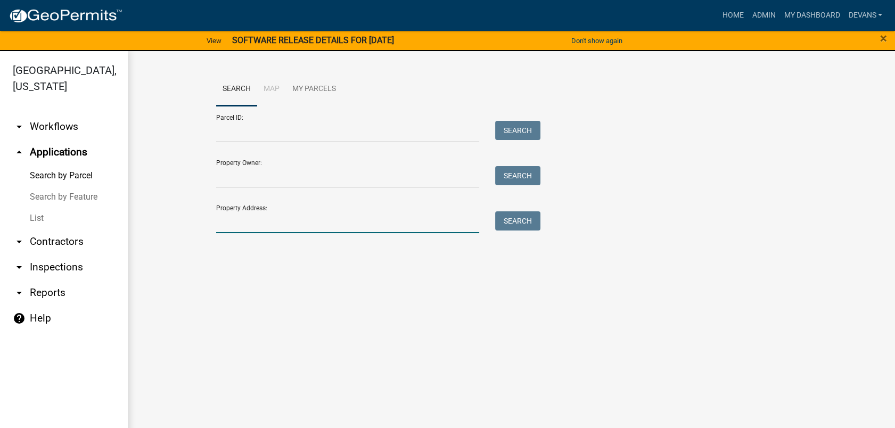
click at [223, 225] on input "Property Address:" at bounding box center [348, 222] width 264 height 22
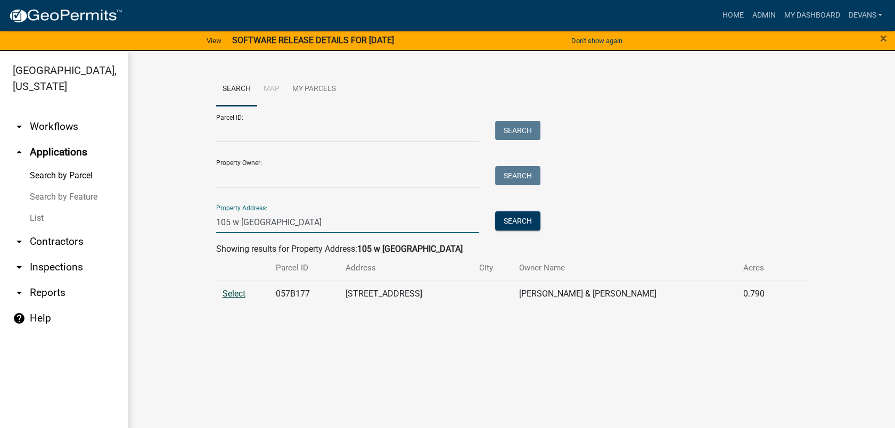
type input "105 w bear creek"
click at [236, 291] on span "Select" at bounding box center [234, 294] width 23 height 10
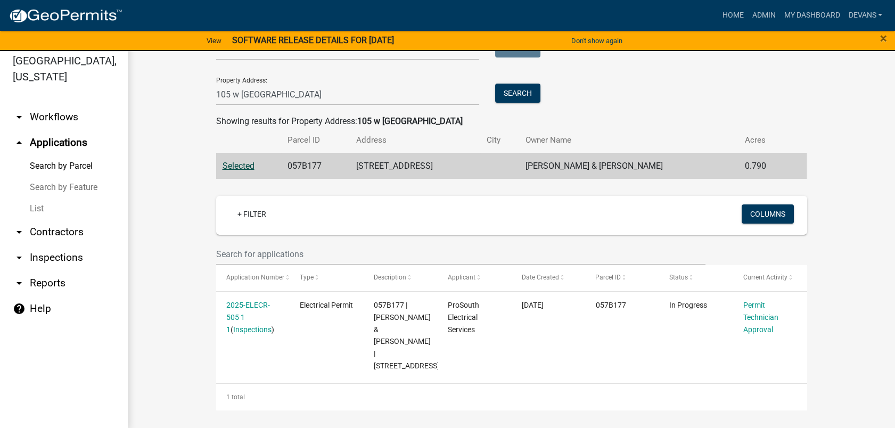
scroll to position [13, 0]
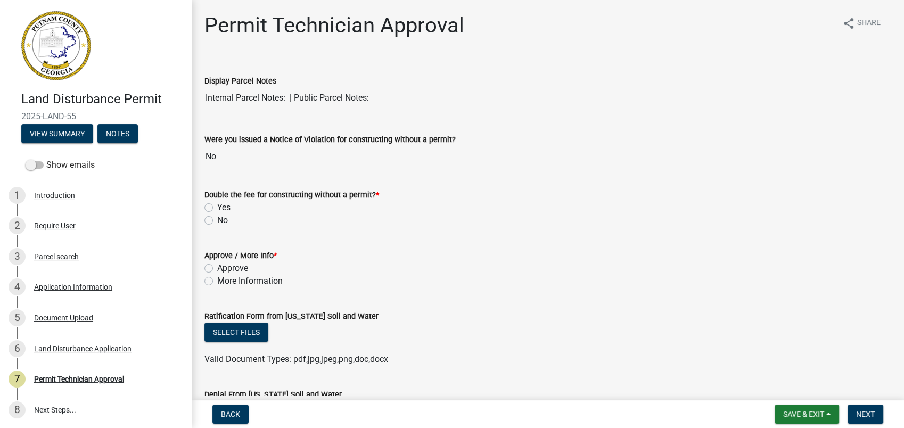
scroll to position [296, 0]
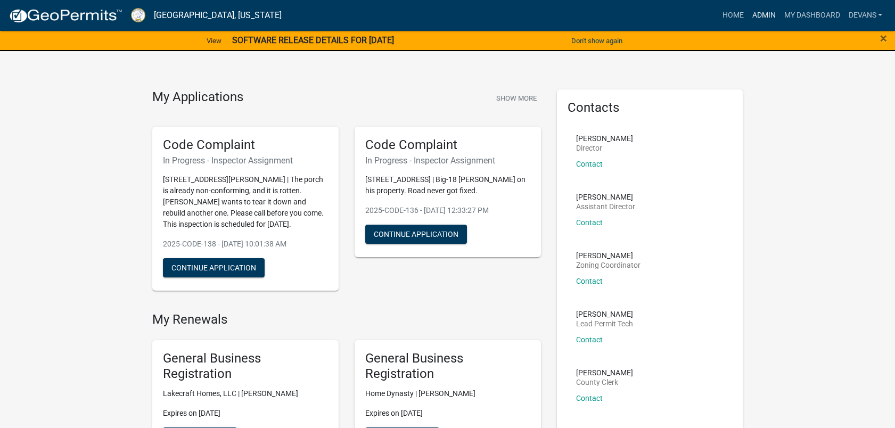
click at [774, 15] on link "Admin" at bounding box center [764, 15] width 32 height 20
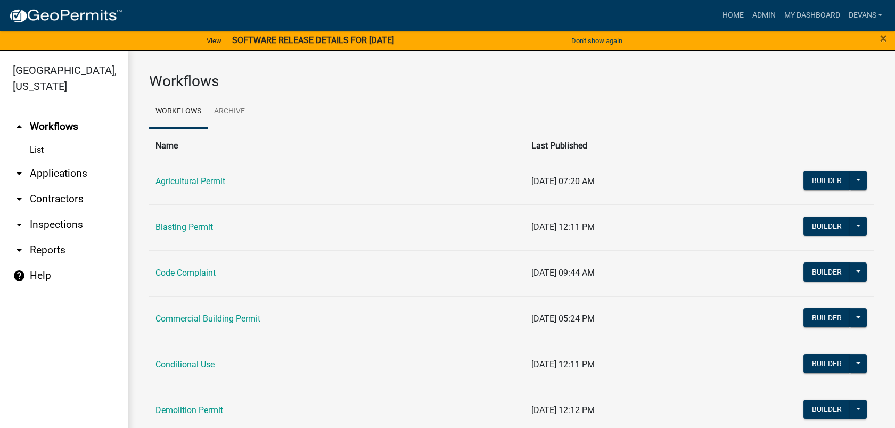
click at [56, 168] on link "arrow_drop_down Applications" at bounding box center [64, 174] width 128 height 26
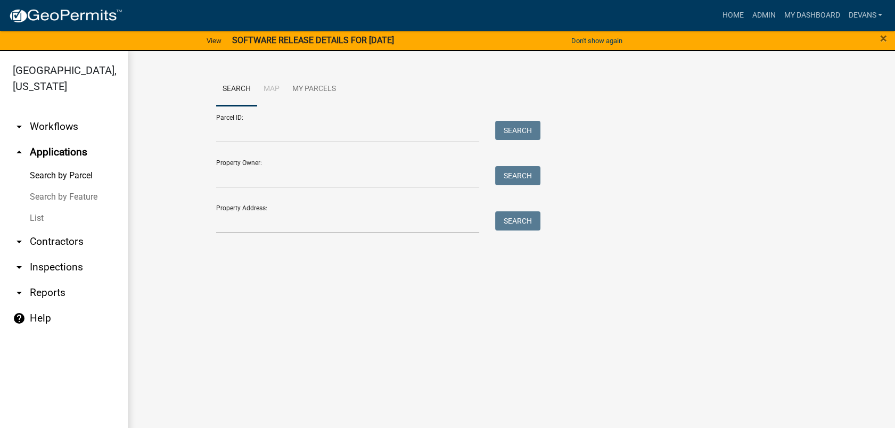
click at [31, 216] on link "List" at bounding box center [64, 218] width 128 height 21
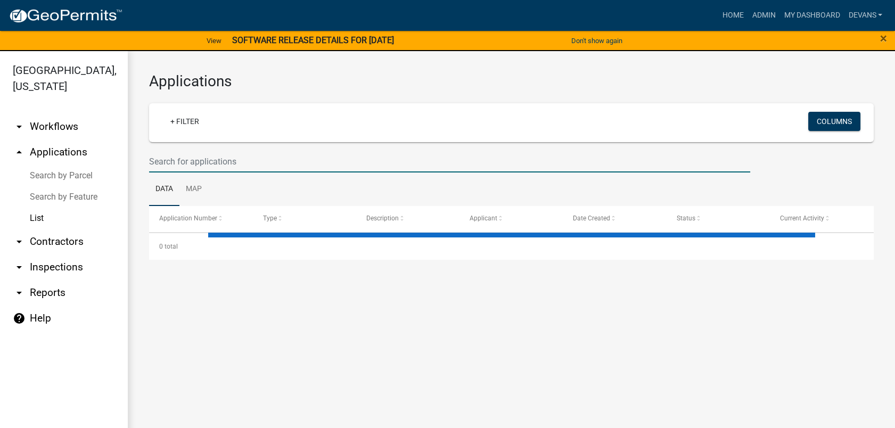
click at [182, 155] on input "text" at bounding box center [449, 162] width 601 height 22
select select "1: 25"
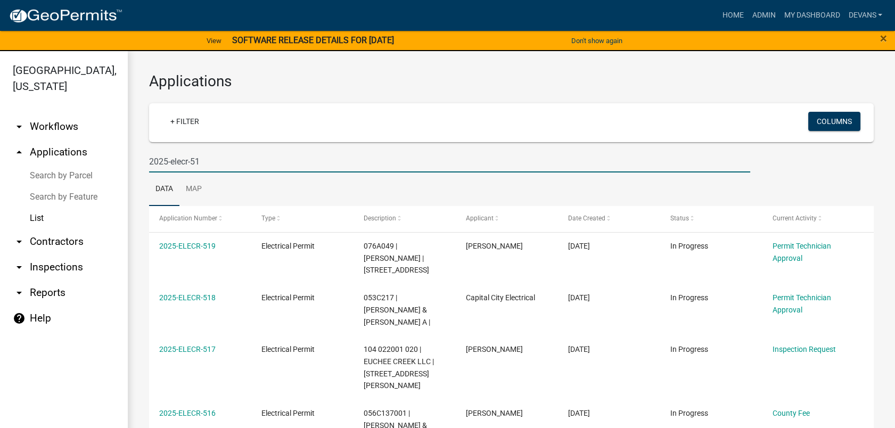
type input "2025-elecr-515"
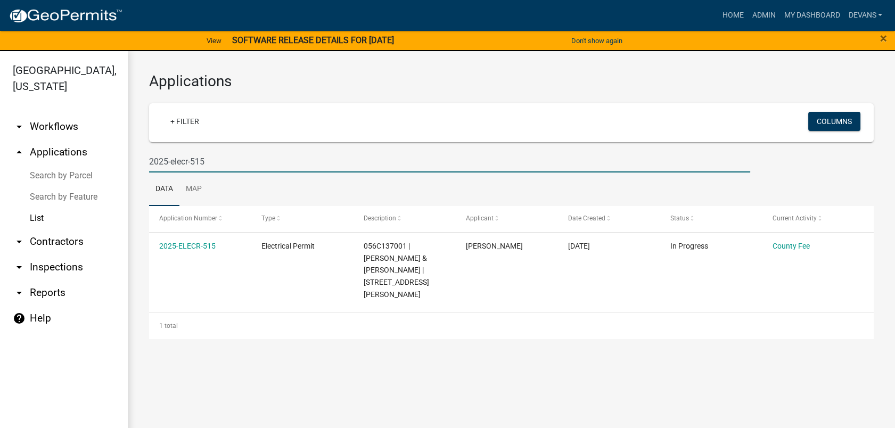
drag, startPoint x: 211, startPoint y: 167, endPoint x: 144, endPoint y: 172, distance: 66.8
click at [144, 172] on div "2025-elecr-515" at bounding box center [449, 162] width 617 height 22
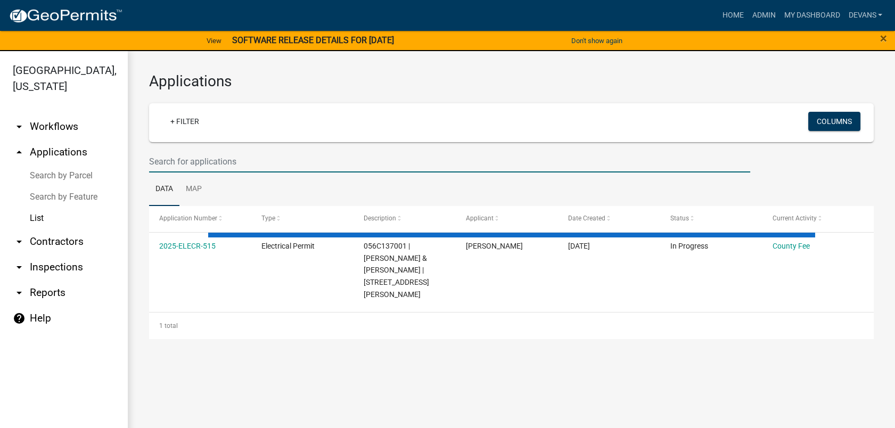
select select "1: 25"
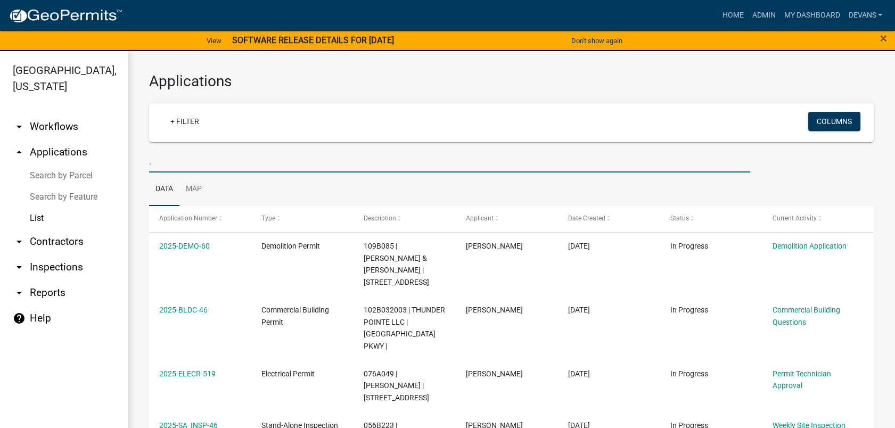
type input "."
click at [161, 165] on input "." at bounding box center [449, 162] width 601 height 22
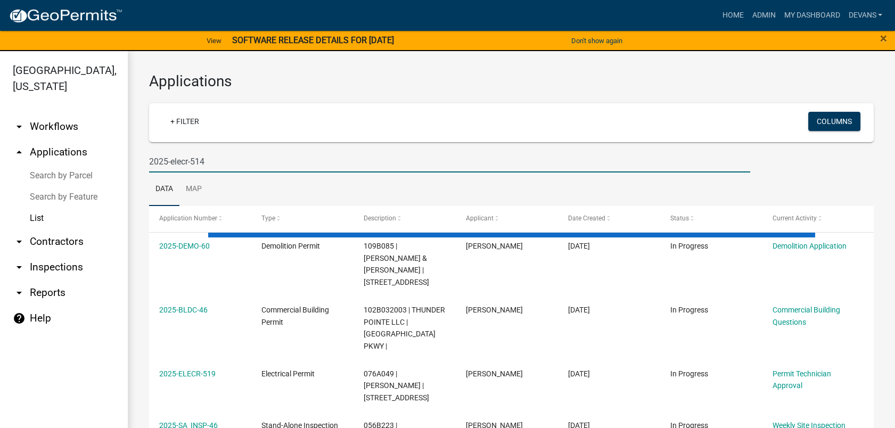
type input "2025-elecr-514"
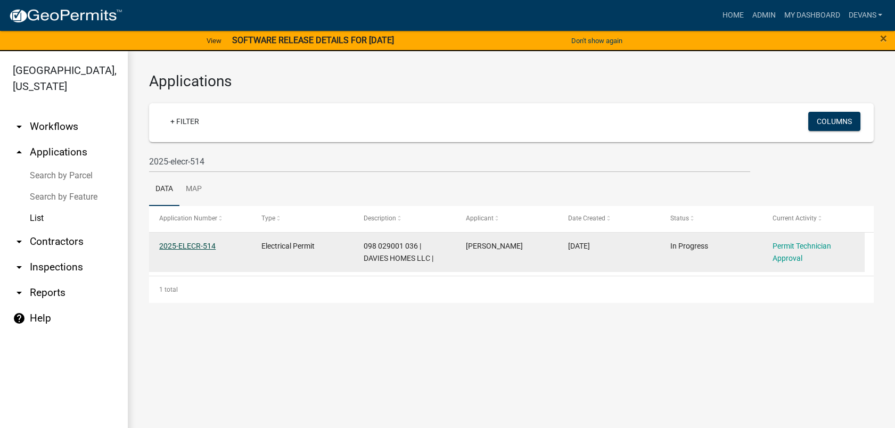
click at [186, 242] on link "2025-ELECR-514" at bounding box center [187, 246] width 56 height 9
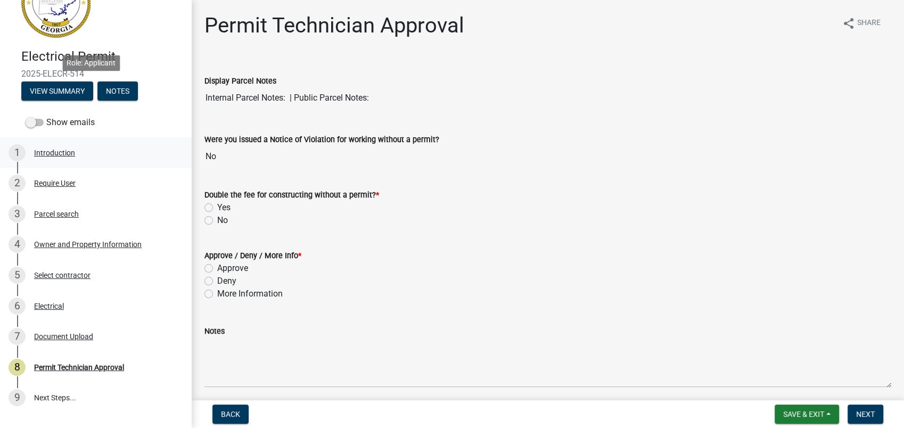
scroll to position [102, 0]
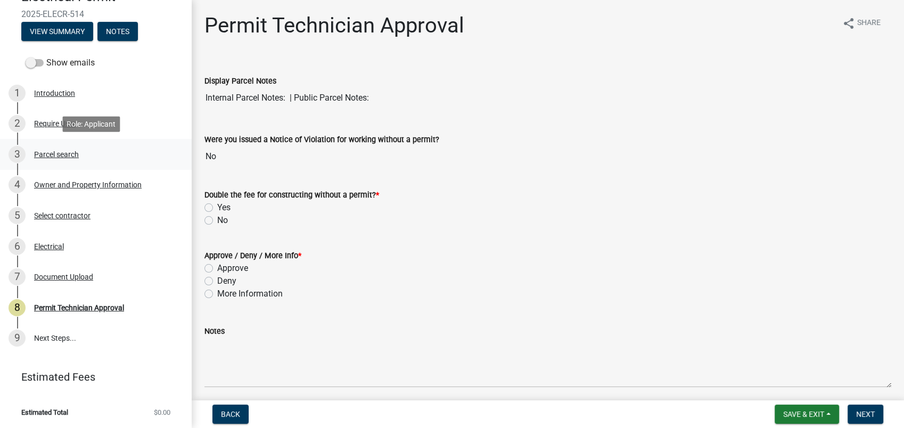
click at [62, 151] on div "Parcel search" at bounding box center [56, 154] width 45 height 7
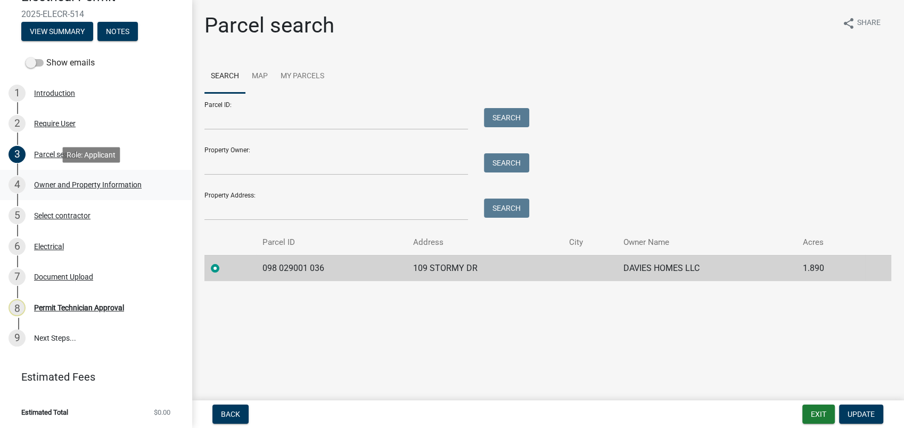
click at [63, 186] on div "Owner and Property Information" at bounding box center [88, 184] width 108 height 7
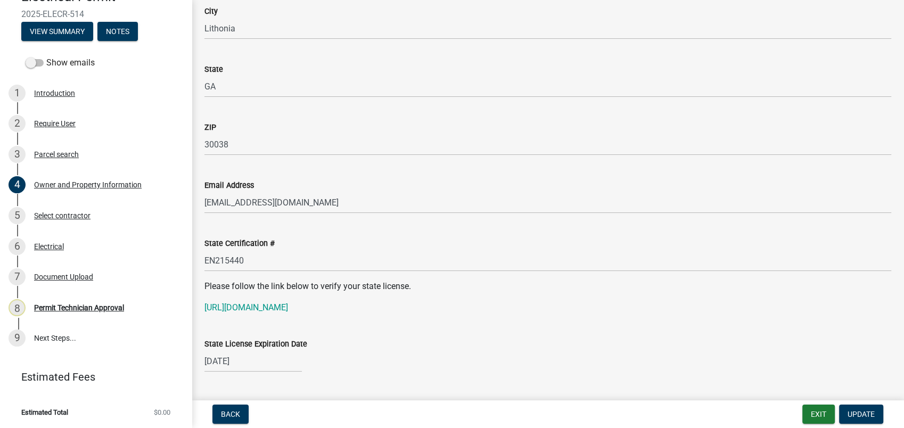
scroll to position [1242, 0]
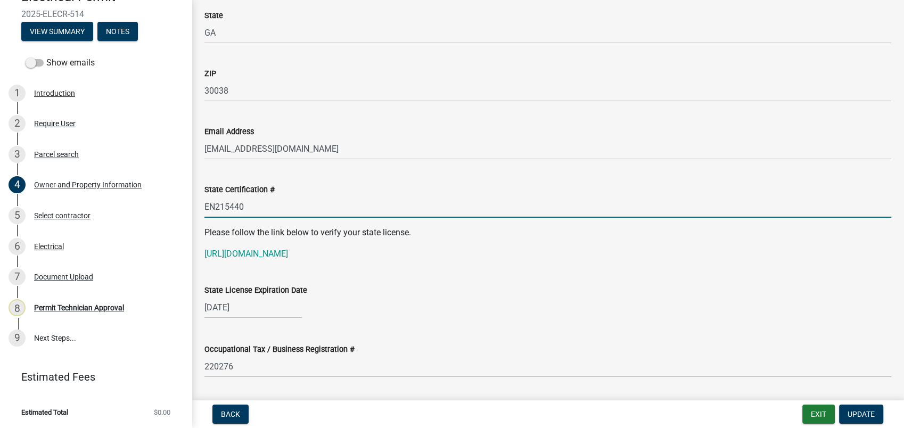
drag, startPoint x: 250, startPoint y: 211, endPoint x: 194, endPoint y: 208, distance: 56.0
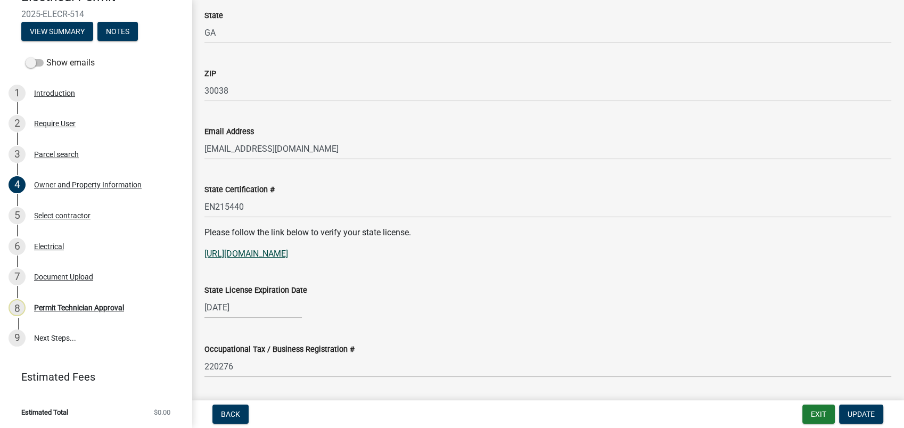
click at [288, 256] on link "https://goals.sos.ga.gov/GASOSOneStop/s/licensee-search" at bounding box center [246, 254] width 84 height 10
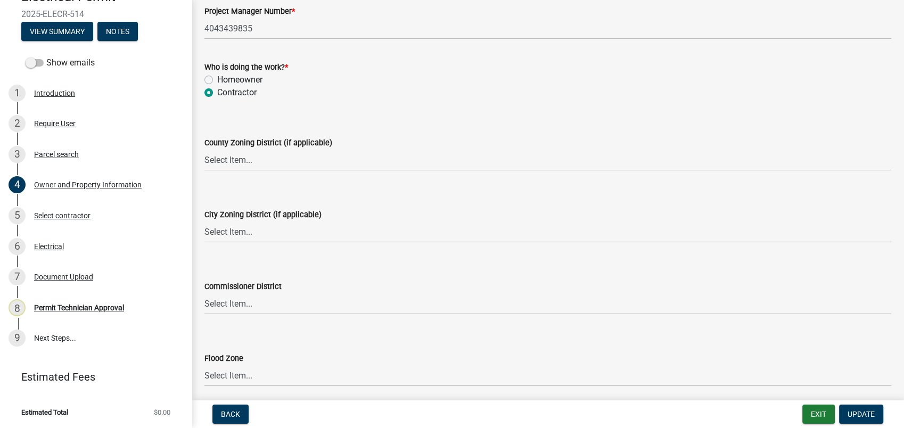
scroll to position [1834, 0]
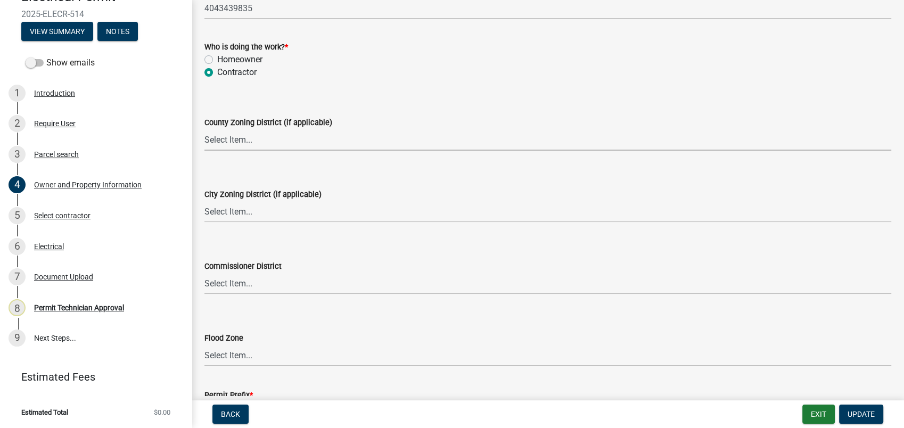
click at [216, 140] on select "Select Item... AG-1 R-1R R-1 R-2 MHP RM-1 RM-3 C-1 C-2 I-M PUD N/A" at bounding box center [547, 140] width 687 height 22
click at [204, 129] on select "Select Item... AG-1 R-1R R-1 R-2 MHP RM-1 RM-3 C-1 C-2 I-M PUD N/A" at bounding box center [547, 140] width 687 height 22
select select "a6b90f04-145f-43dc-a4e6-6d5ec8e28ec9"
click at [222, 215] on select "Select Item... A-1 A-2 R-1 R-2 R-3 R-4 MHP C-1 C-2 I-1 I-2 DB FH H-P N/A" at bounding box center [547, 212] width 687 height 22
click at [204, 201] on select "Select Item... A-1 A-2 R-1 R-2 R-3 R-4 MHP C-1 C-2 I-1 I-2 DB FH H-P N/A" at bounding box center [547, 212] width 687 height 22
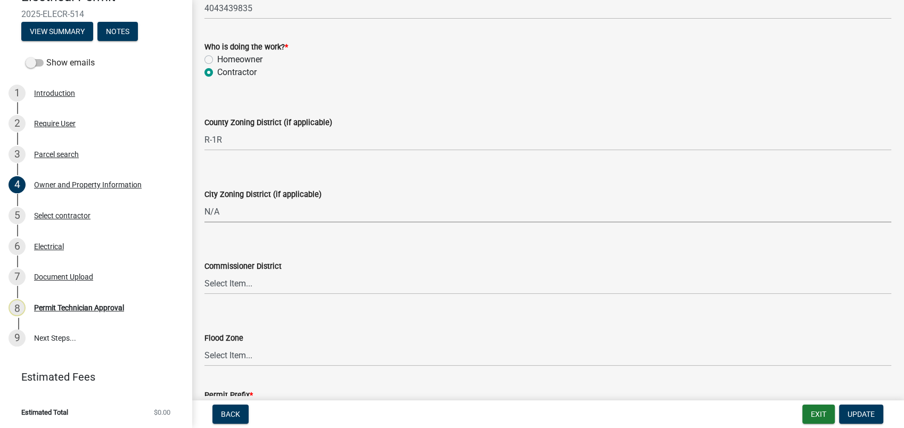
select select "83394b22-4a11-496c-8e5c-75ade2e72faf"
click at [219, 288] on select "Select Item... District 1 District 2 District 3 District 4" at bounding box center [547, 284] width 687 height 22
click at [204, 273] on select "Select Item... District 1 District 2 District 3 District 4" at bounding box center [547, 284] width 687 height 22
select select "469c5908-2854-42d5-89ed-bee7fc26529e"
click at [856, 413] on span "Update" at bounding box center [861, 414] width 27 height 9
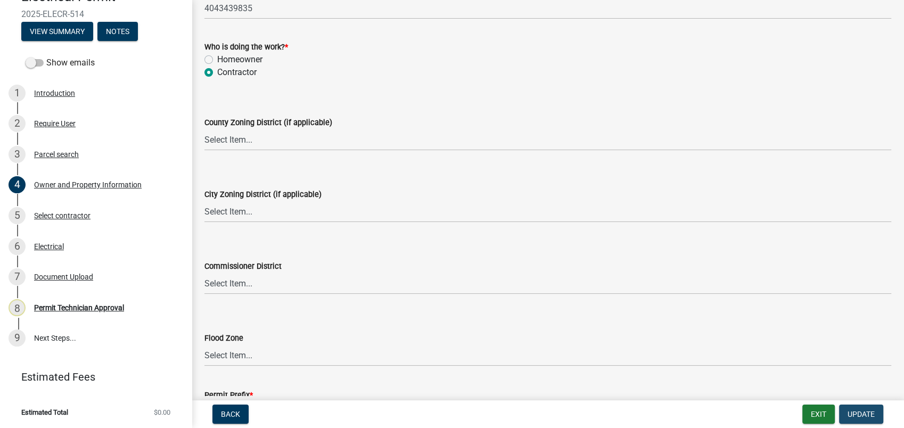
scroll to position [0, 0]
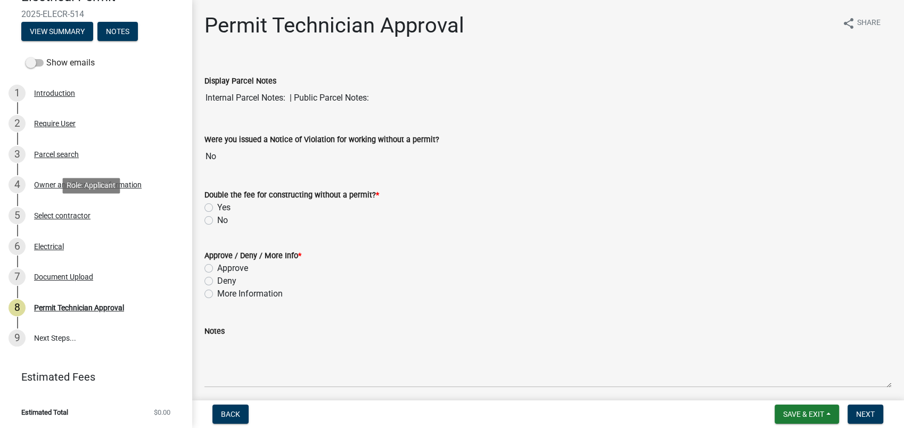
click at [69, 215] on div "Select contractor" at bounding box center [62, 215] width 56 height 7
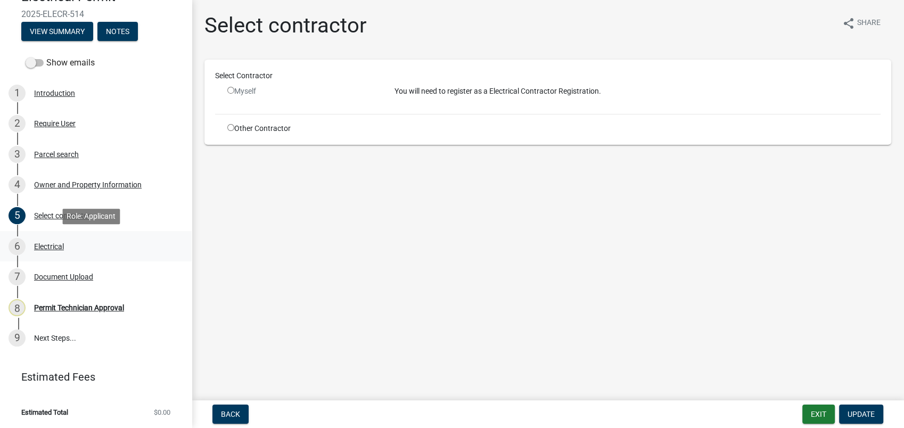
click at [39, 248] on div "Electrical" at bounding box center [49, 246] width 30 height 7
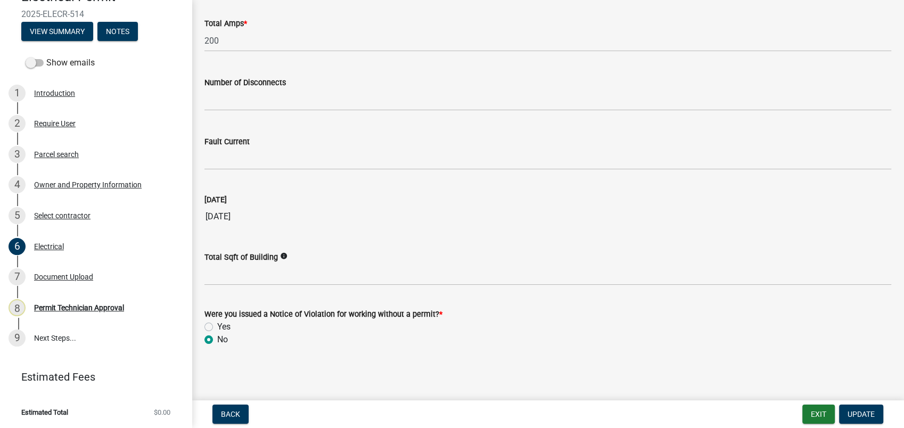
scroll to position [1069, 0]
click at [864, 417] on span "Update" at bounding box center [861, 414] width 27 height 9
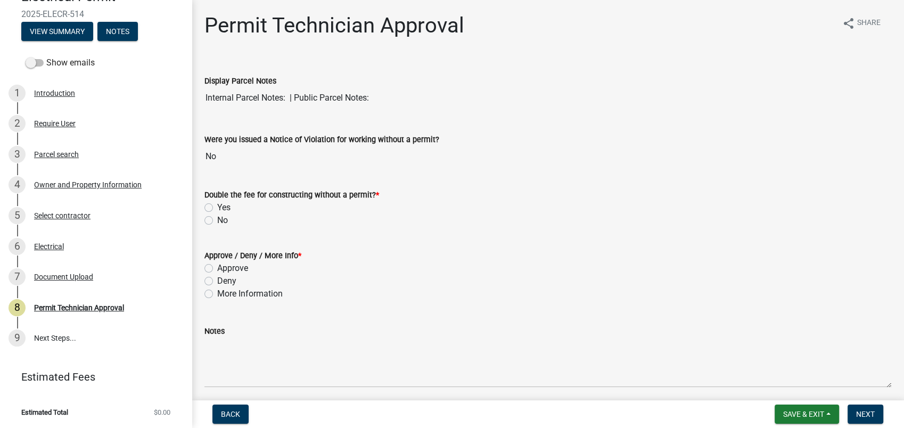
click at [217, 219] on label "No" at bounding box center [222, 220] width 11 height 13
click at [217, 219] on input "No" at bounding box center [220, 217] width 7 height 7
radio input "true"
click at [217, 271] on label "Approve" at bounding box center [232, 268] width 31 height 13
click at [217, 269] on input "Approve" at bounding box center [220, 265] width 7 height 7
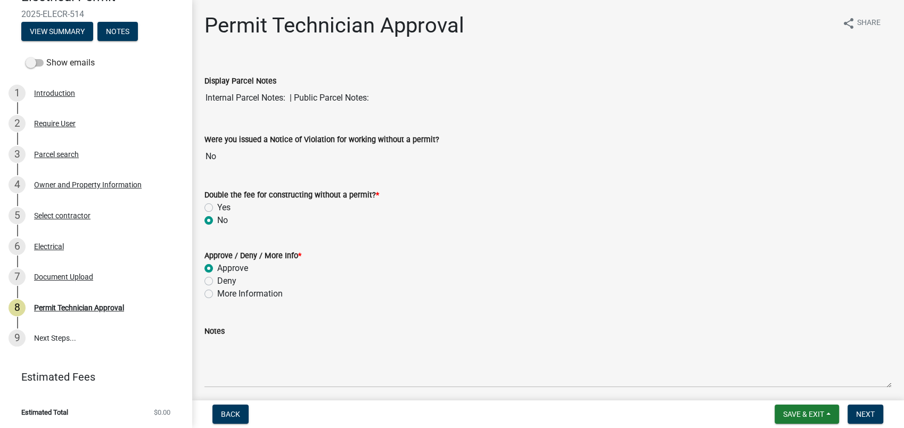
radio input "true"
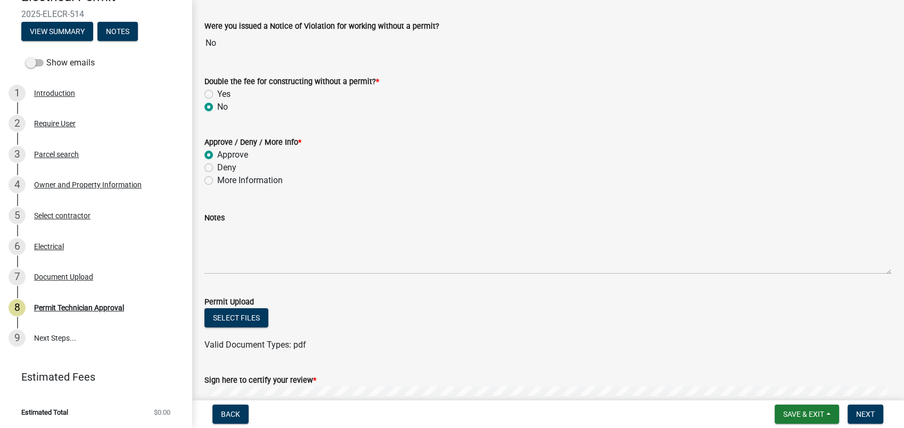
scroll to position [255, 0]
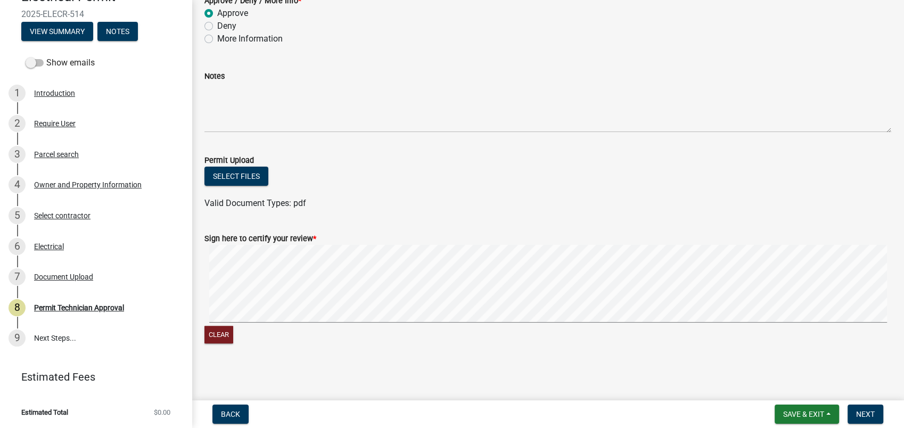
click at [203, 332] on div "Sign here to certify your review * Clear" at bounding box center [547, 282] width 703 height 126
click at [224, 330] on button "Clear" at bounding box center [218, 335] width 29 height 18
click at [516, 323] on signature-pad at bounding box center [547, 285] width 687 height 81
click at [223, 331] on button "Clear" at bounding box center [218, 335] width 29 height 18
click at [477, 329] on div "Clear" at bounding box center [547, 295] width 687 height 101
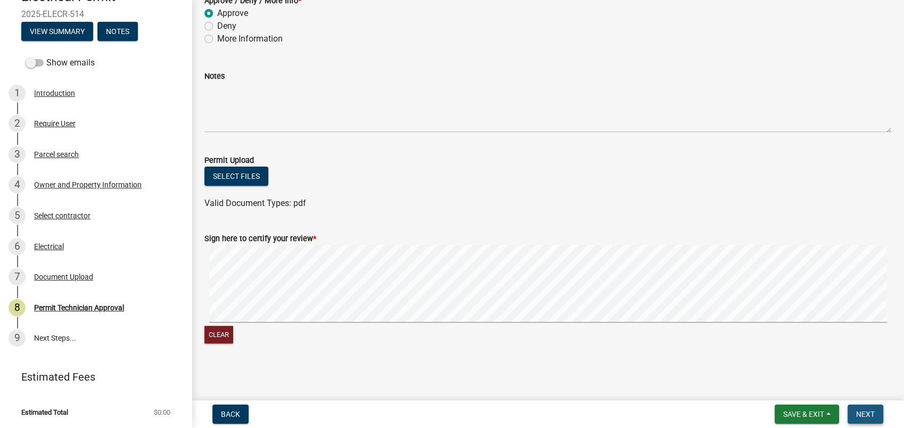
click at [860, 408] on button "Next" at bounding box center [866, 414] width 36 height 19
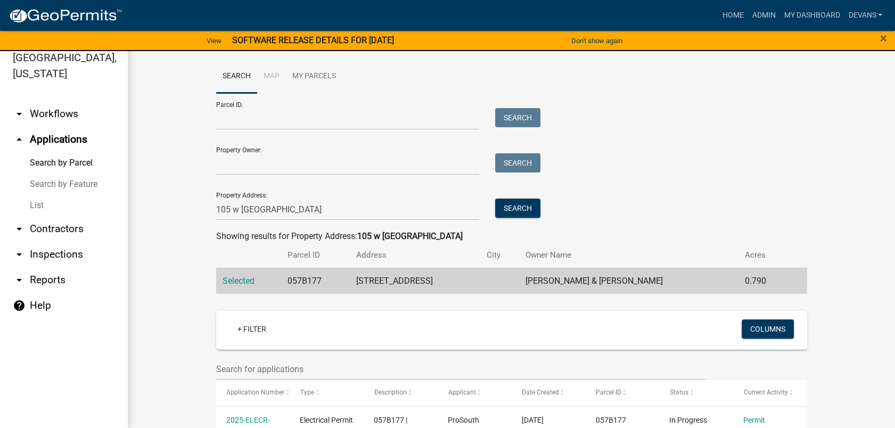
scroll to position [118, 0]
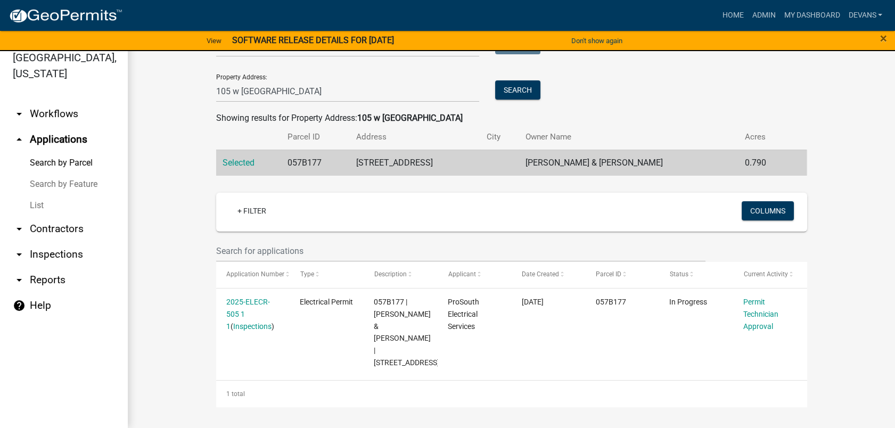
drag, startPoint x: 70, startPoint y: 148, endPoint x: 66, endPoint y: 132, distance: 16.9
click at [70, 147] on link "arrow_drop_up Applications" at bounding box center [64, 140] width 128 height 26
click at [65, 130] on link "arrow_drop_up Applications" at bounding box center [64, 140] width 128 height 26
click at [67, 136] on link "arrow_drop_up Applications" at bounding box center [64, 140] width 128 height 26
click at [34, 207] on link "List" at bounding box center [64, 205] width 128 height 21
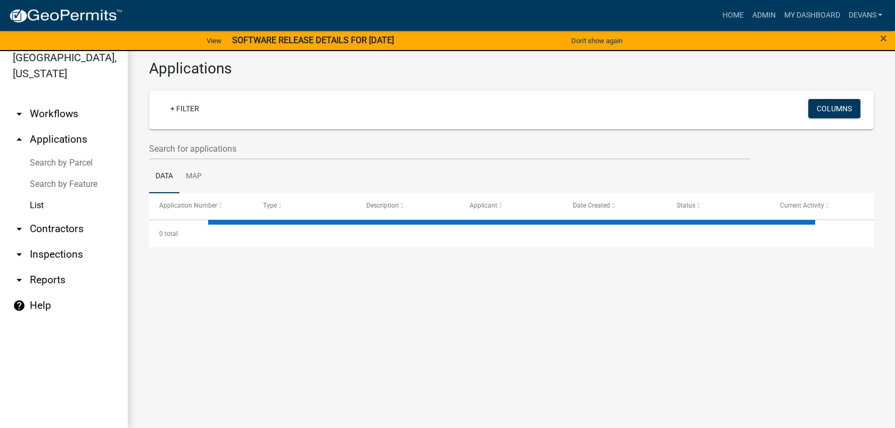
select select "1: 25"
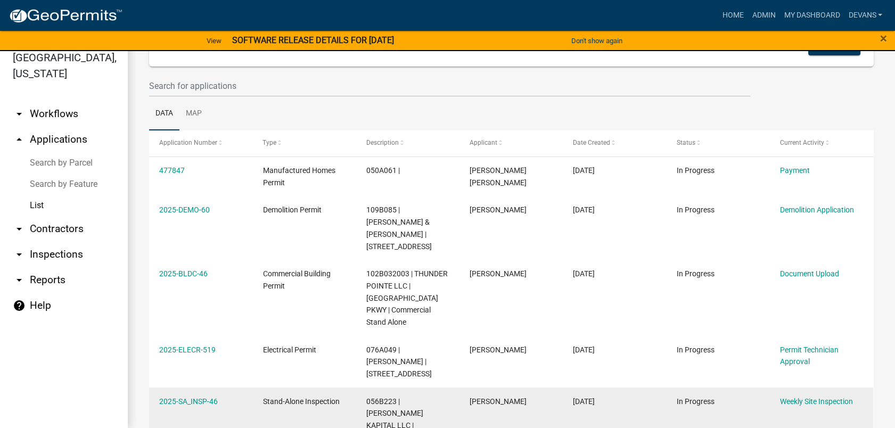
scroll to position [177, 0]
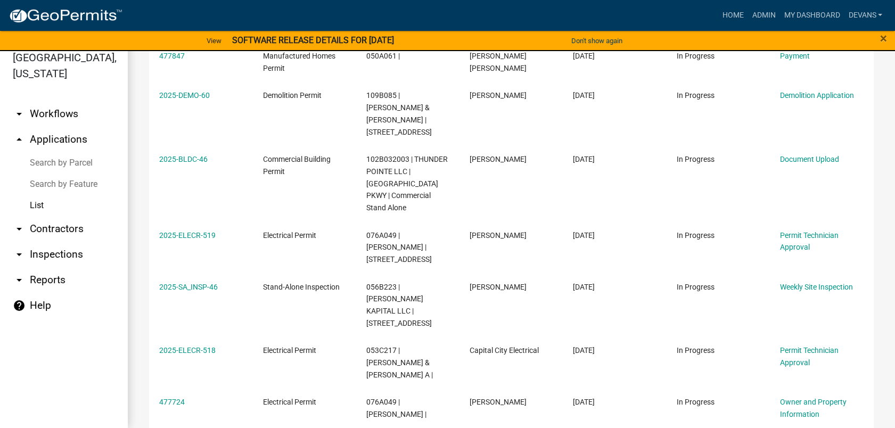
click at [52, 140] on link "arrow_drop_up Applications" at bounding box center [64, 140] width 128 height 26
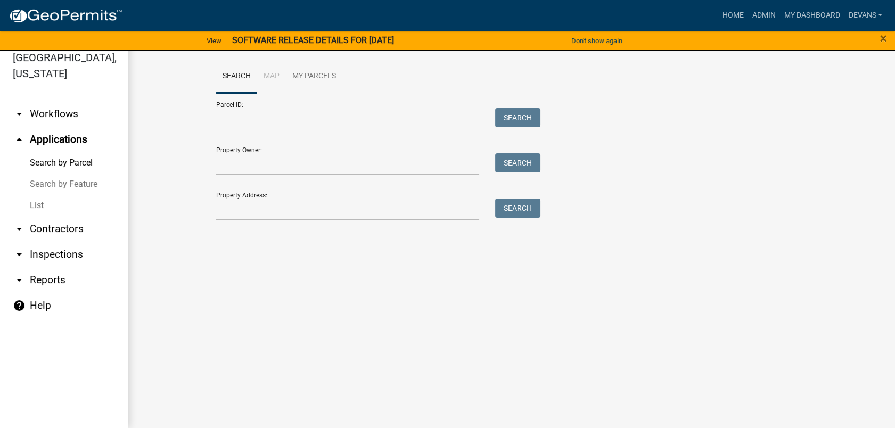
click at [37, 204] on link "List" at bounding box center [64, 205] width 128 height 21
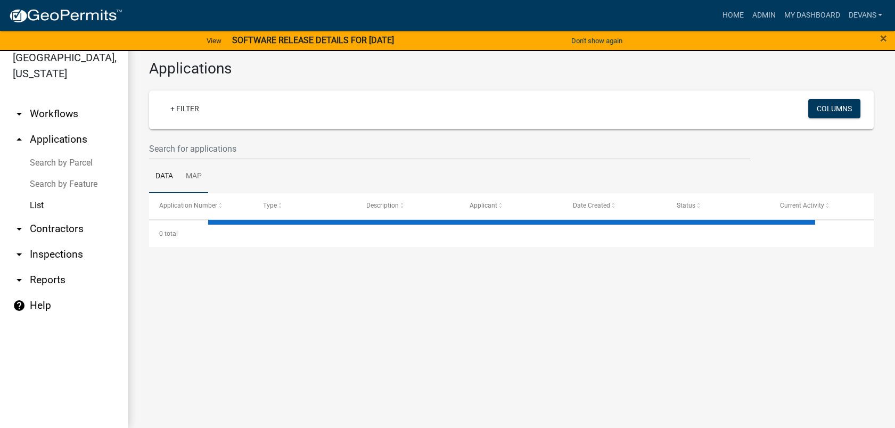
select select "1: 25"
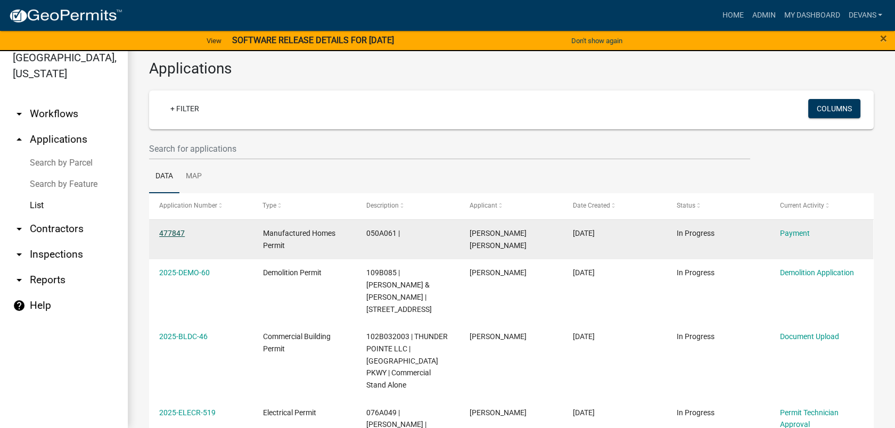
click at [171, 233] on link "477847" at bounding box center [172, 233] width 26 height 9
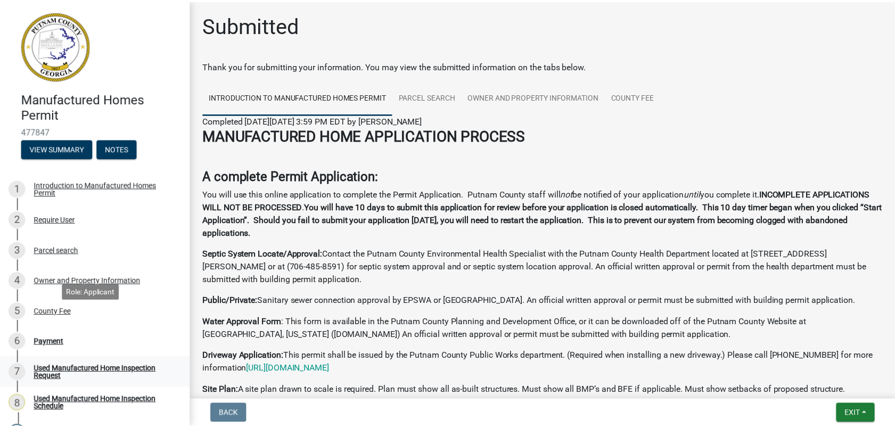
scroll to position [151, 0]
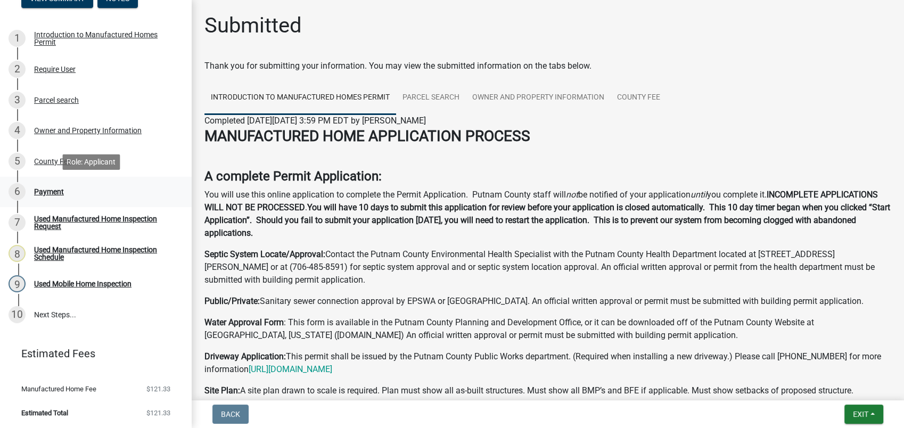
click at [45, 184] on div "6 Payment" at bounding box center [92, 191] width 166 height 17
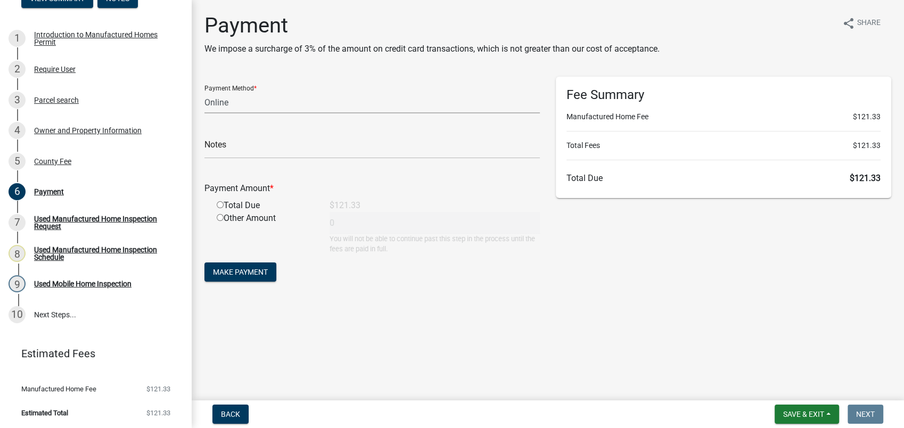
click at [233, 99] on select "Credit Card POS Check Cash Online" at bounding box center [371, 103] width 335 height 22
select select "0: 2"
click at [204, 92] on select "Credit Card POS Check Cash Online" at bounding box center [371, 103] width 335 height 22
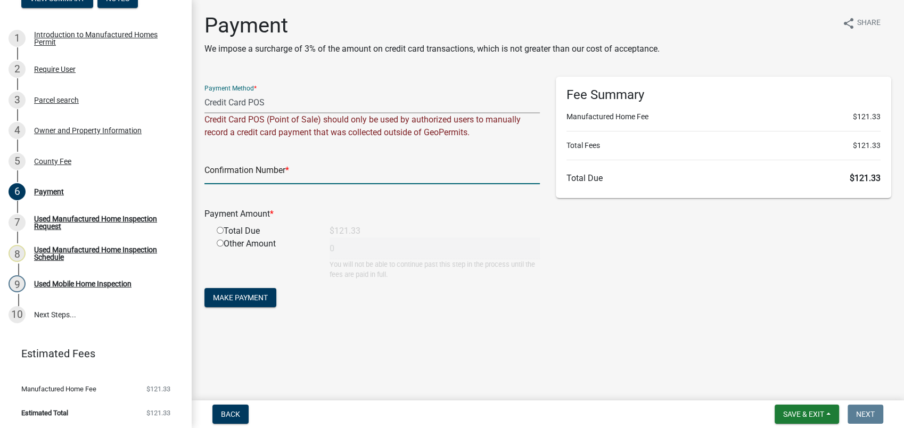
click at [222, 171] on input "text" at bounding box center [371, 173] width 335 height 22
type input "R255472758615"
click at [219, 227] on input "radio" at bounding box center [220, 230] width 7 height 7
radio input "true"
type input "121.33"
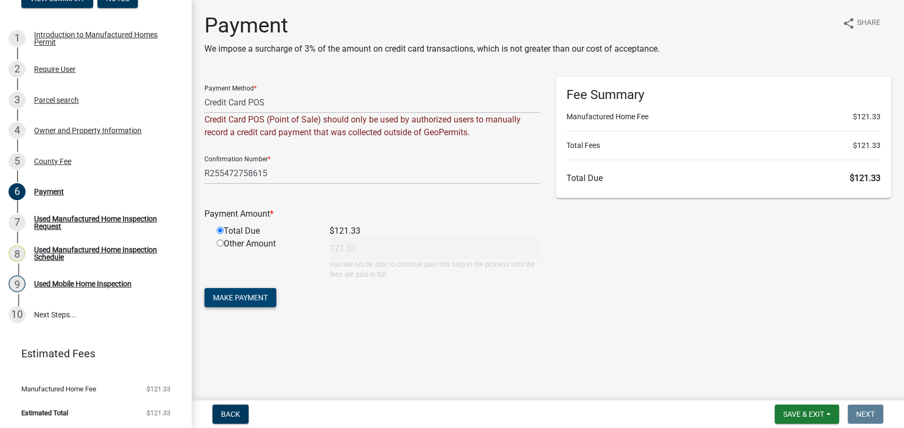
click at [239, 302] on button "Make Payment" at bounding box center [240, 297] width 72 height 19
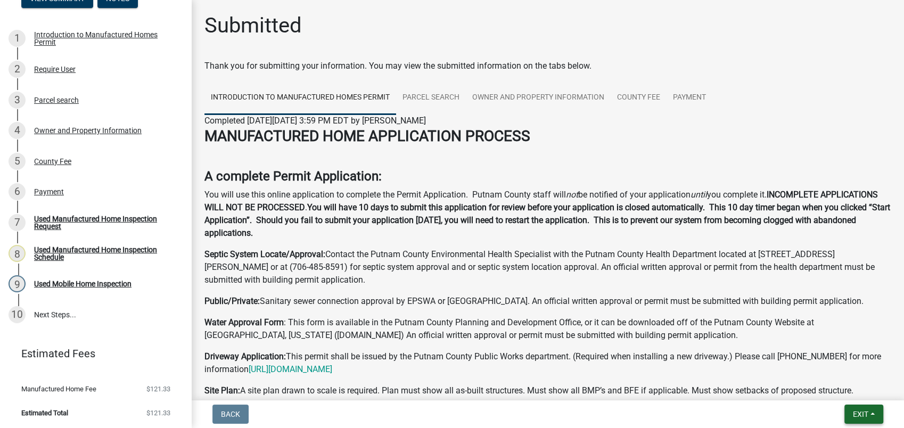
click at [859, 413] on span "Exit" at bounding box center [860, 414] width 15 height 9
click at [838, 395] on button "Save & Exit" at bounding box center [840, 387] width 85 height 26
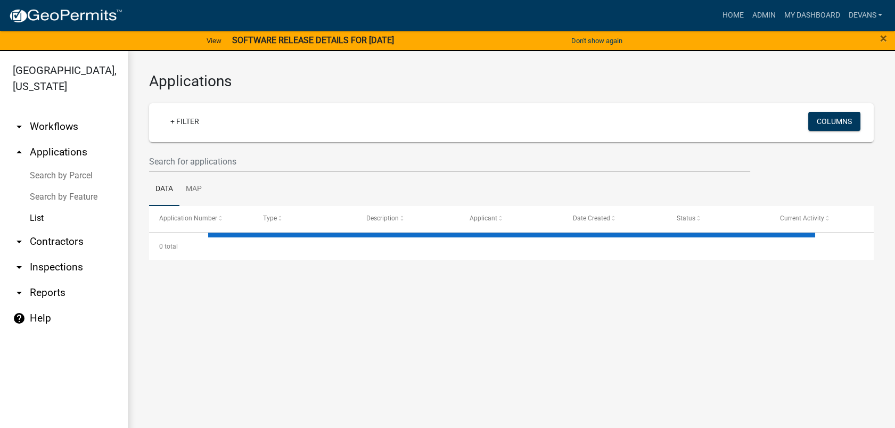
select select "1: 25"
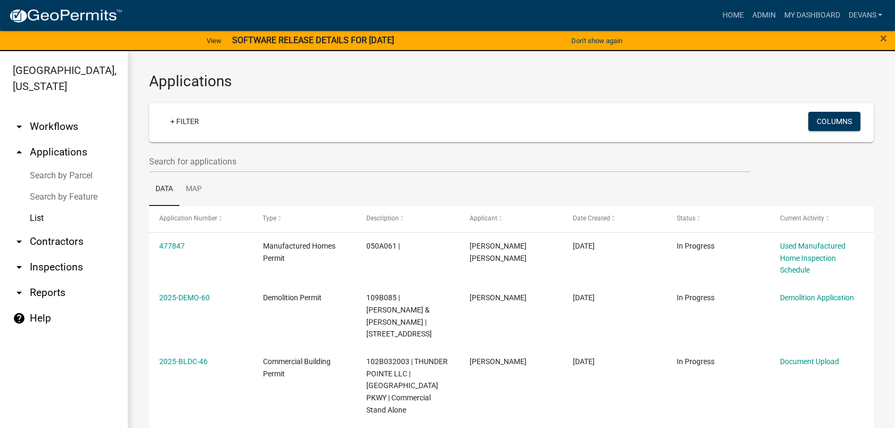
click at [54, 289] on link "arrow_drop_down Reports" at bounding box center [64, 293] width 128 height 26
select select "0: null"
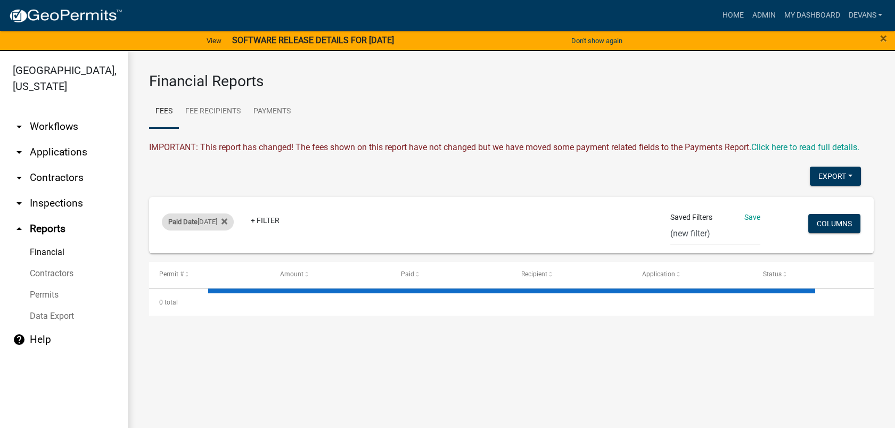
click at [176, 220] on span "Paid Date" at bounding box center [182, 222] width 29 height 8
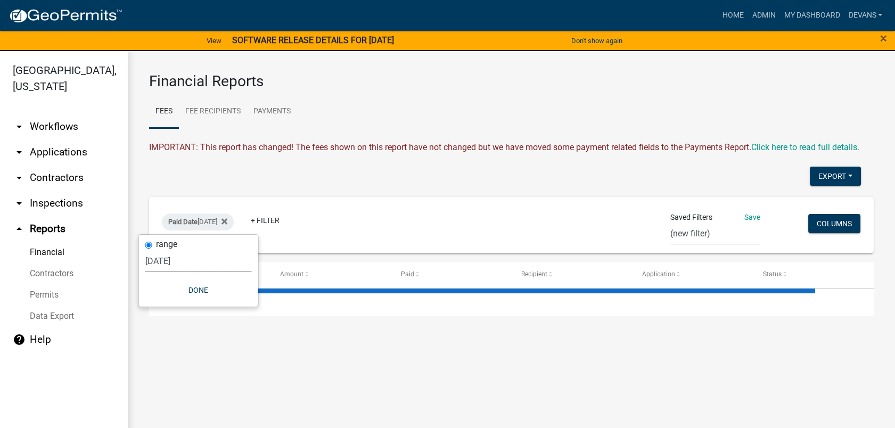
click at [158, 259] on select "Today Yesterday Current Week Previous Week Current Month Last Month Current Cal…" at bounding box center [198, 261] width 107 height 22
click at [145, 250] on select "Today Yesterday Current Week Previous Week Current Month Last Month Current Cal…" at bounding box center [198, 261] width 107 height 22
click at [202, 285] on button "Done" at bounding box center [198, 290] width 107 height 19
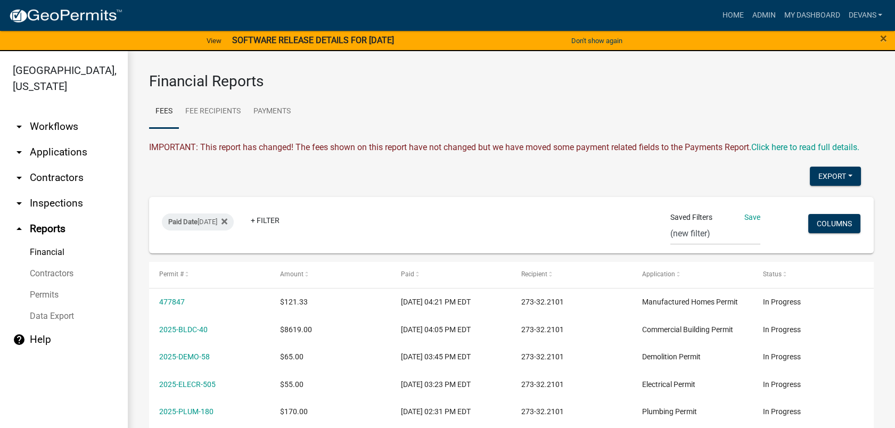
drag, startPoint x: 269, startPoint y: 3, endPoint x: 553, endPoint y: 90, distance: 297.0
click at [553, 90] on wm-financial "Financial Reports Fees Fee Recipients Payments IMPORTANT: This report has chang…" at bounding box center [511, 291] width 725 height 439
click at [820, 186] on button "Export" at bounding box center [835, 176] width 51 height 19
click at [780, 209] on button "Excel Format (.xlsx)" at bounding box center [811, 204] width 100 height 26
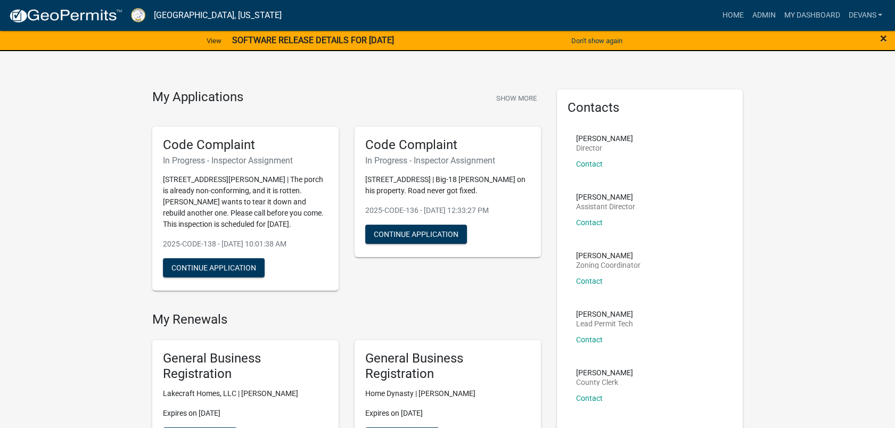
click at [886, 38] on span "×" at bounding box center [883, 38] width 7 height 15
